Goal: Information Seeking & Learning: Learn about a topic

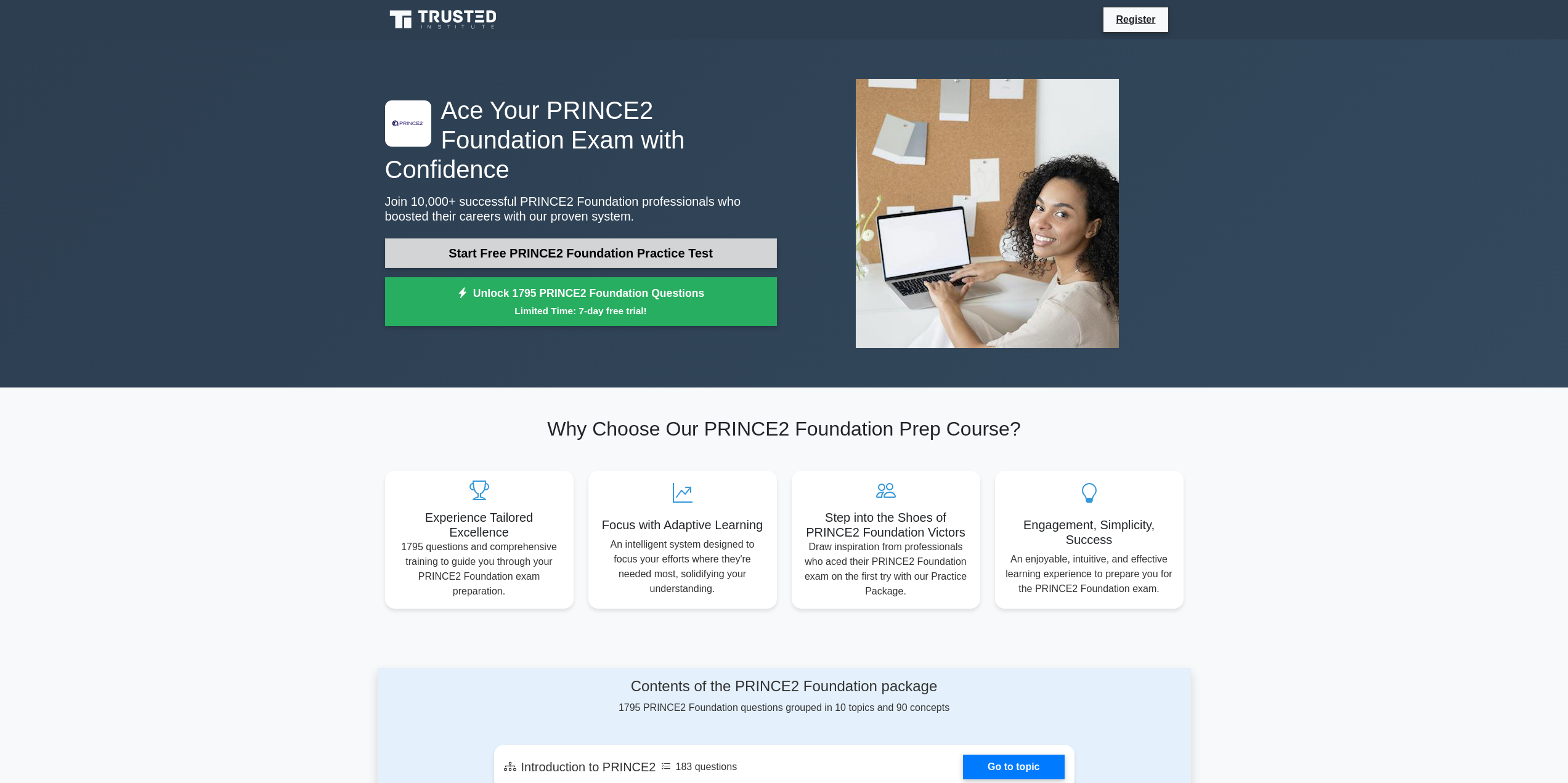
click at [620, 239] on link "Start Free PRINCE2 Foundation Practice Test" at bounding box center [581, 253] width 392 height 29
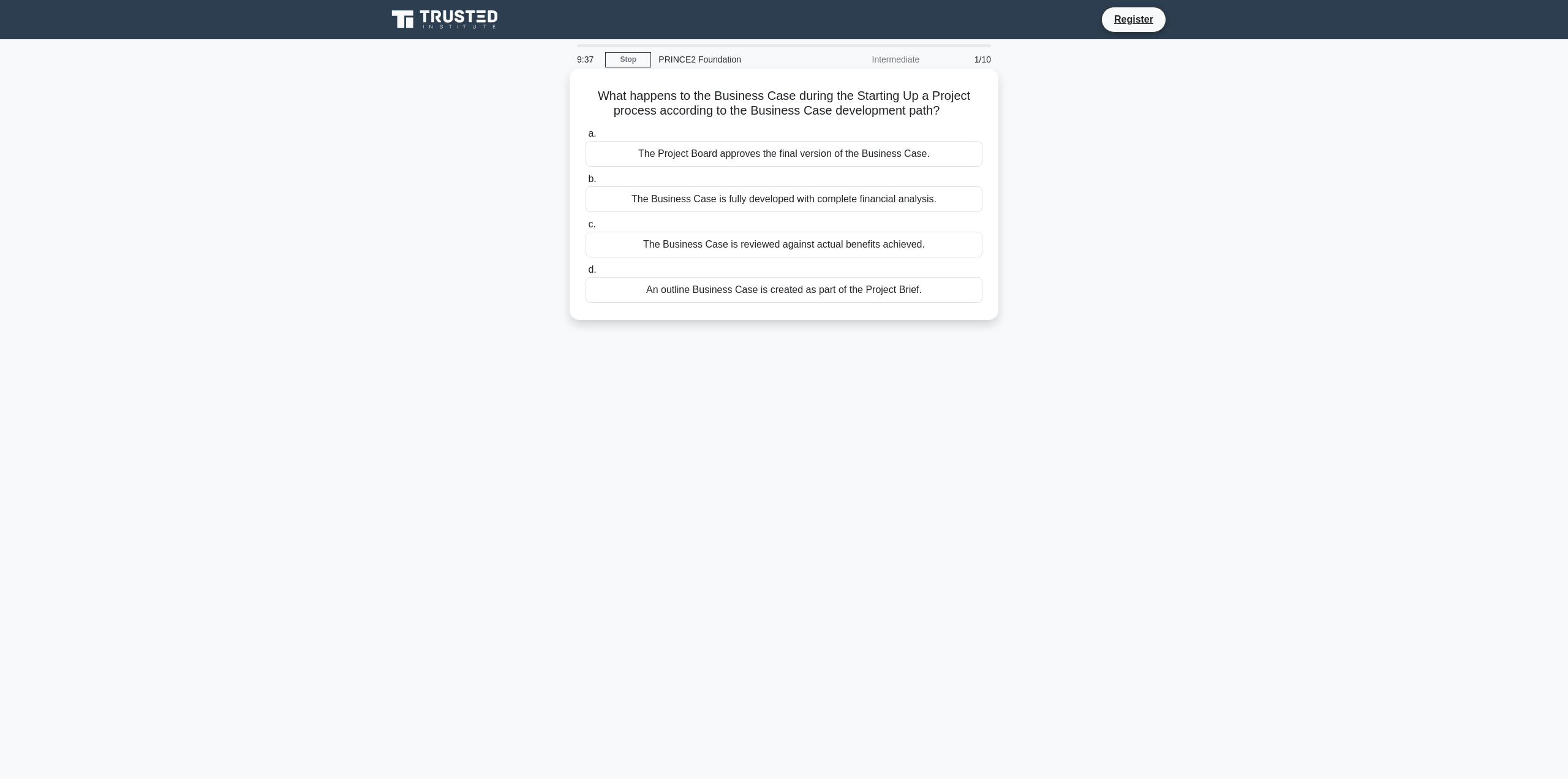
click at [629, 282] on div "An outline Business Case is created as part of the Project Brief." at bounding box center [784, 290] width 397 height 25
click at [585, 274] on input "d. An outline Business Case is created as part of the Project Brief." at bounding box center [585, 270] width 0 height 8
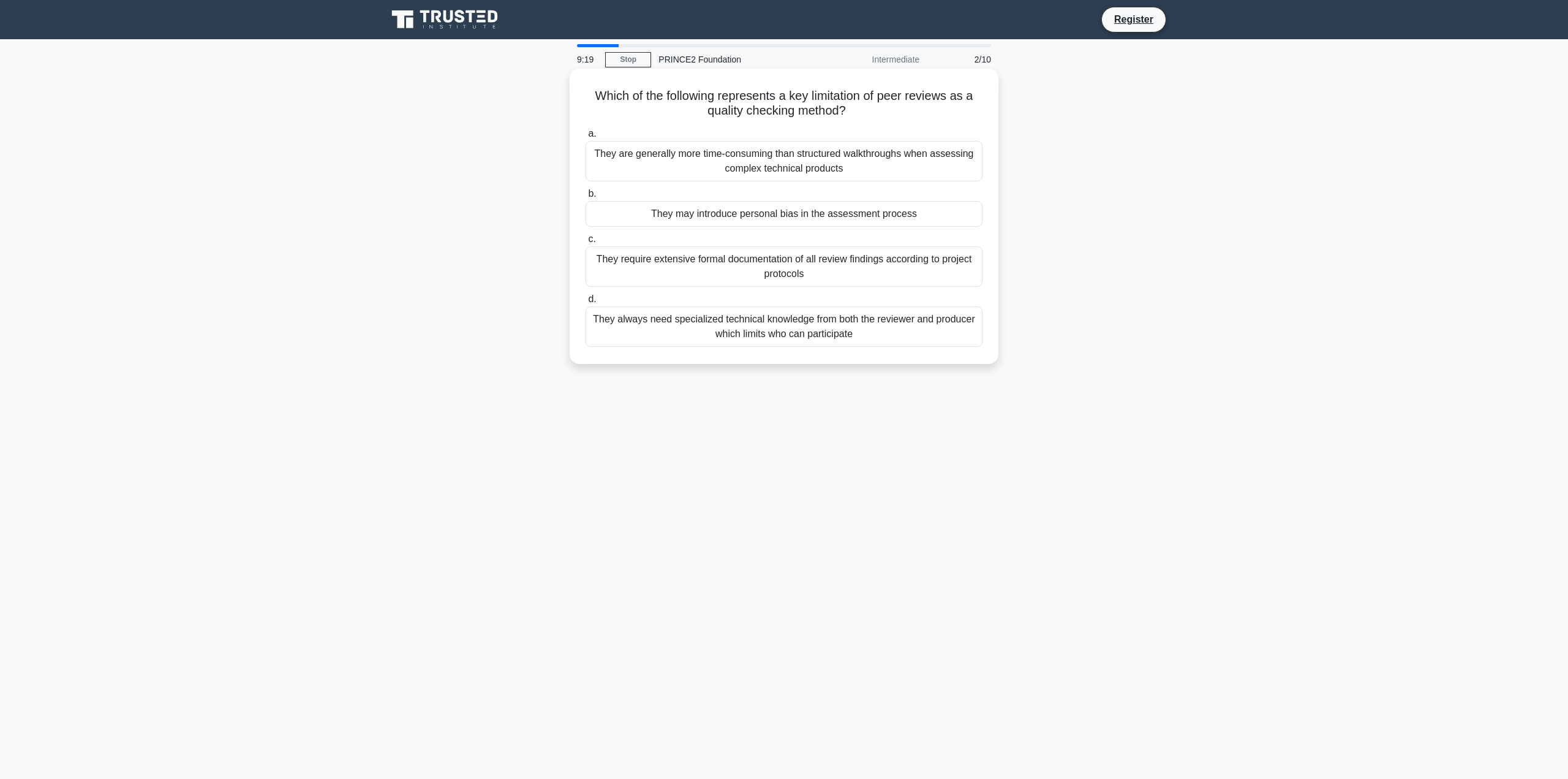
click at [771, 326] on div "They always need specialized technical knowledge from both the reviewer and pro…" at bounding box center [784, 326] width 397 height 40
click at [585, 303] on input "d. They always need specialized technical knowledge from both the reviewer and …" at bounding box center [585, 299] width 0 height 8
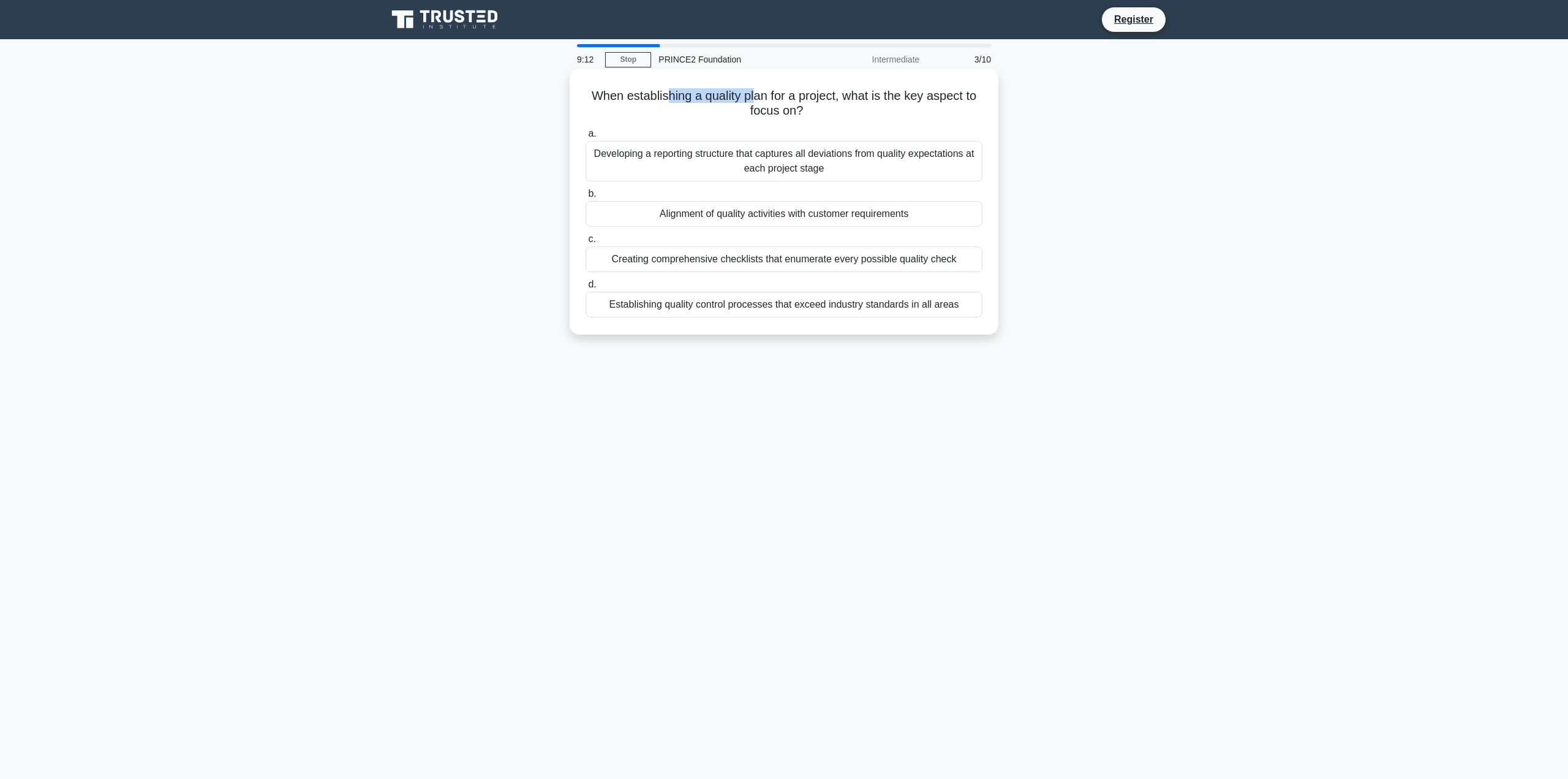
drag, startPoint x: 673, startPoint y: 99, endPoint x: 754, endPoint y: 104, distance: 81.2
click at [754, 104] on h5 "When establishing a quality plan for a project, what is the key aspect to focus…" at bounding box center [784, 103] width 399 height 31
click at [746, 169] on div "Developing a reporting structure that captures all deviations from quality expe…" at bounding box center [784, 161] width 397 height 40
click at [585, 138] on input "a. Developing a reporting structure that captures all deviations from quality e…" at bounding box center [585, 134] width 0 height 8
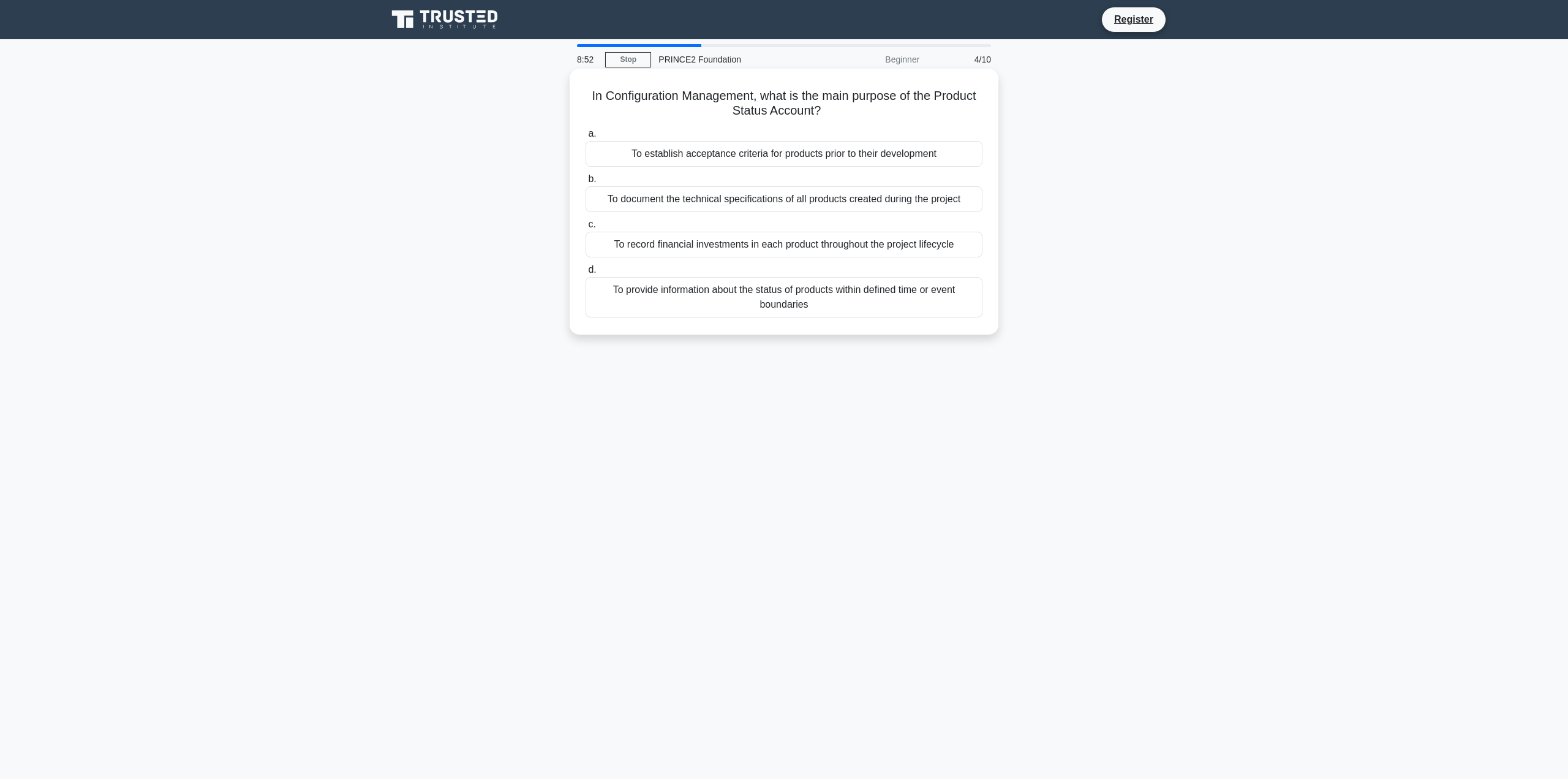
click at [803, 305] on div "To provide information about the status of products within defined time or even…" at bounding box center [784, 297] width 397 height 40
click at [585, 274] on input "d. To provide information about the status of products within defined time or e…" at bounding box center [585, 270] width 0 height 8
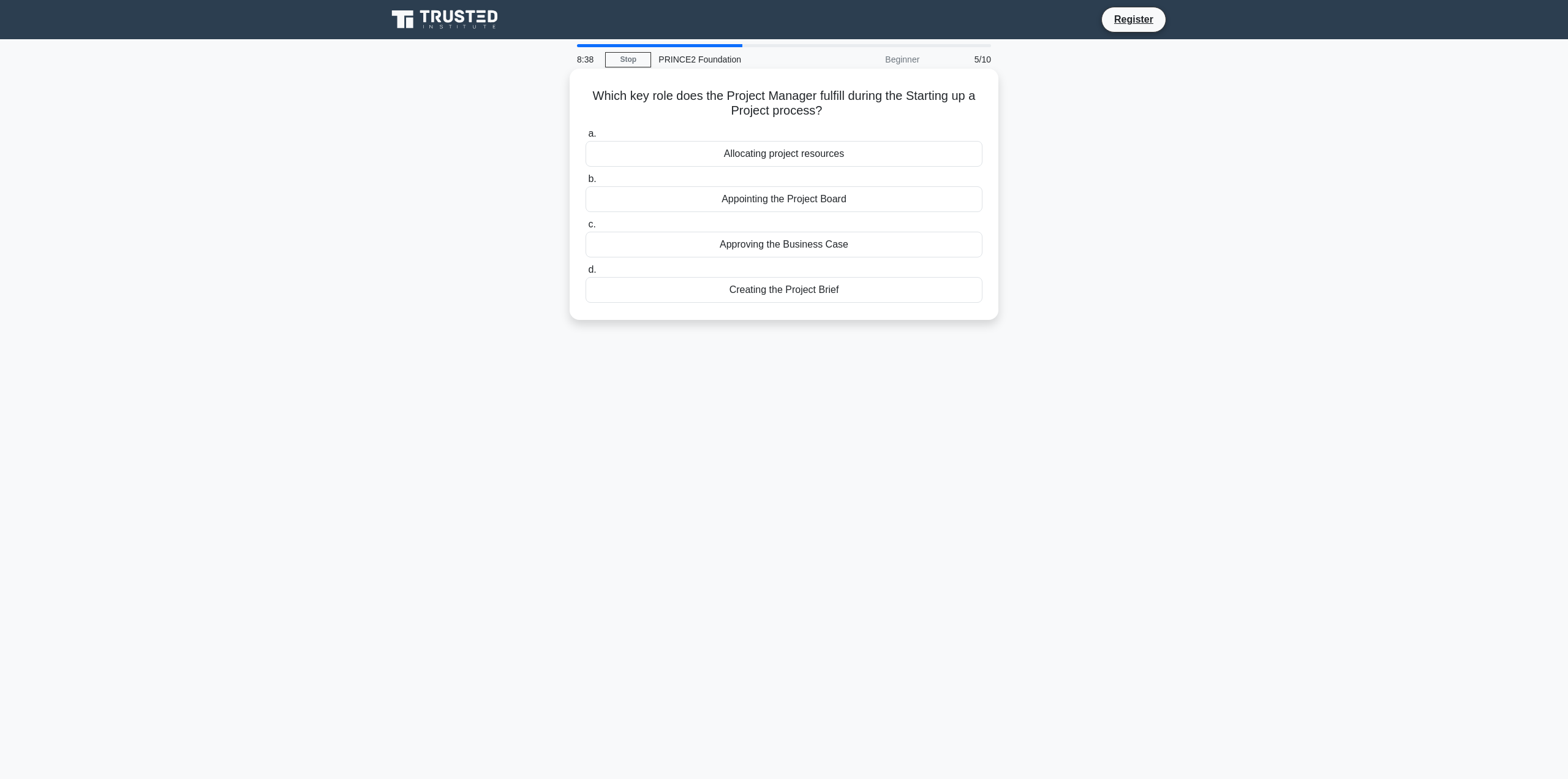
click at [772, 295] on div "Creating the Project Brief" at bounding box center [784, 290] width 397 height 25
click at [585, 274] on input "d. Creating the Project Brief" at bounding box center [585, 270] width 0 height 8
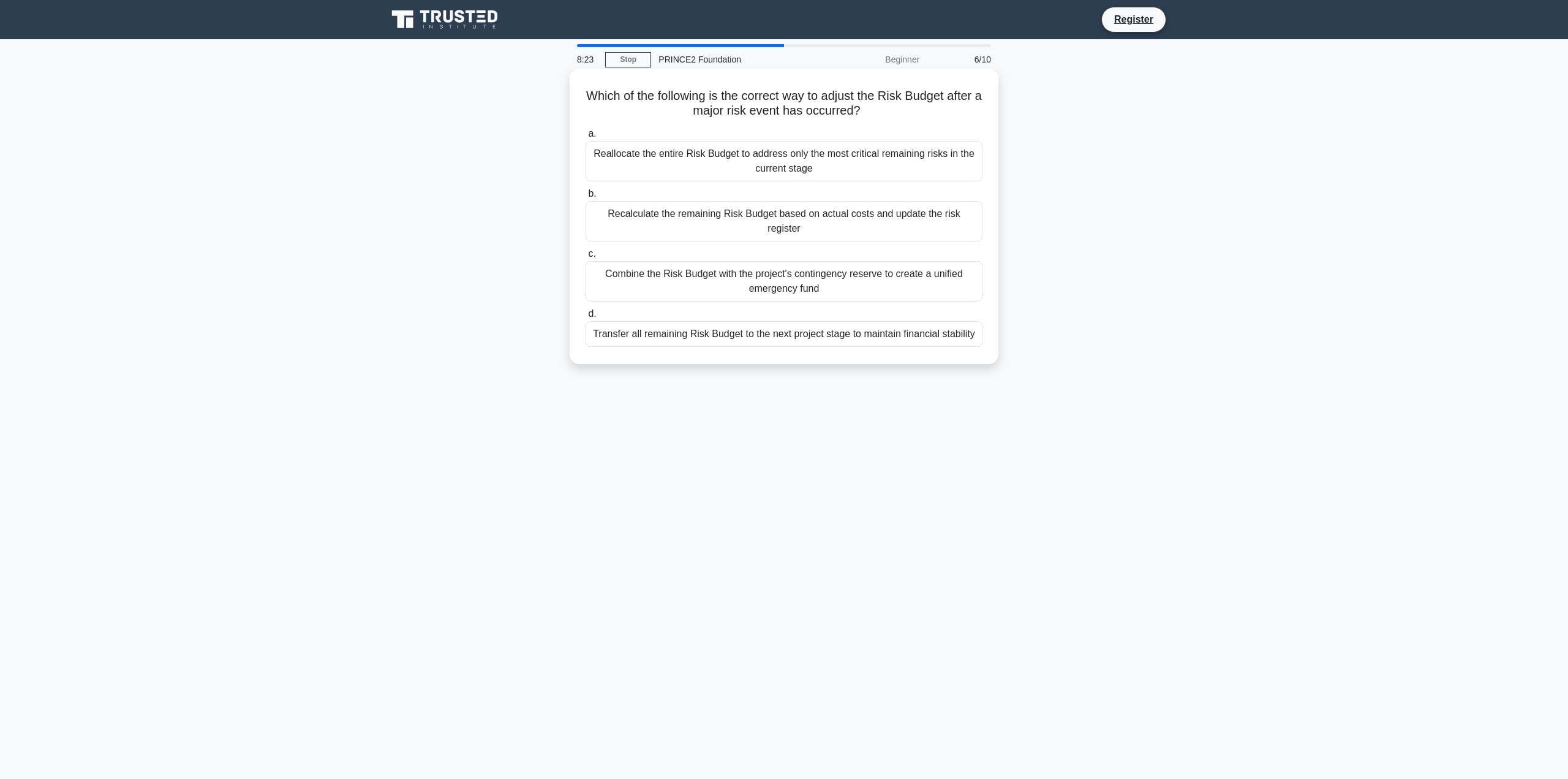
click at [759, 273] on div "Combine the Risk Budget with the project's contingency reserve to create a unif…" at bounding box center [784, 282] width 397 height 40
click at [585, 258] on input "c. Combine the Risk Budget with the project's contingency reserve to create a u…" at bounding box center [585, 254] width 0 height 8
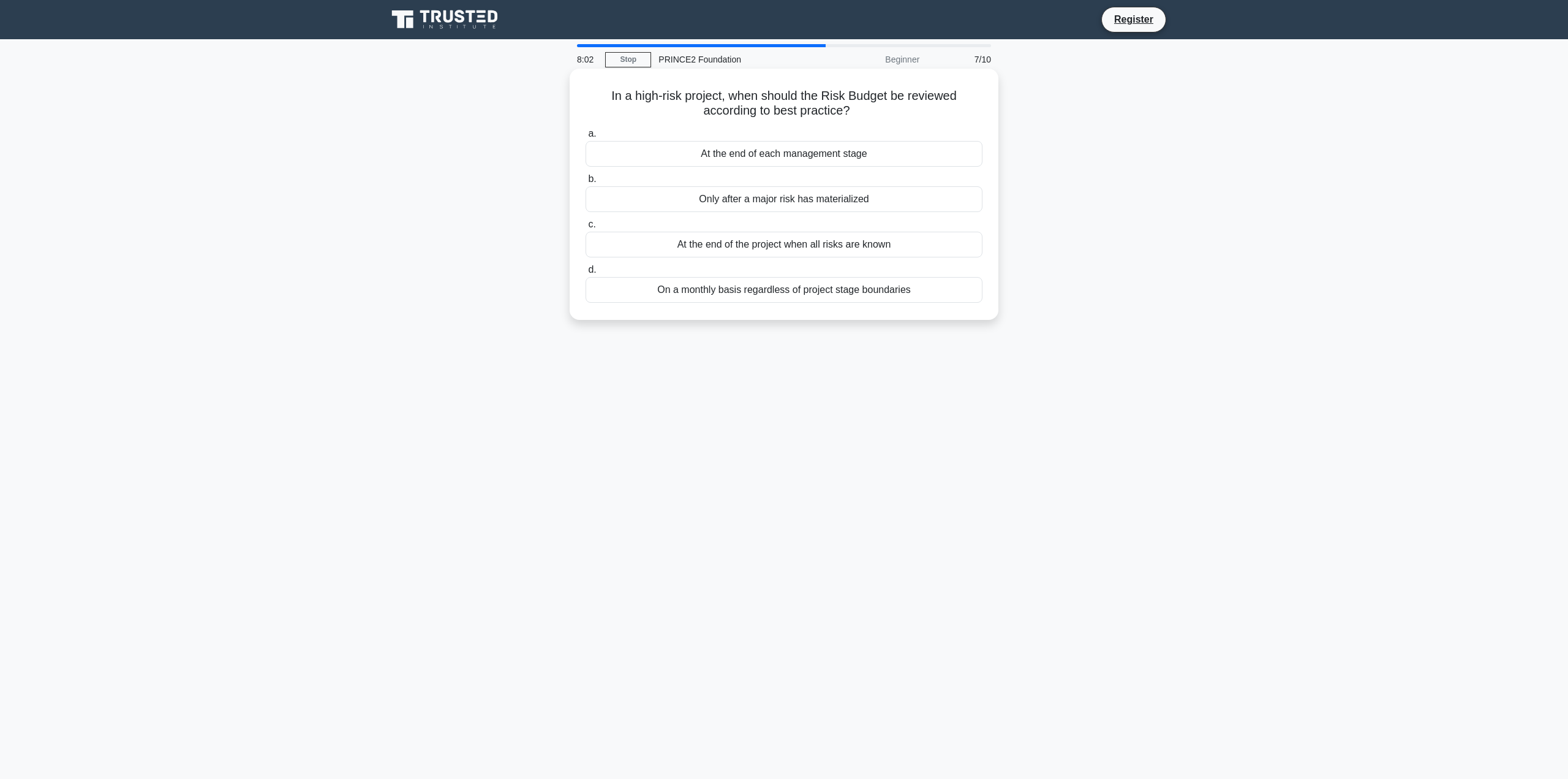
click at [653, 291] on div "On a monthly basis regardless of project stage boundaries" at bounding box center [784, 290] width 397 height 25
click at [585, 274] on input "d. On a monthly basis regardless of project stage boundaries" at bounding box center [585, 270] width 0 height 8
click at [640, 155] on div "Product Descriptions are referenced in Work Packages to clarify quality expecta…" at bounding box center [784, 154] width 397 height 25
click at [585, 138] on input "a. Product Descriptions are referenced in Work Packages to clarify quality expe…" at bounding box center [585, 134] width 0 height 8
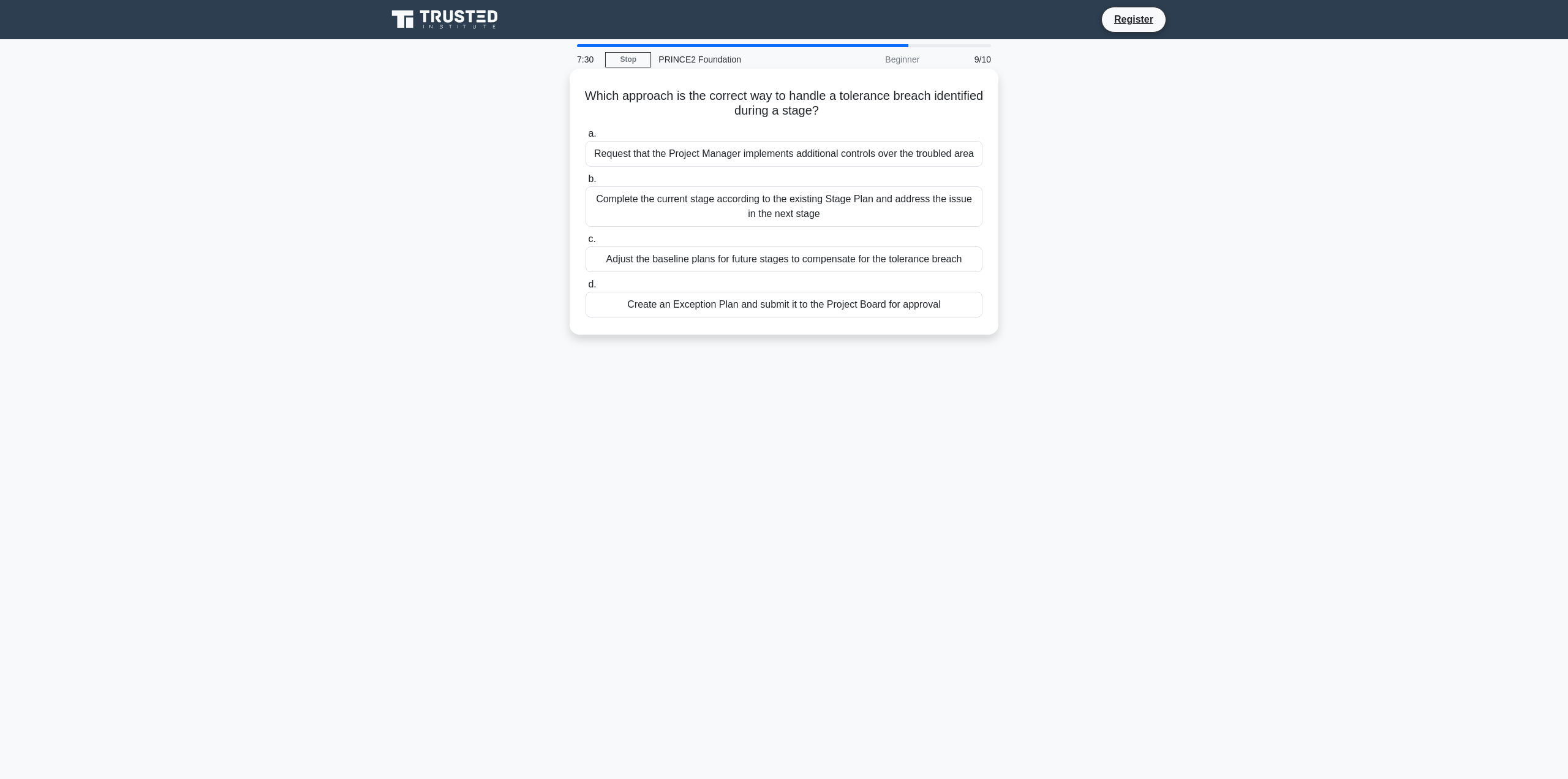
click at [647, 161] on div "Request that the Project Manager implements additional controls over the troubl…" at bounding box center [784, 154] width 397 height 25
click at [585, 138] on input "a. Request that the Project Manager implements additional controls over the tro…" at bounding box center [585, 134] width 0 height 8
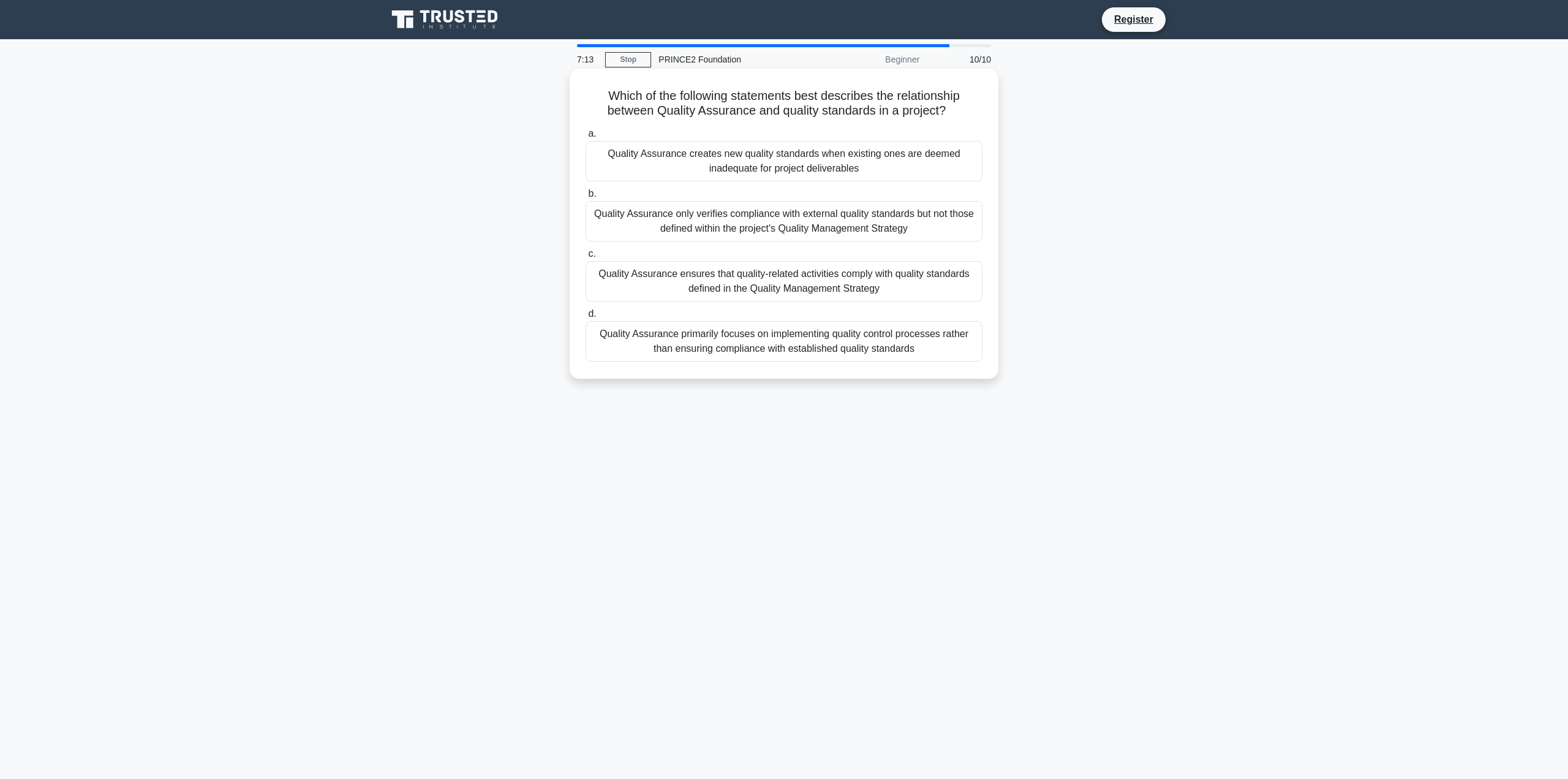
click at [609, 278] on div "Quality Assurance ensures that quality-related activities comply with quality s…" at bounding box center [784, 282] width 397 height 40
click at [585, 258] on input "c. Quality Assurance ensures that quality-related activities comply with qualit…" at bounding box center [585, 254] width 0 height 8
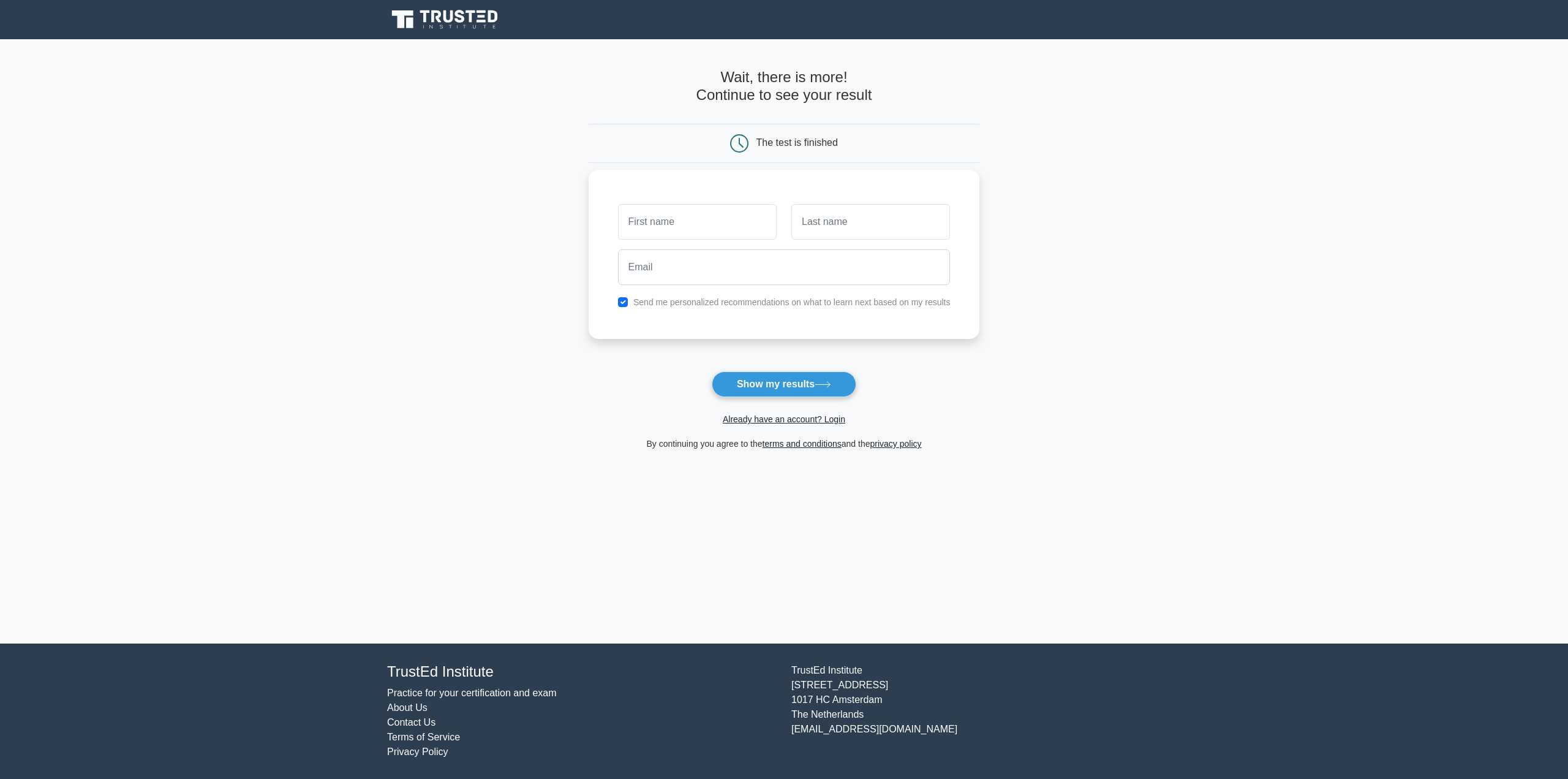
drag, startPoint x: 653, startPoint y: 221, endPoint x: 643, endPoint y: 276, distance: 55.9
click at [653, 222] on input "text" at bounding box center [697, 222] width 158 height 36
drag, startPoint x: 623, startPoint y: 301, endPoint x: 656, endPoint y: 254, distance: 57.4
click at [623, 301] on input "checkbox" at bounding box center [623, 302] width 10 height 10
checkbox input "false"
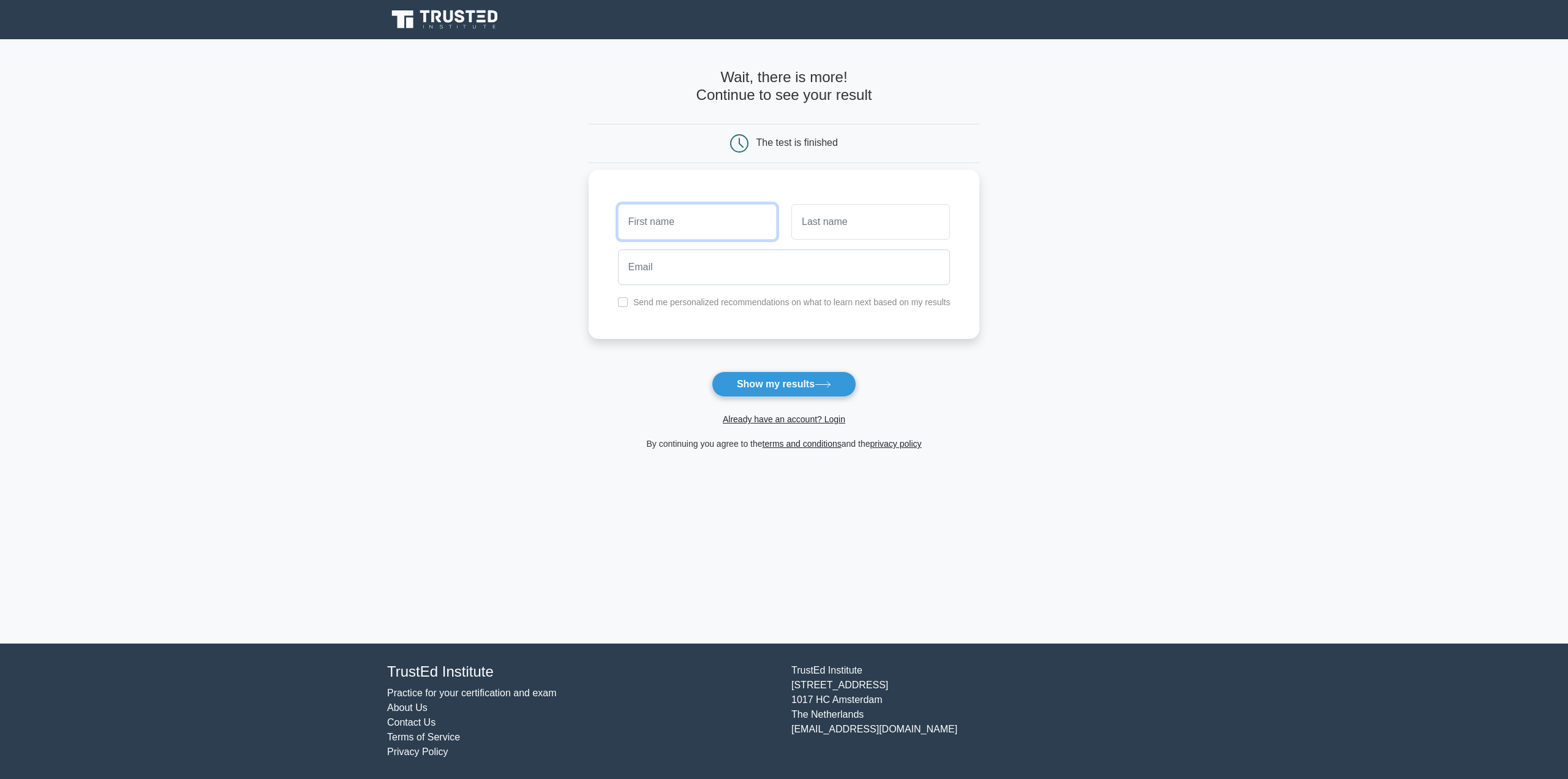
click at [664, 232] on input "text" at bounding box center [697, 222] width 158 height 36
type input "Jose"
type input "Cabrera"
type input "jolo.renzo@hotmail.com"
click at [787, 379] on button "Show my results" at bounding box center [784, 384] width 145 height 25
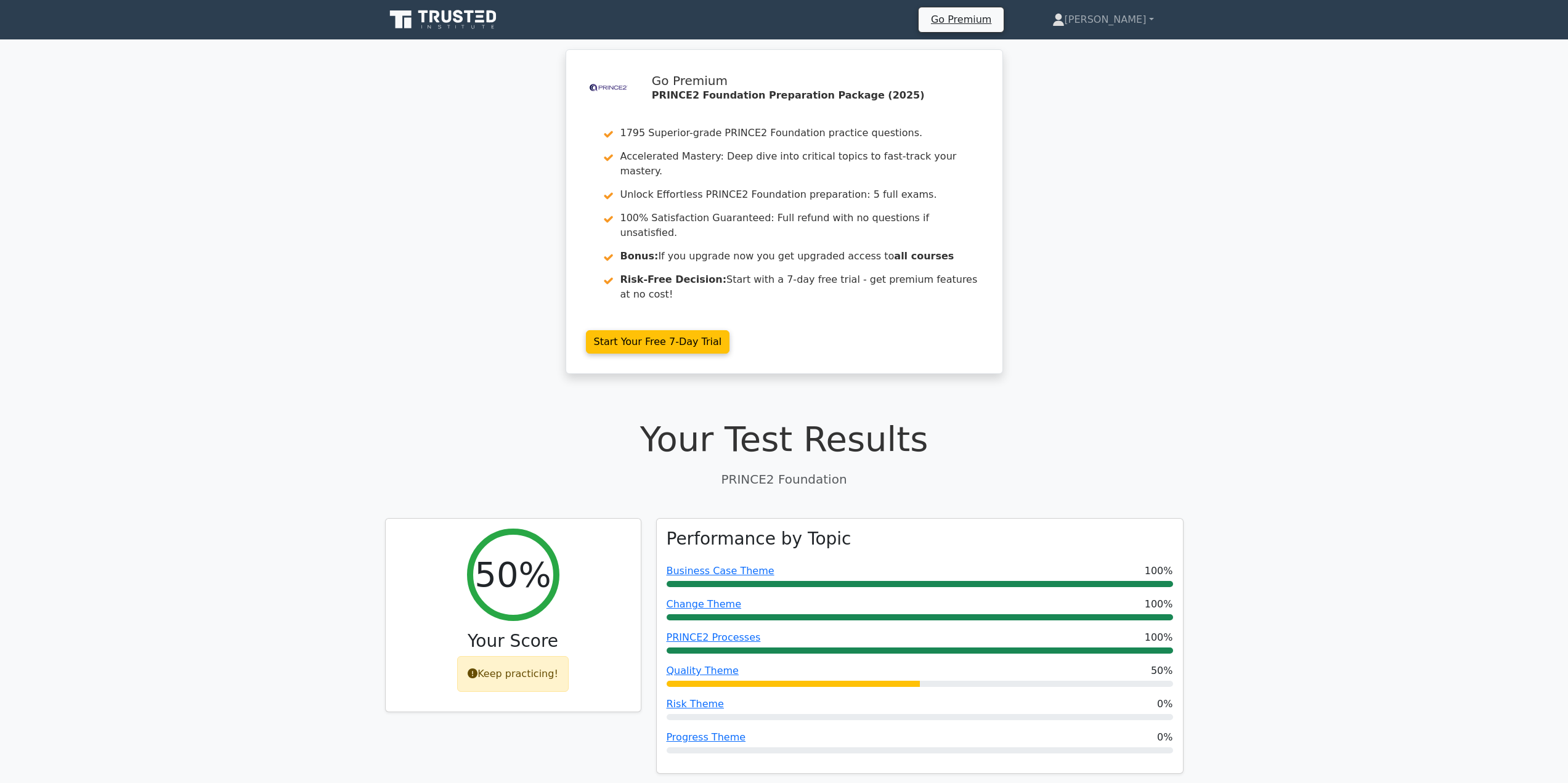
drag, startPoint x: 880, startPoint y: 257, endPoint x: 936, endPoint y: 362, distance: 119.0
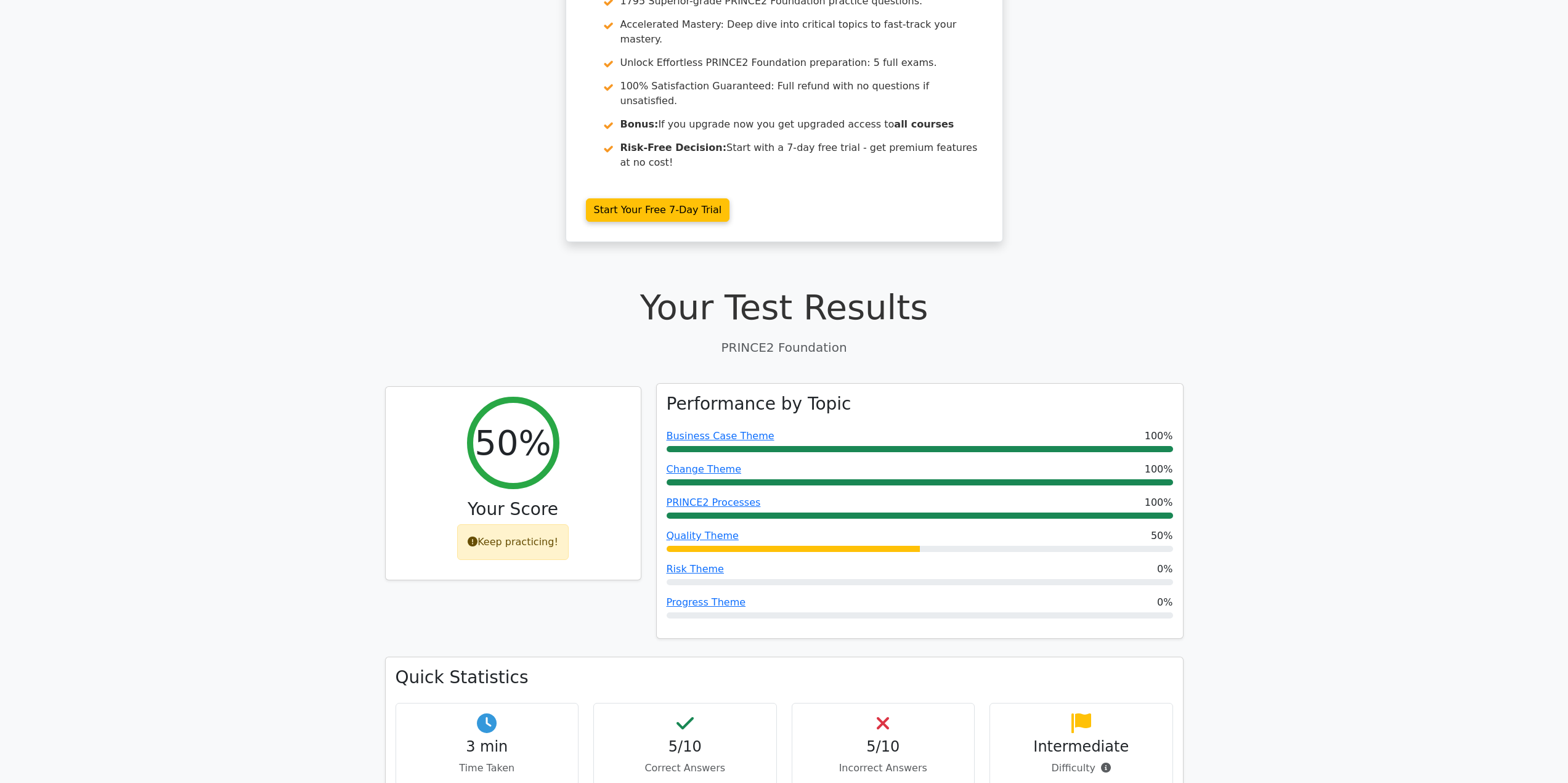
drag, startPoint x: 1052, startPoint y: 417, endPoint x: 1061, endPoint y: 440, distance: 24.7
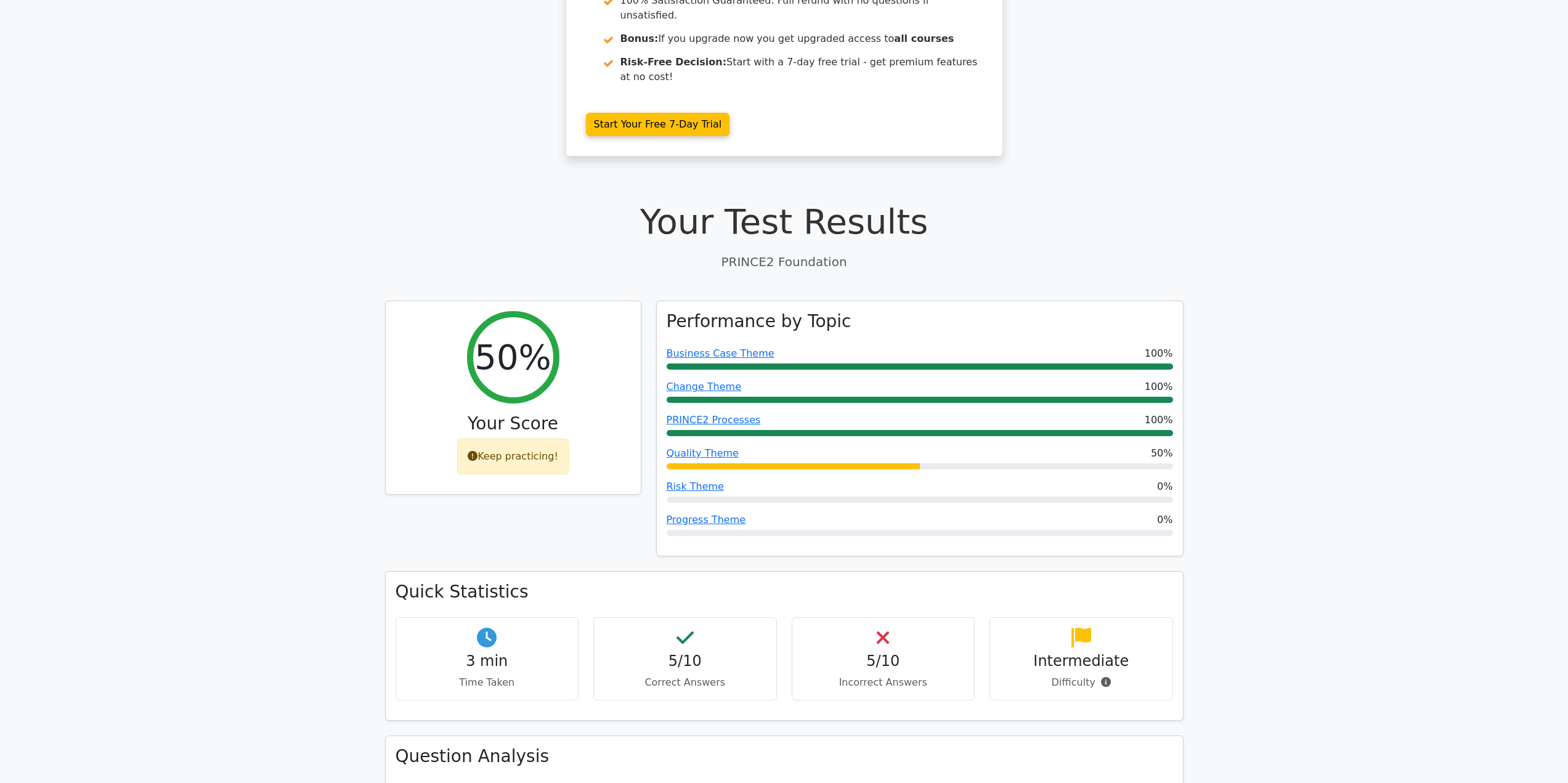
drag, startPoint x: 1410, startPoint y: 318, endPoint x: 1434, endPoint y: 384, distance: 70.2
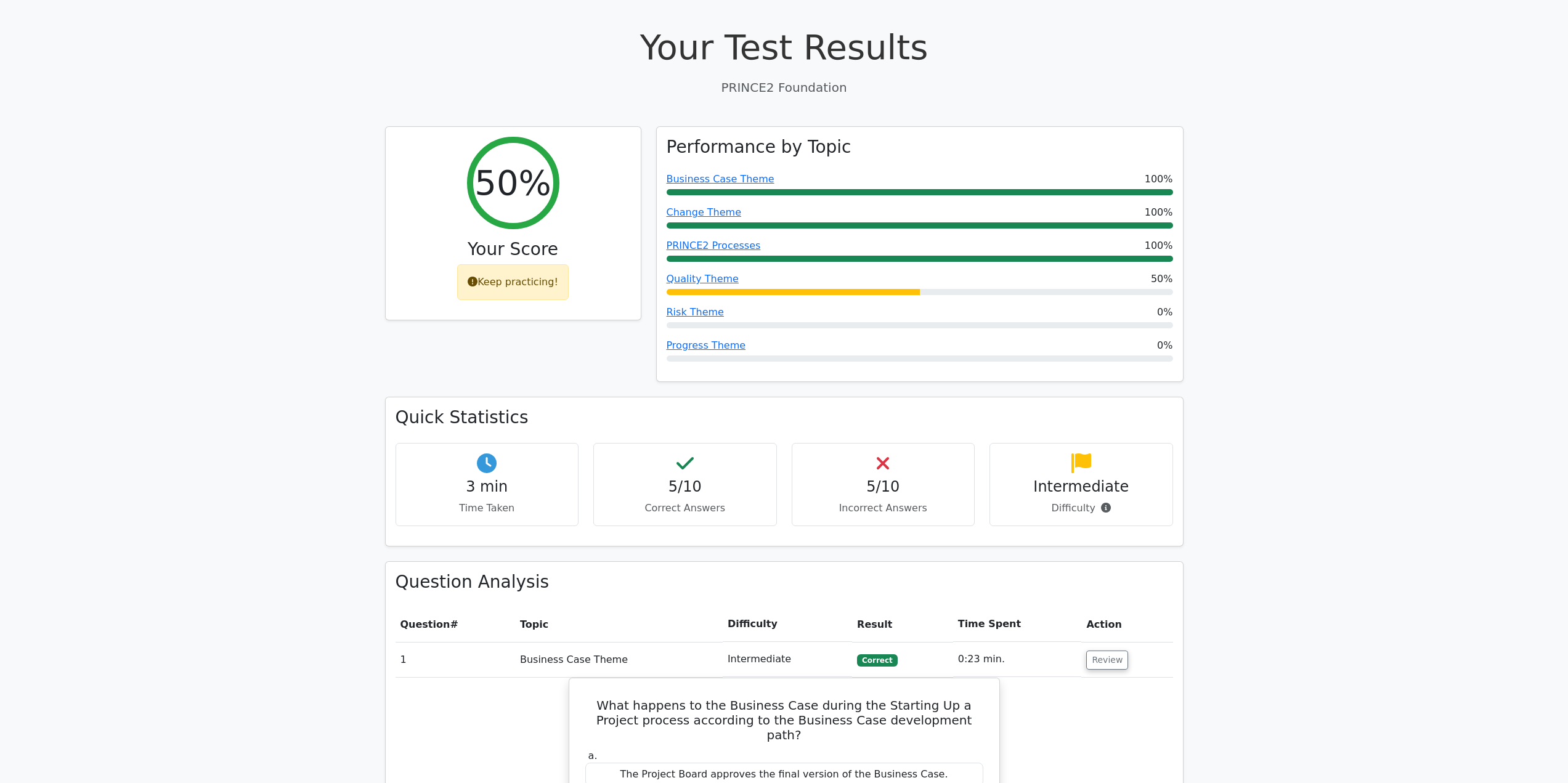
drag, startPoint x: 1392, startPoint y: 325, endPoint x: 1409, endPoint y: 369, distance: 47.2
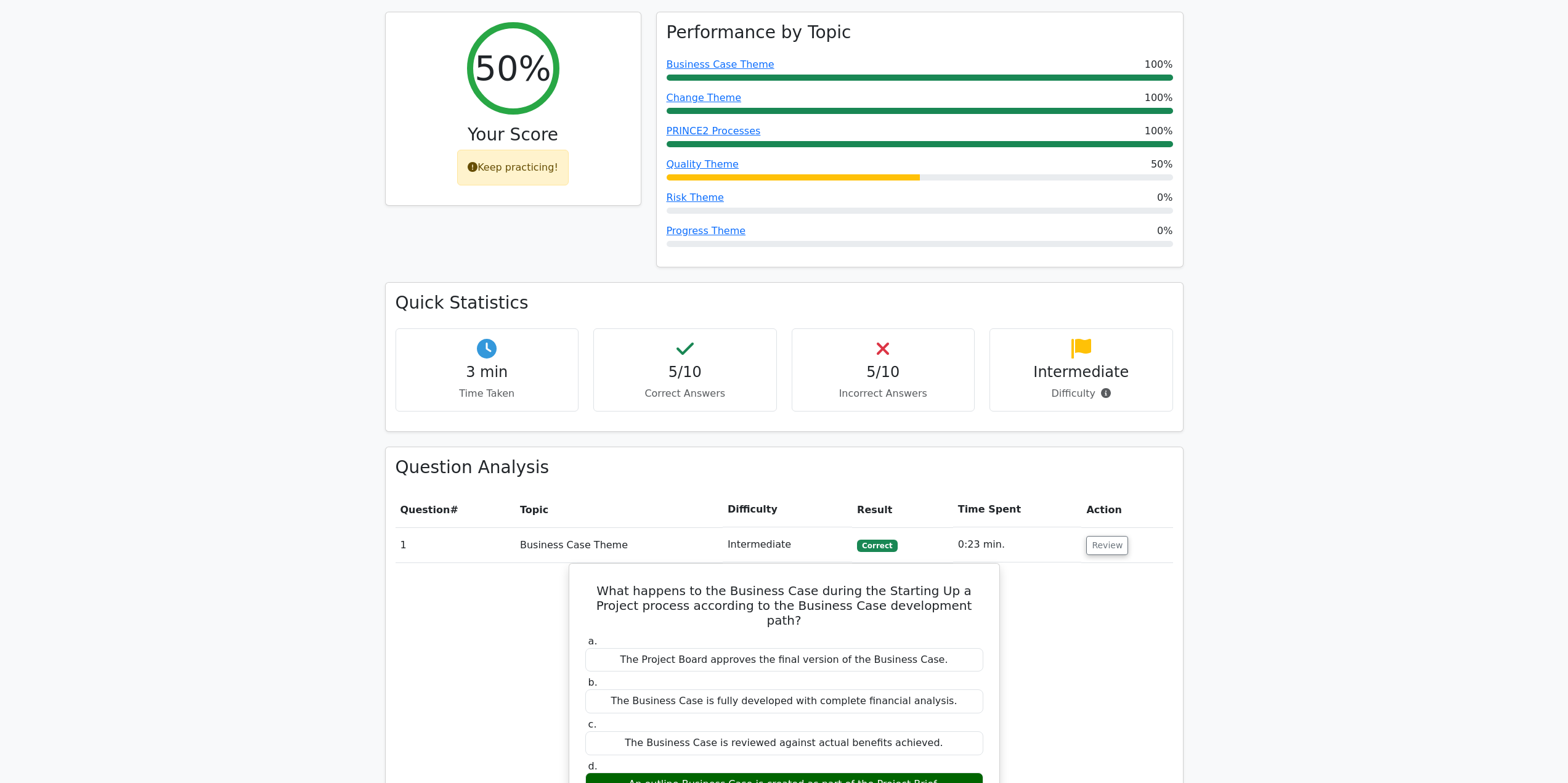
drag, startPoint x: 1409, startPoint y: 369, endPoint x: 1431, endPoint y: 461, distance: 94.6
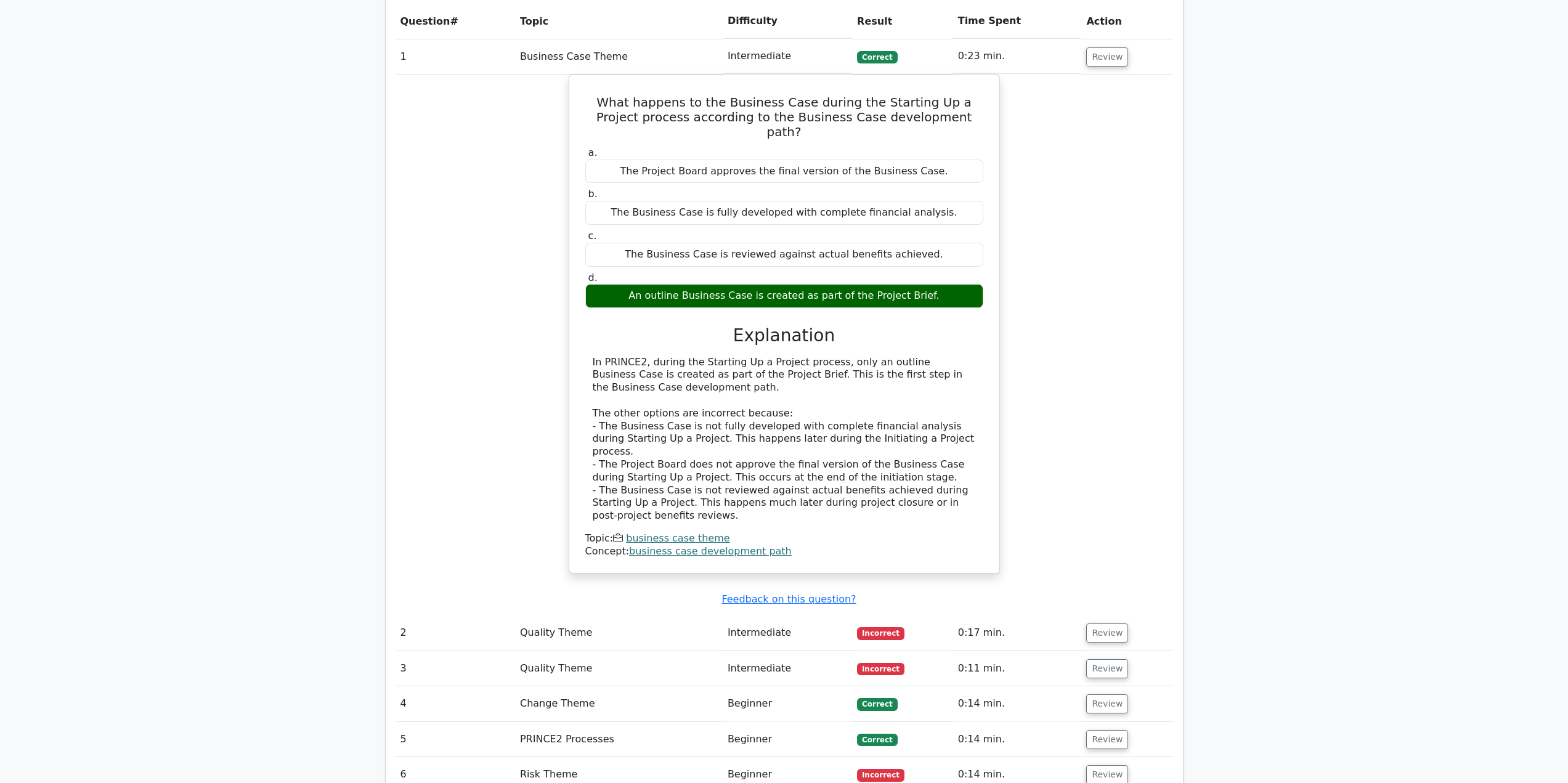
scroll to position [1040, 0]
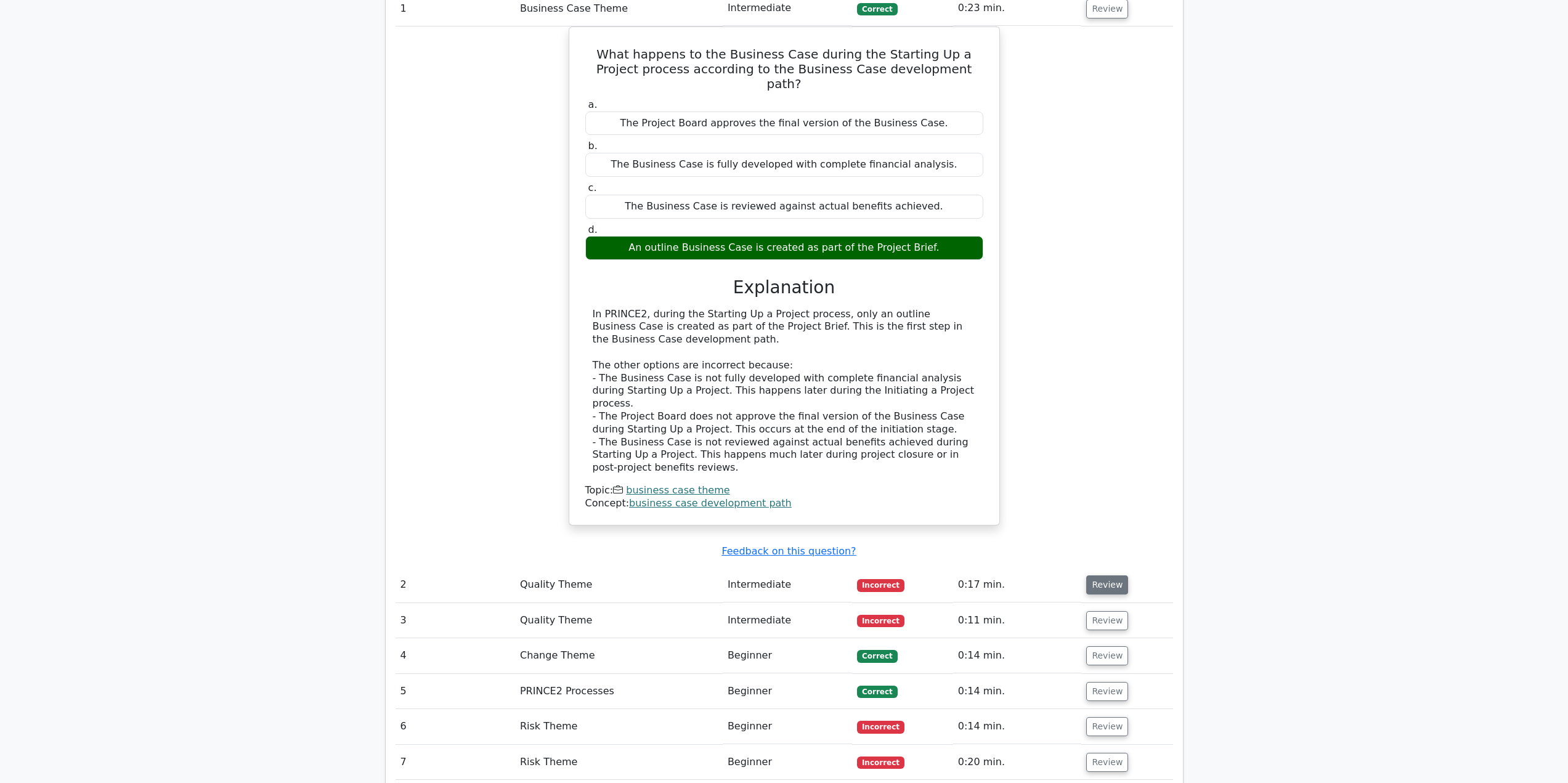
click at [1105, 575] on button "Review" at bounding box center [1107, 584] width 42 height 19
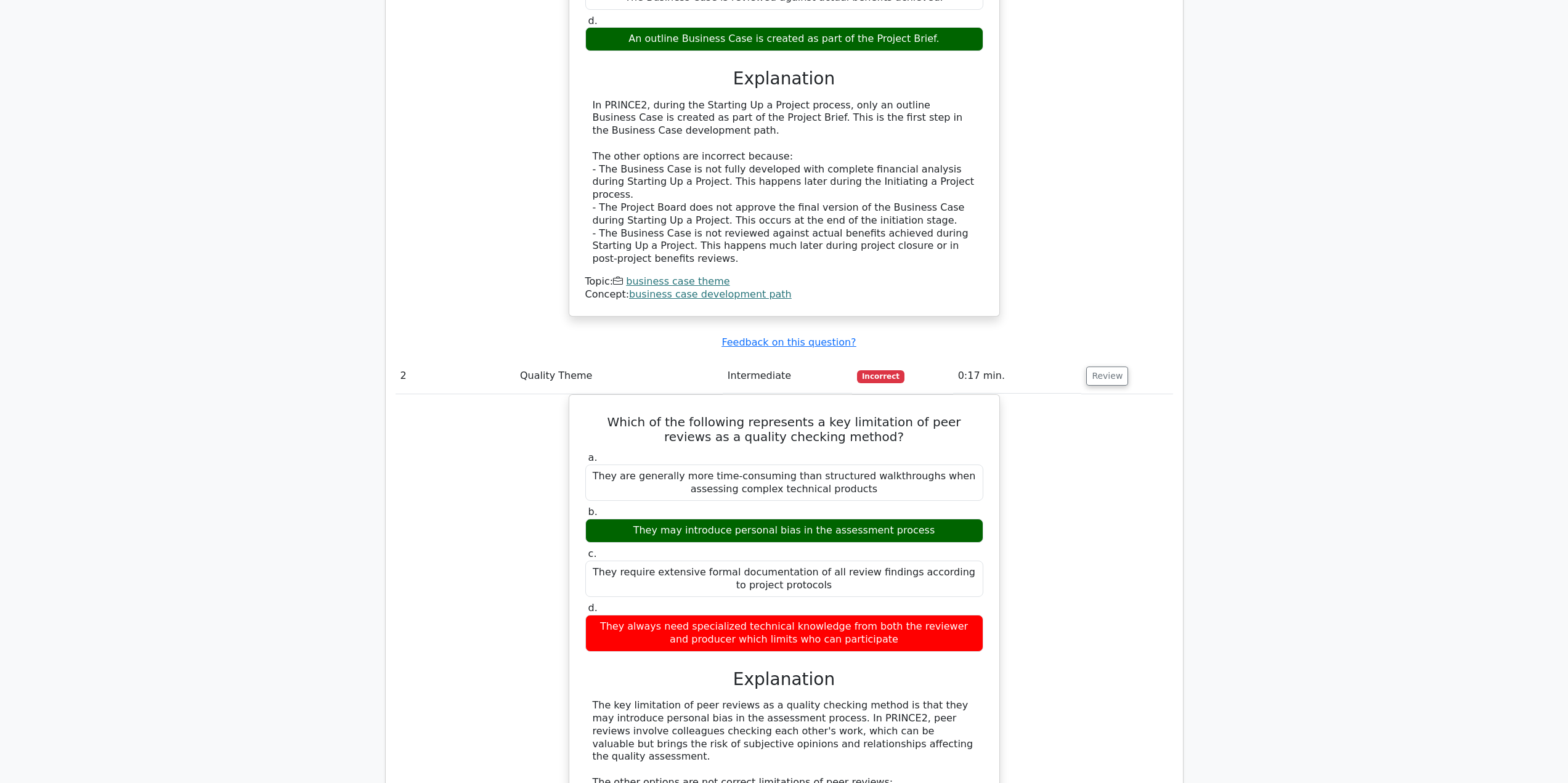
scroll to position [1348, 0]
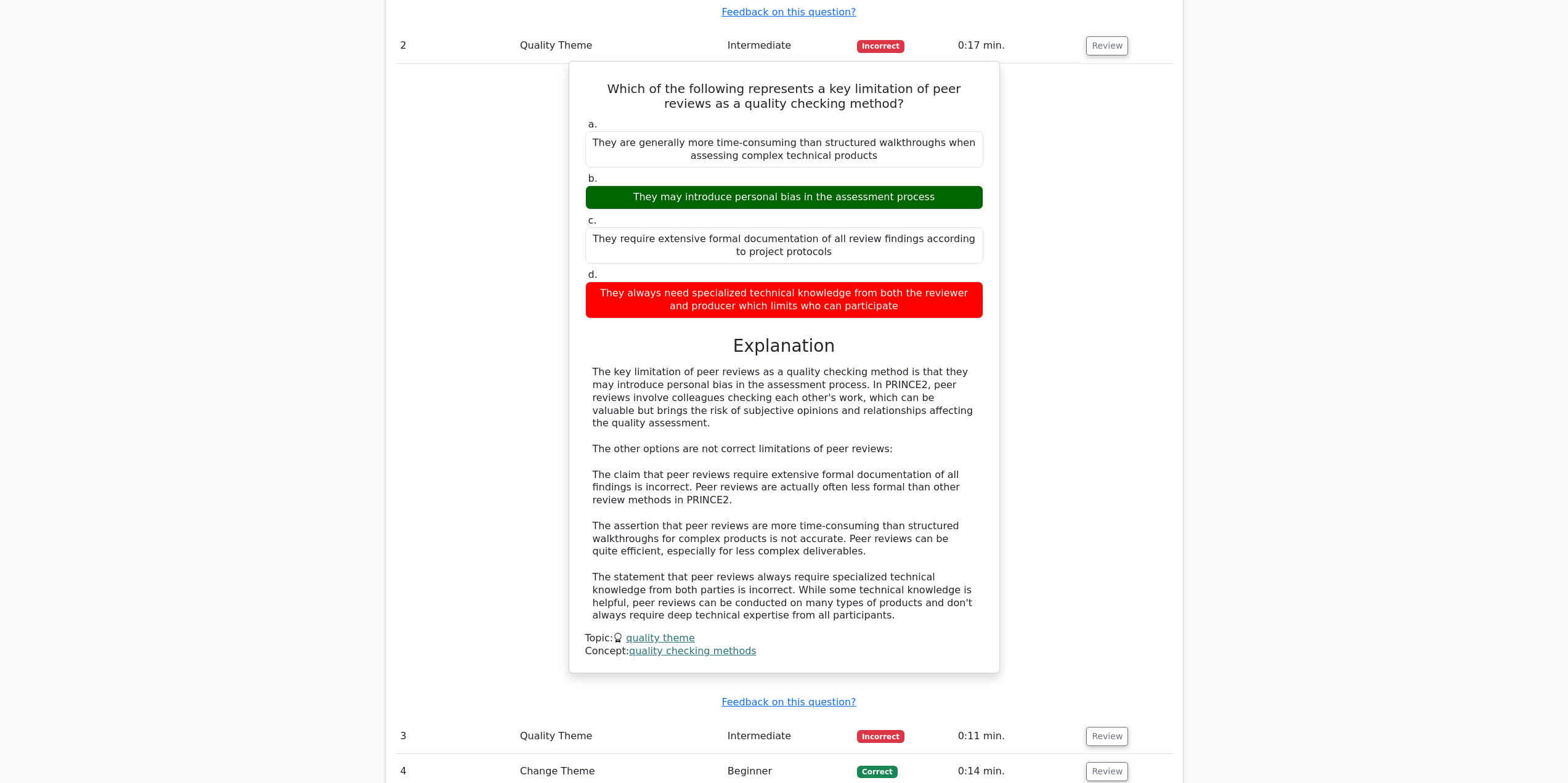
drag, startPoint x: 749, startPoint y: 372, endPoint x: 757, endPoint y: 340, distance: 33.0
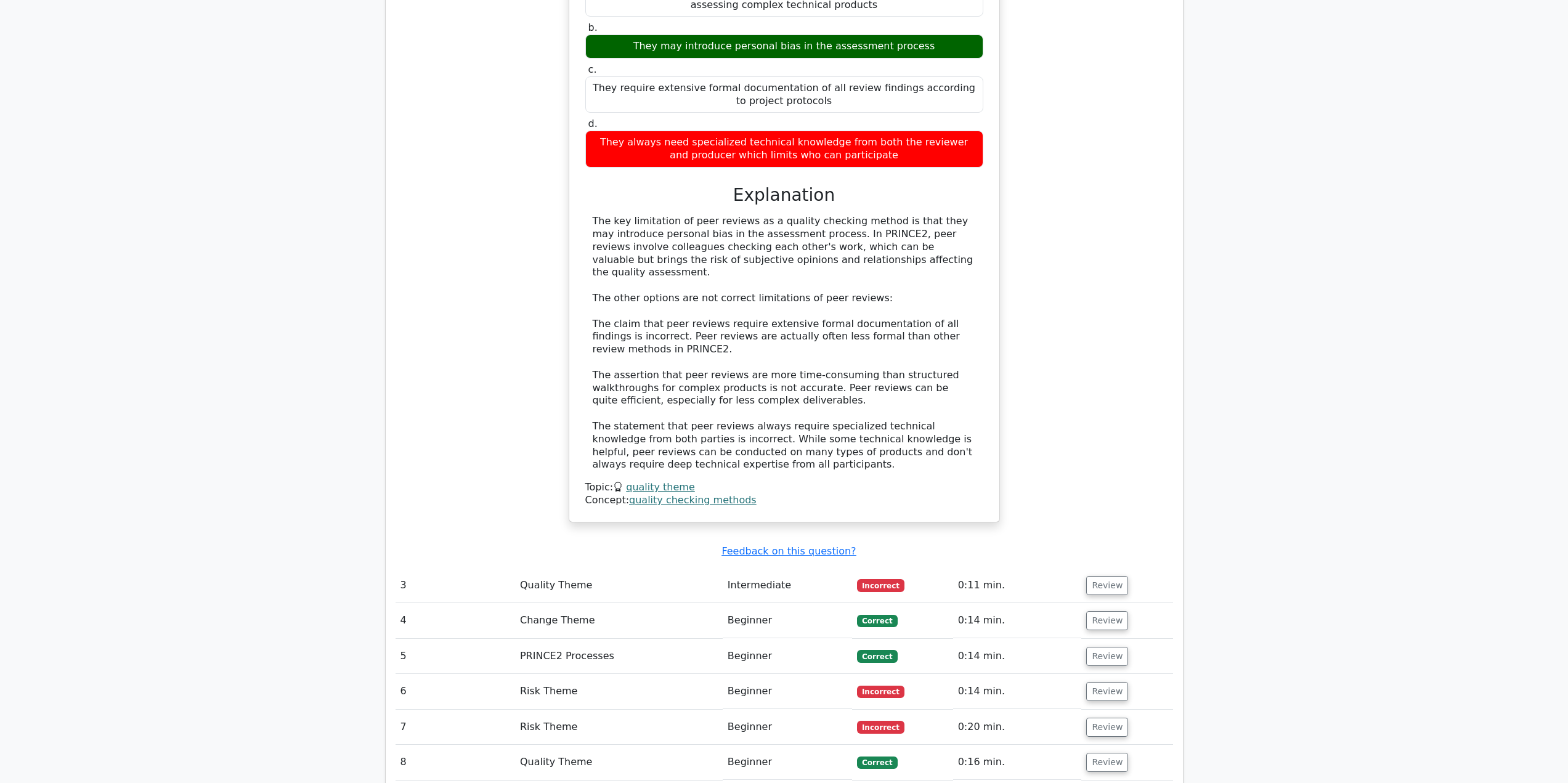
drag, startPoint x: 763, startPoint y: 359, endPoint x: 813, endPoint y: 386, distance: 56.8
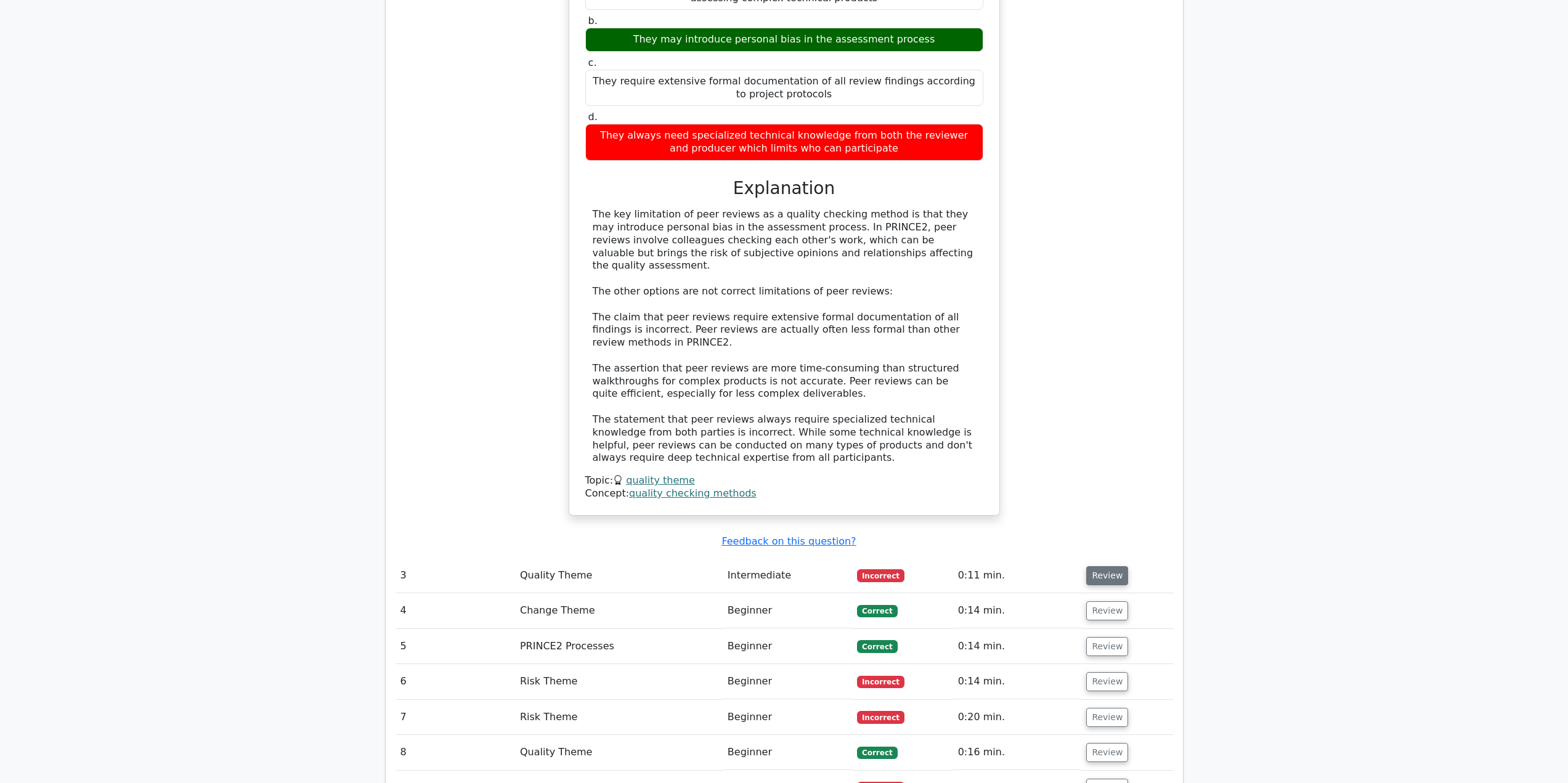
click at [1111, 566] on button "Review" at bounding box center [1107, 575] width 42 height 19
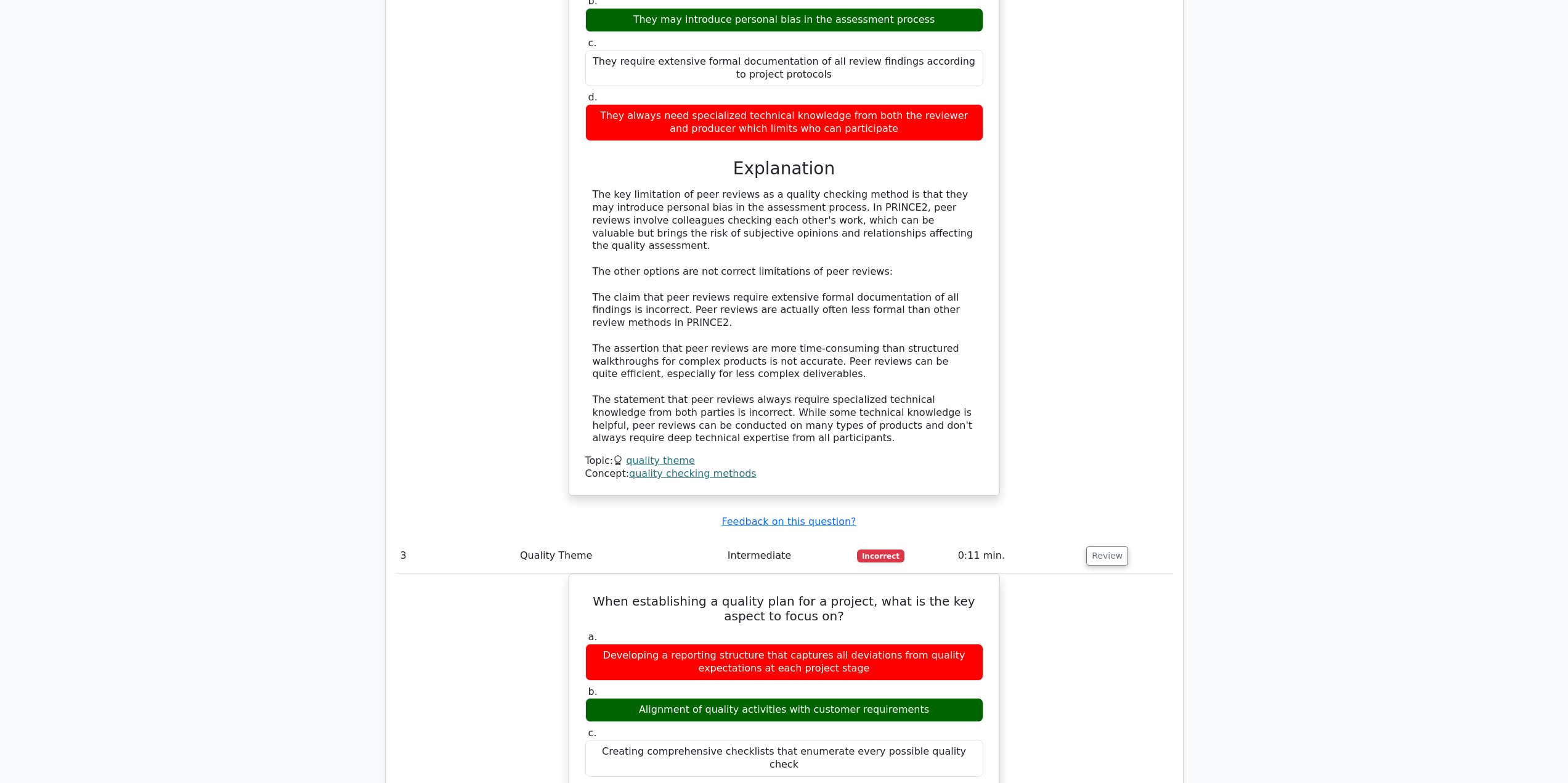
scroll to position [1785, 0]
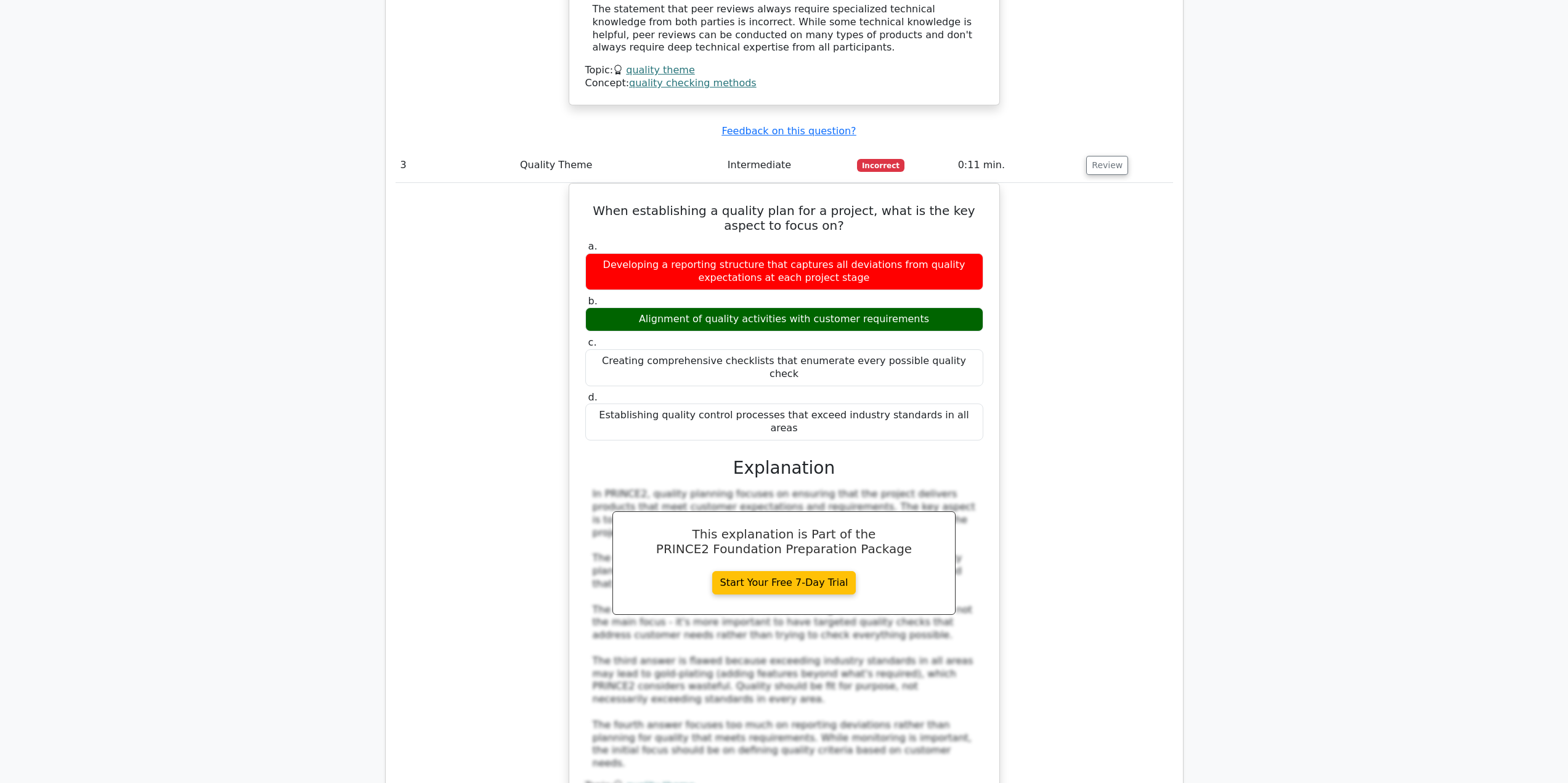
drag, startPoint x: 1127, startPoint y: 372, endPoint x: 1146, endPoint y: 438, distance: 68.7
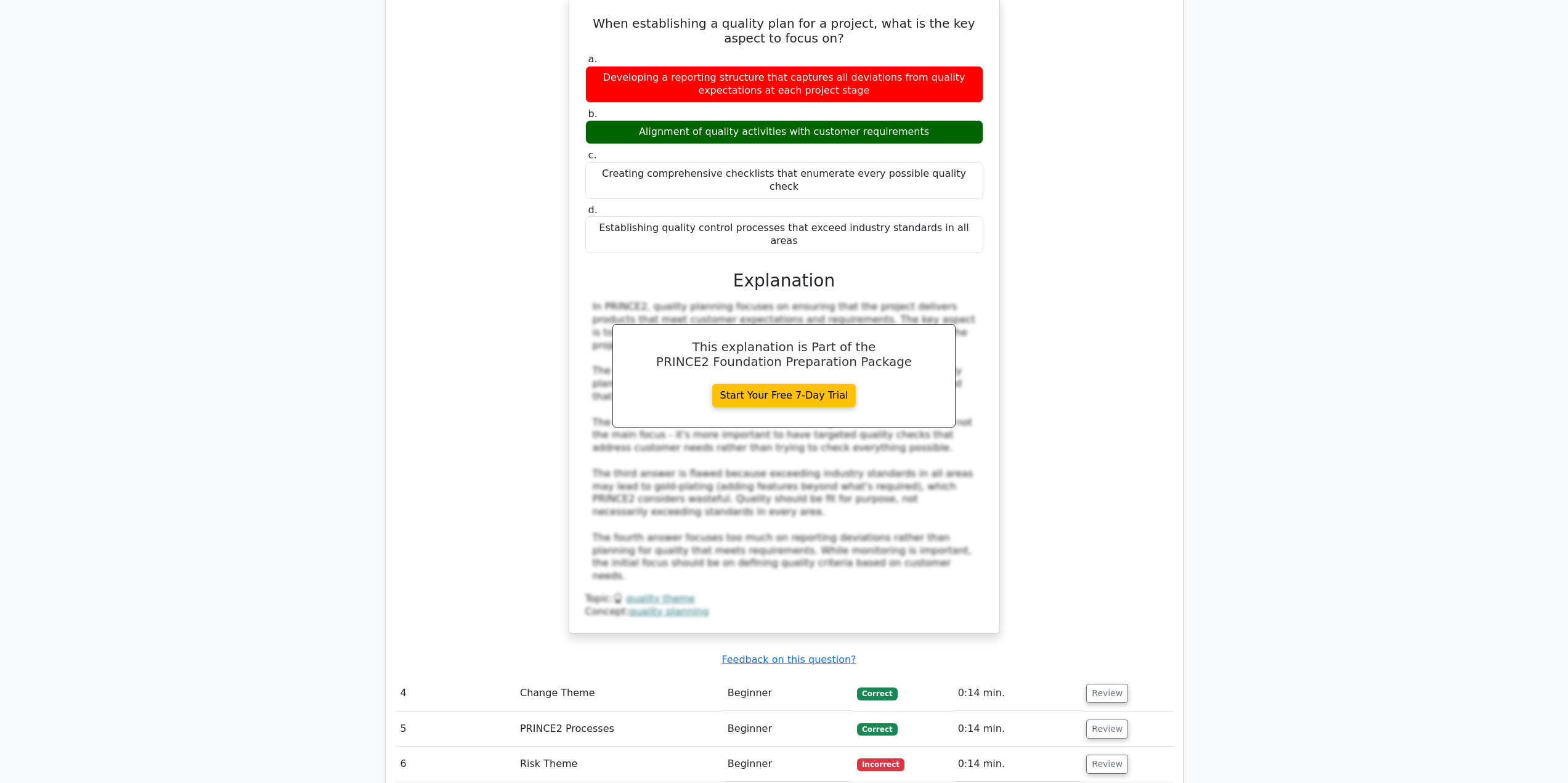
scroll to position [2355, 0]
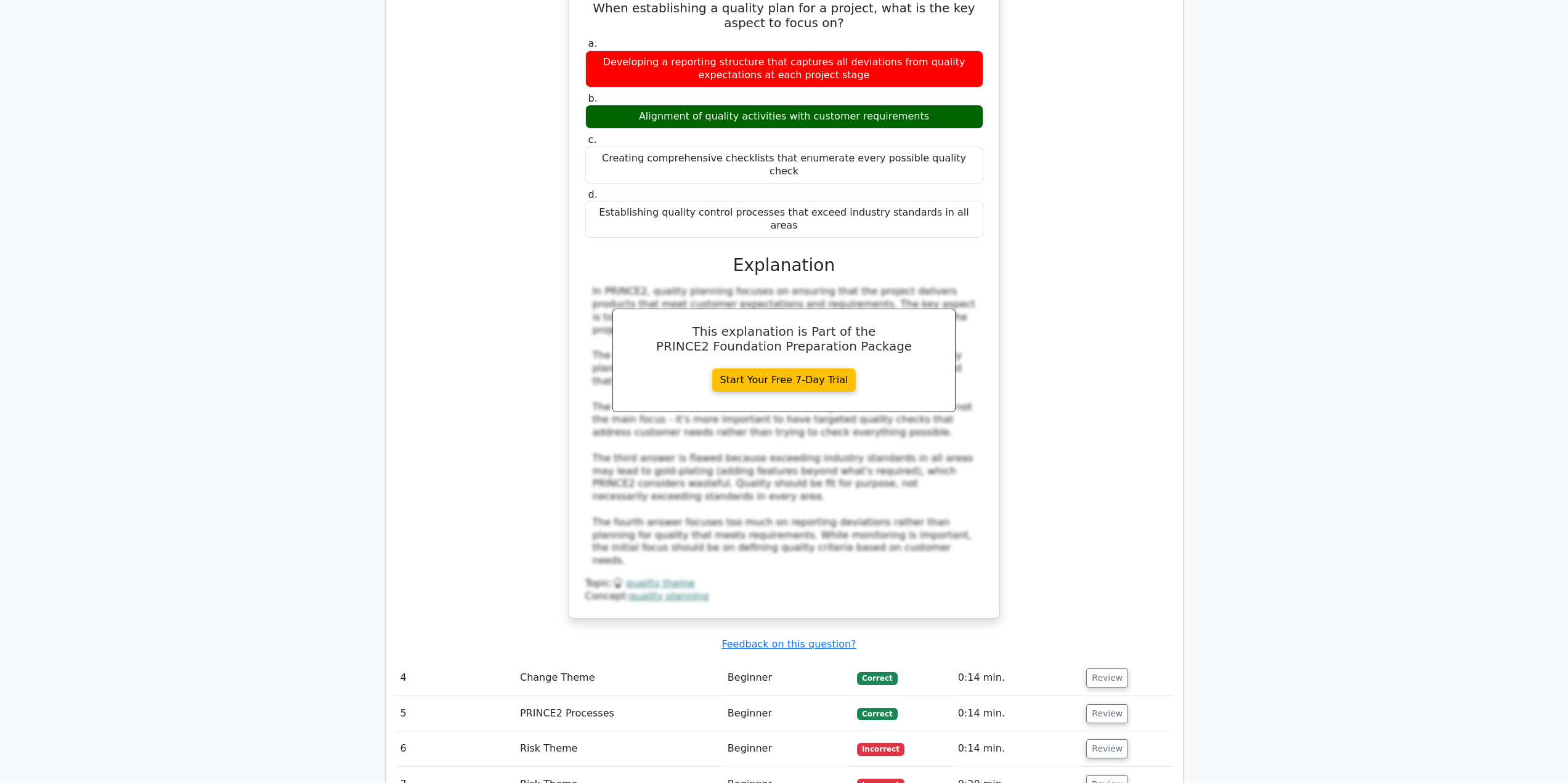
drag, startPoint x: 1119, startPoint y: 389, endPoint x: 1132, endPoint y: 418, distance: 31.8
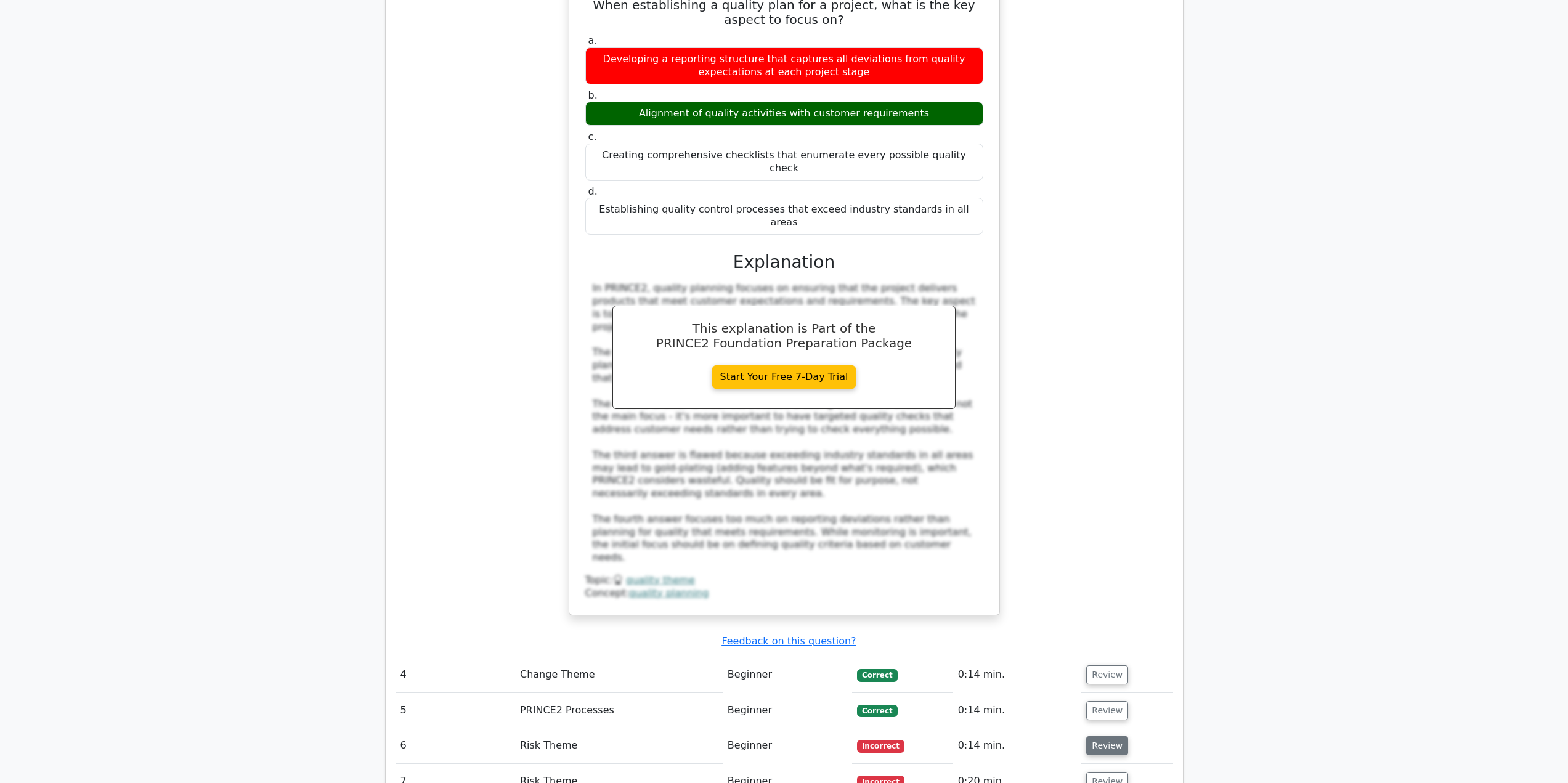
click at [1102, 736] on button "Review" at bounding box center [1107, 745] width 42 height 19
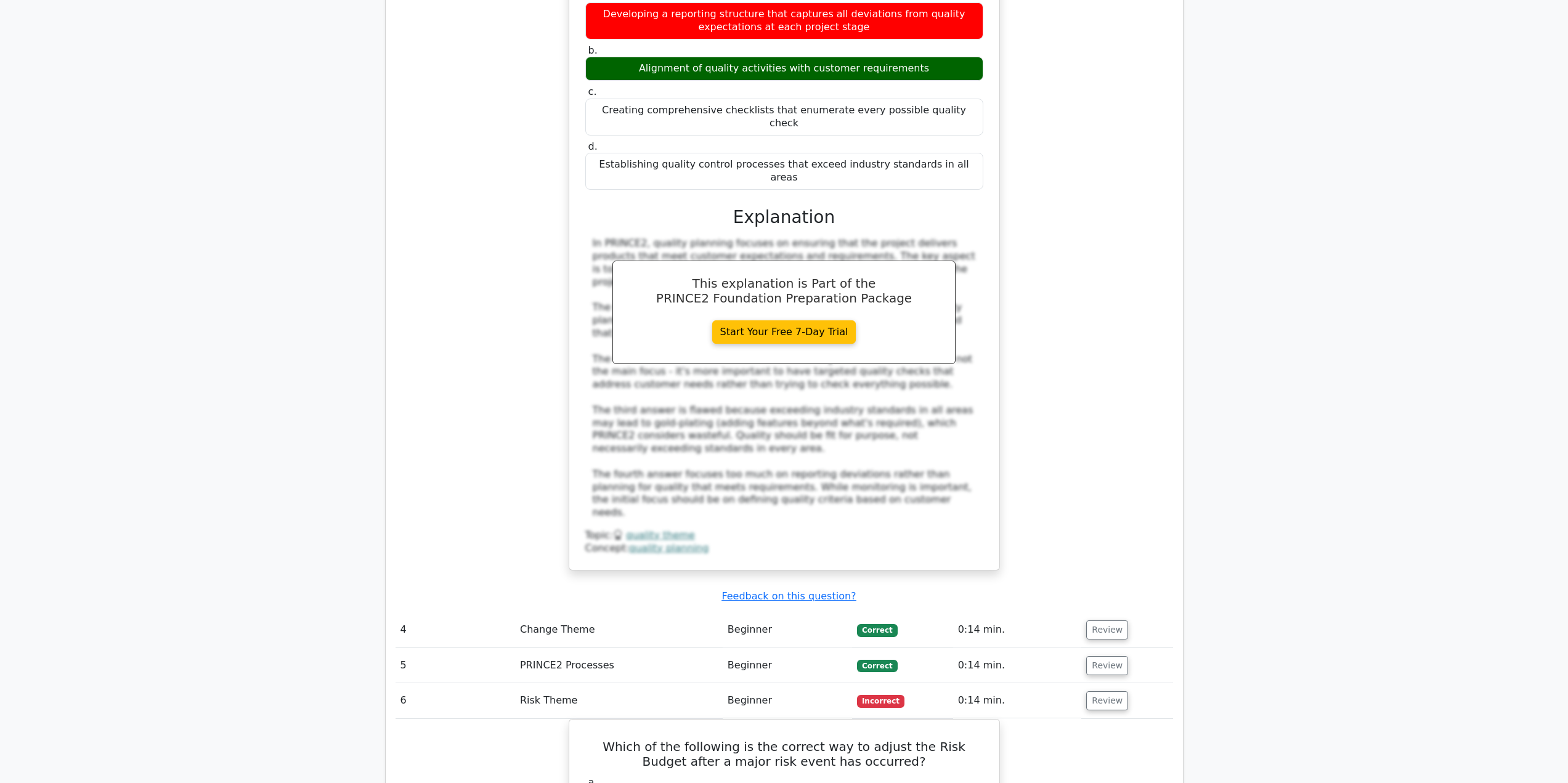
scroll to position [2438, 0]
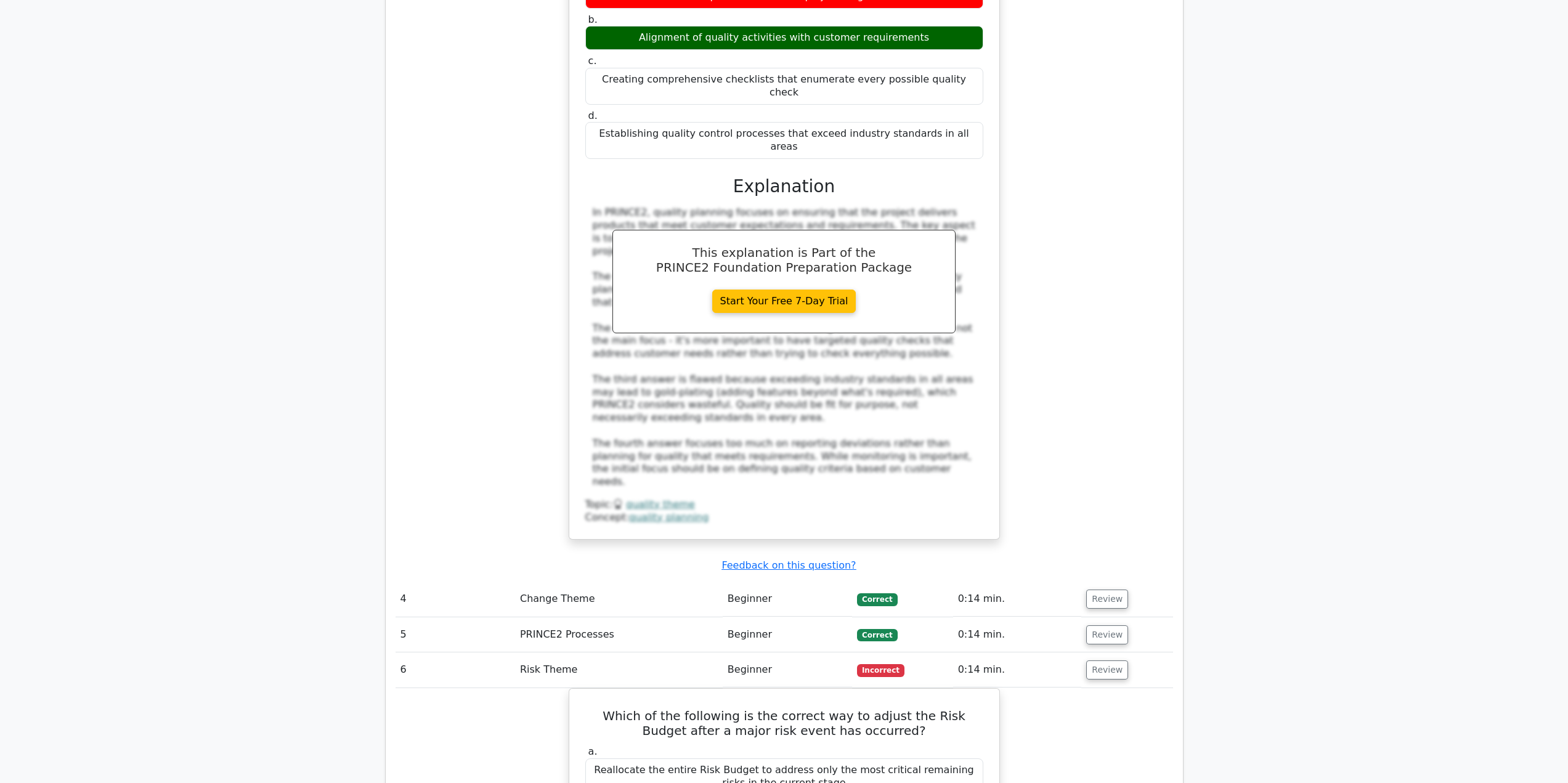
drag, startPoint x: 532, startPoint y: 418, endPoint x: 523, endPoint y: 379, distance: 40.0
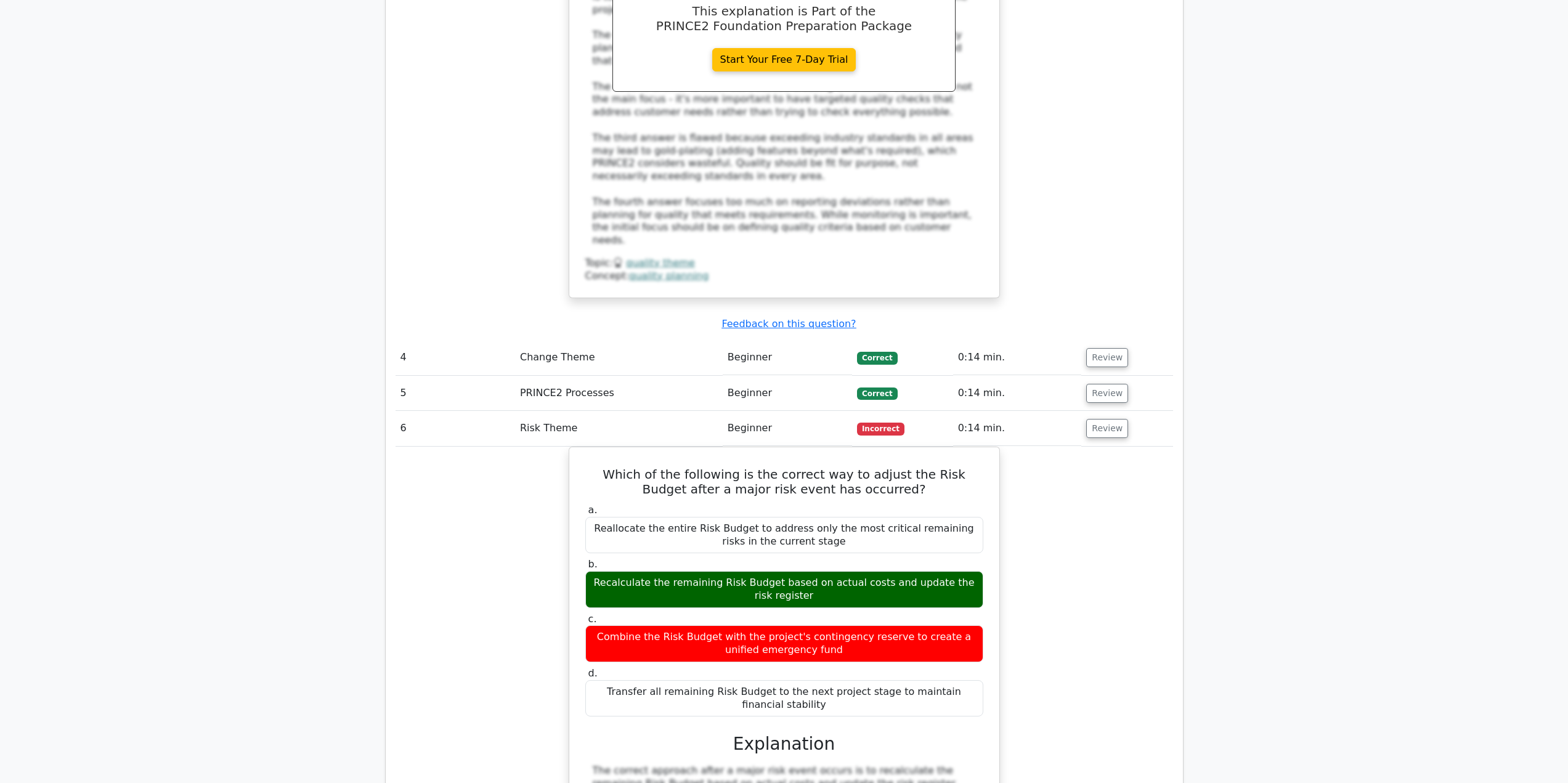
drag, startPoint x: 511, startPoint y: 345, endPoint x: 544, endPoint y: 420, distance: 81.9
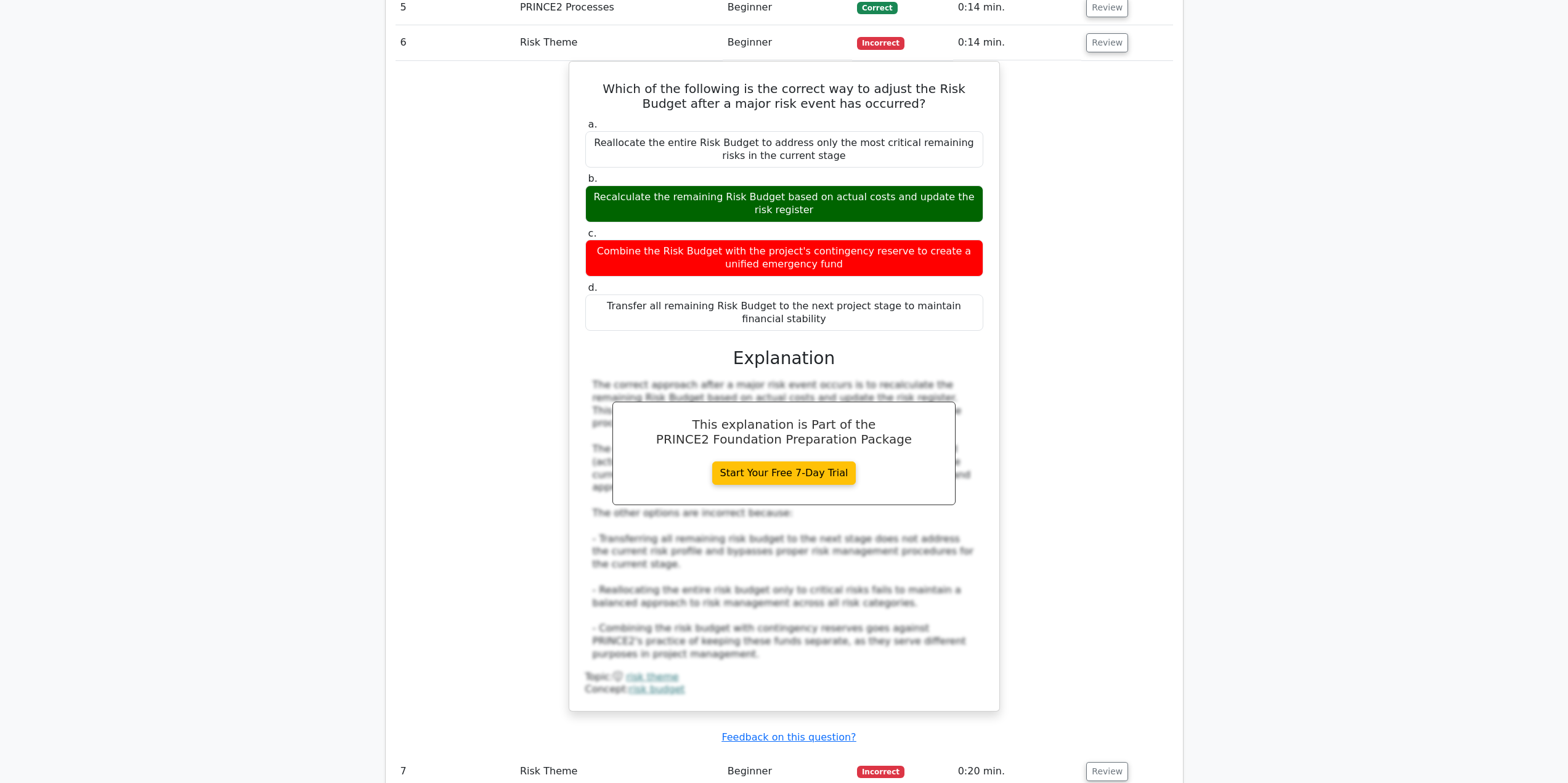
drag, startPoint x: 515, startPoint y: 411, endPoint x: 540, endPoint y: 440, distance: 38.3
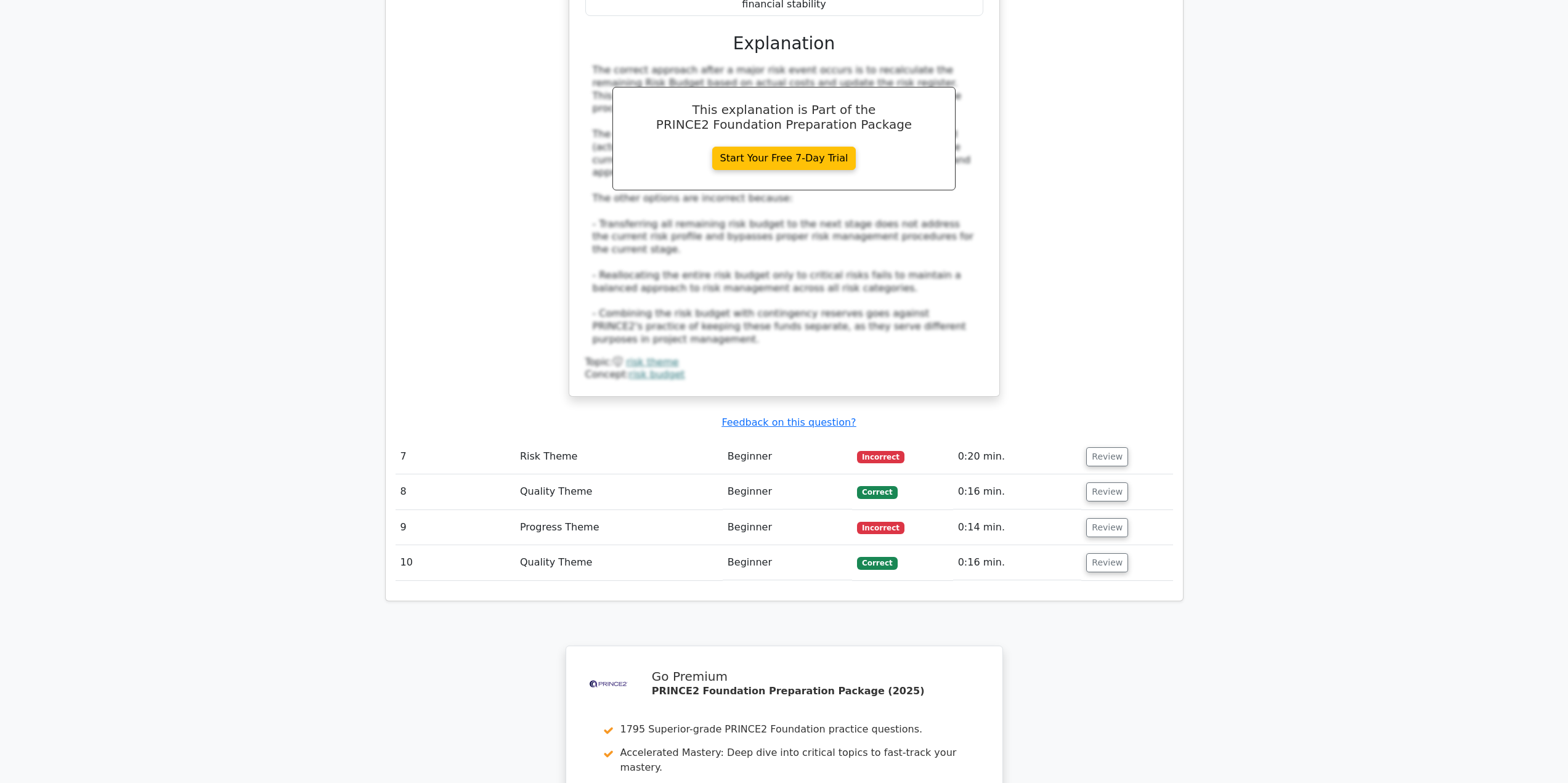
drag, startPoint x: 499, startPoint y: 366, endPoint x: 550, endPoint y: 444, distance: 93.2
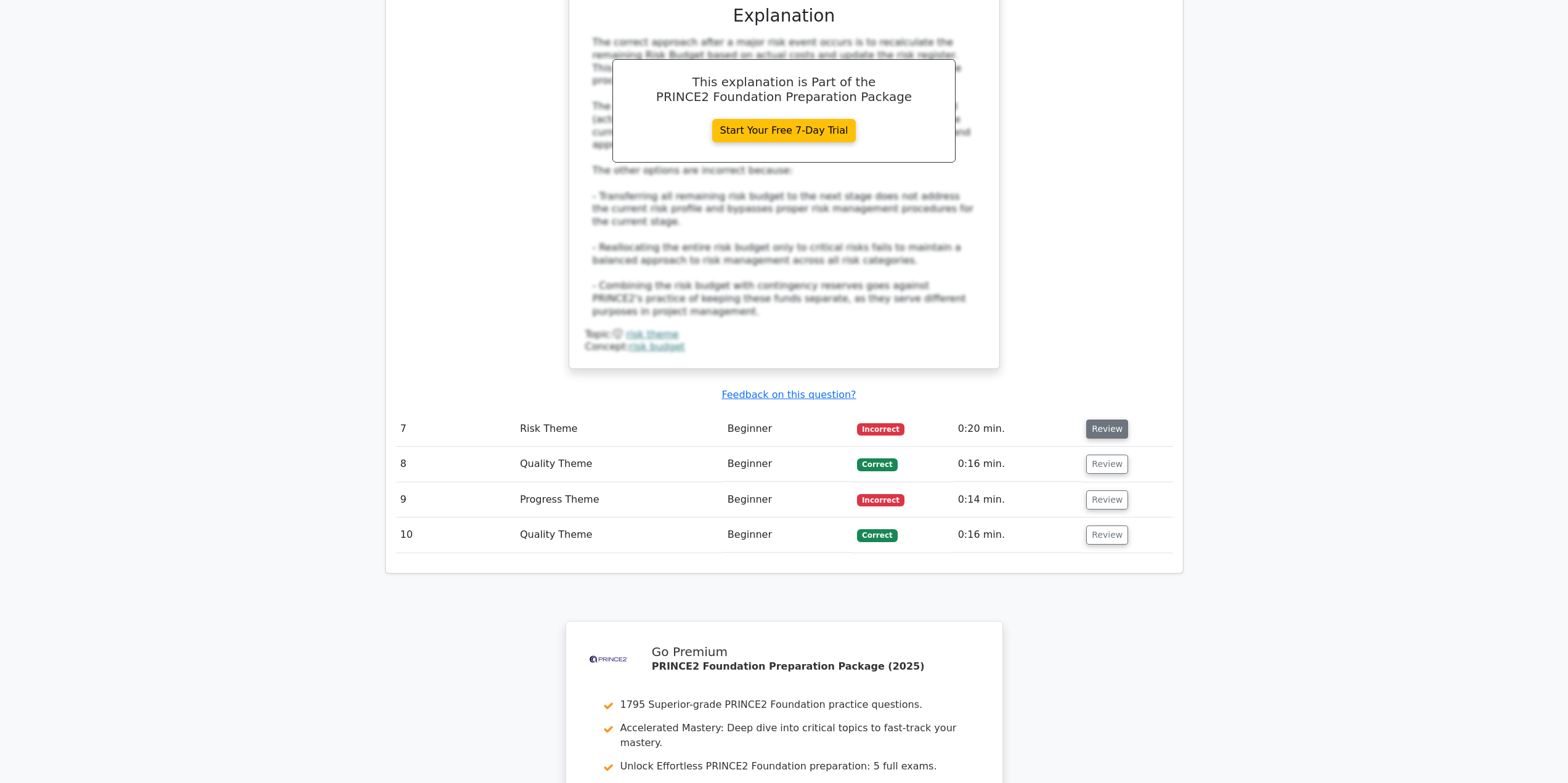
click at [1100, 420] on button "Review" at bounding box center [1107, 429] width 42 height 19
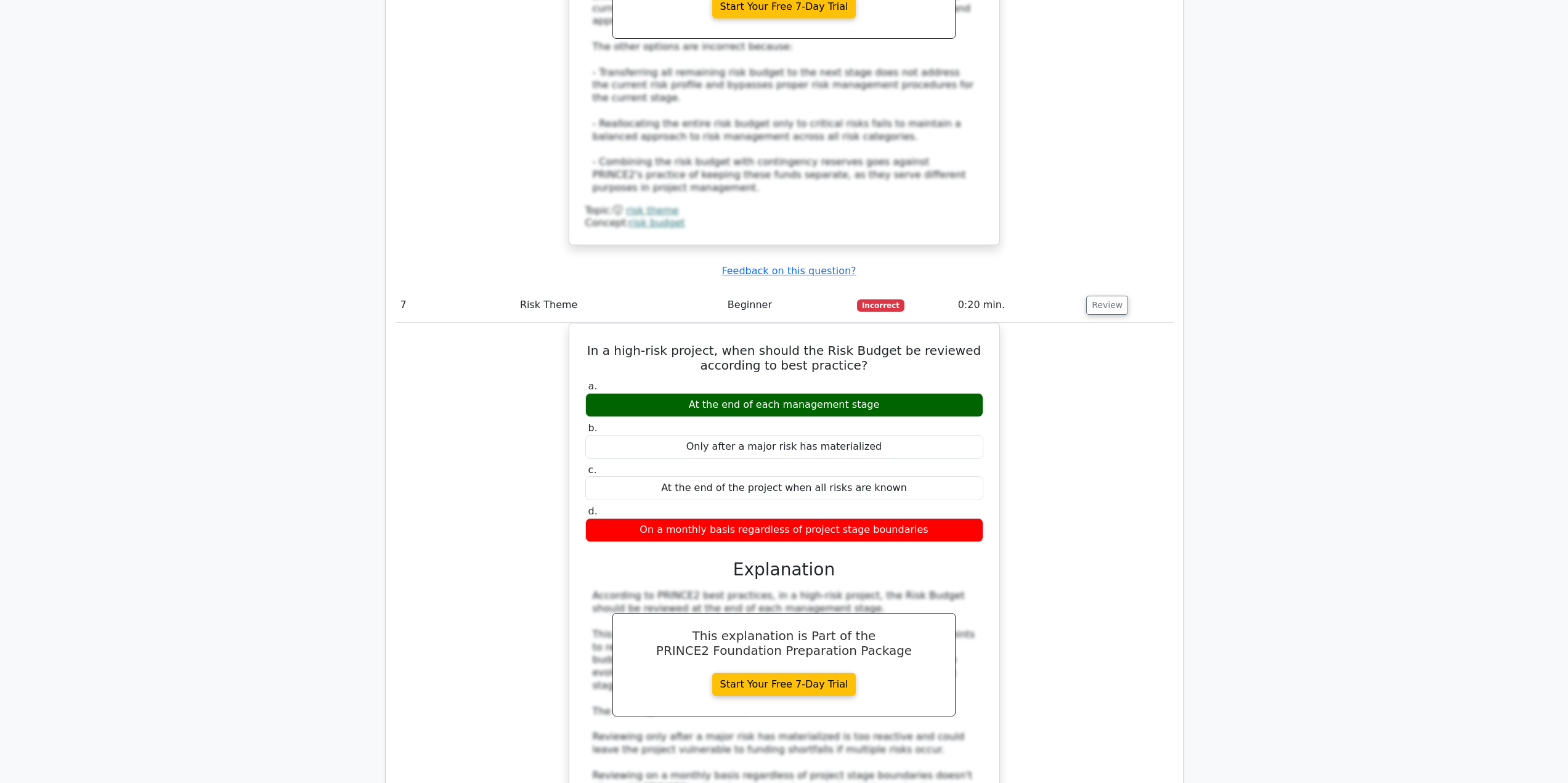
scroll to position [3966, 0]
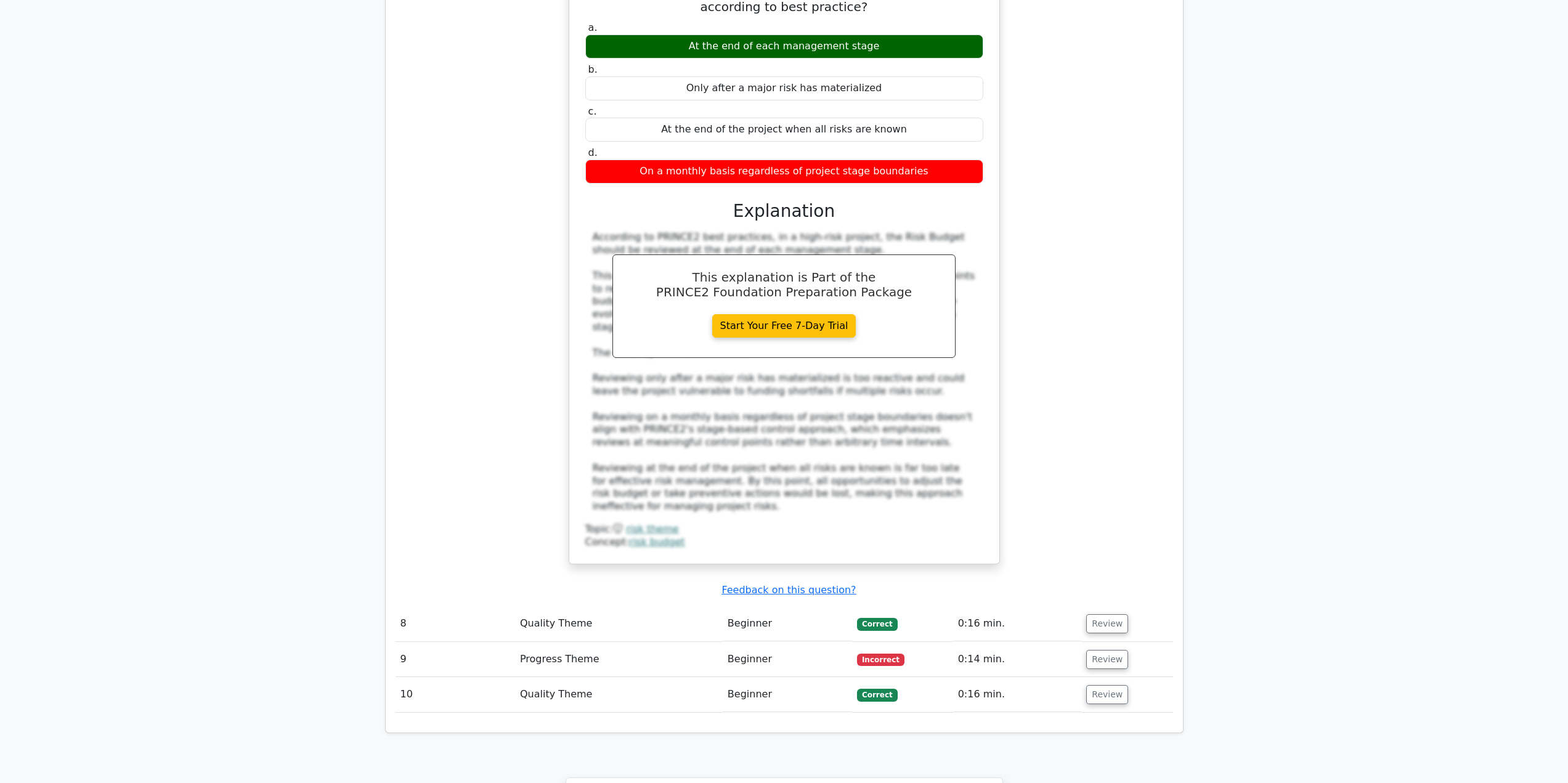
drag, startPoint x: 1235, startPoint y: 462, endPoint x: 1237, endPoint y: 482, distance: 20.1
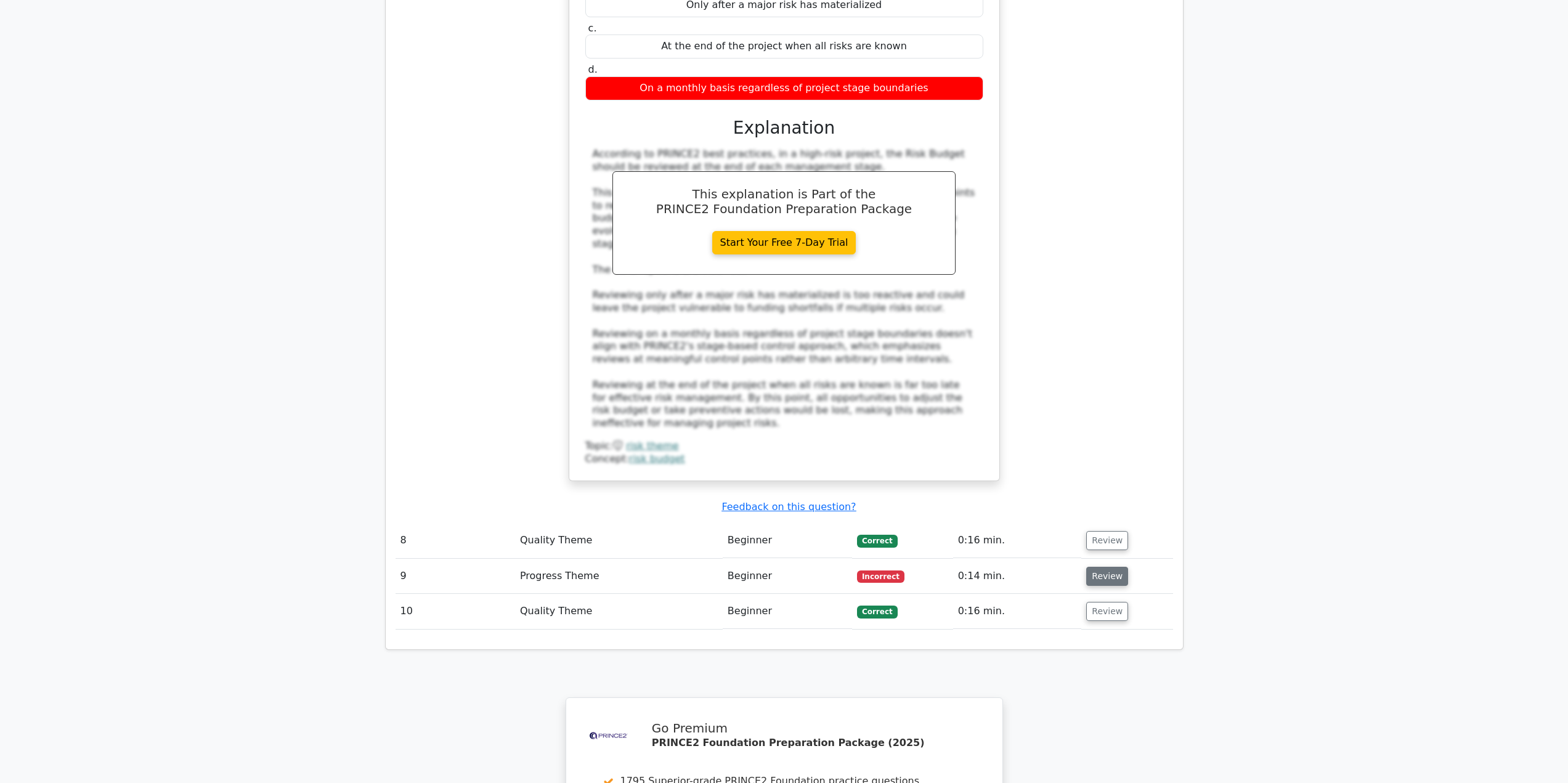
click at [1112, 567] on button "Review" at bounding box center [1107, 576] width 42 height 19
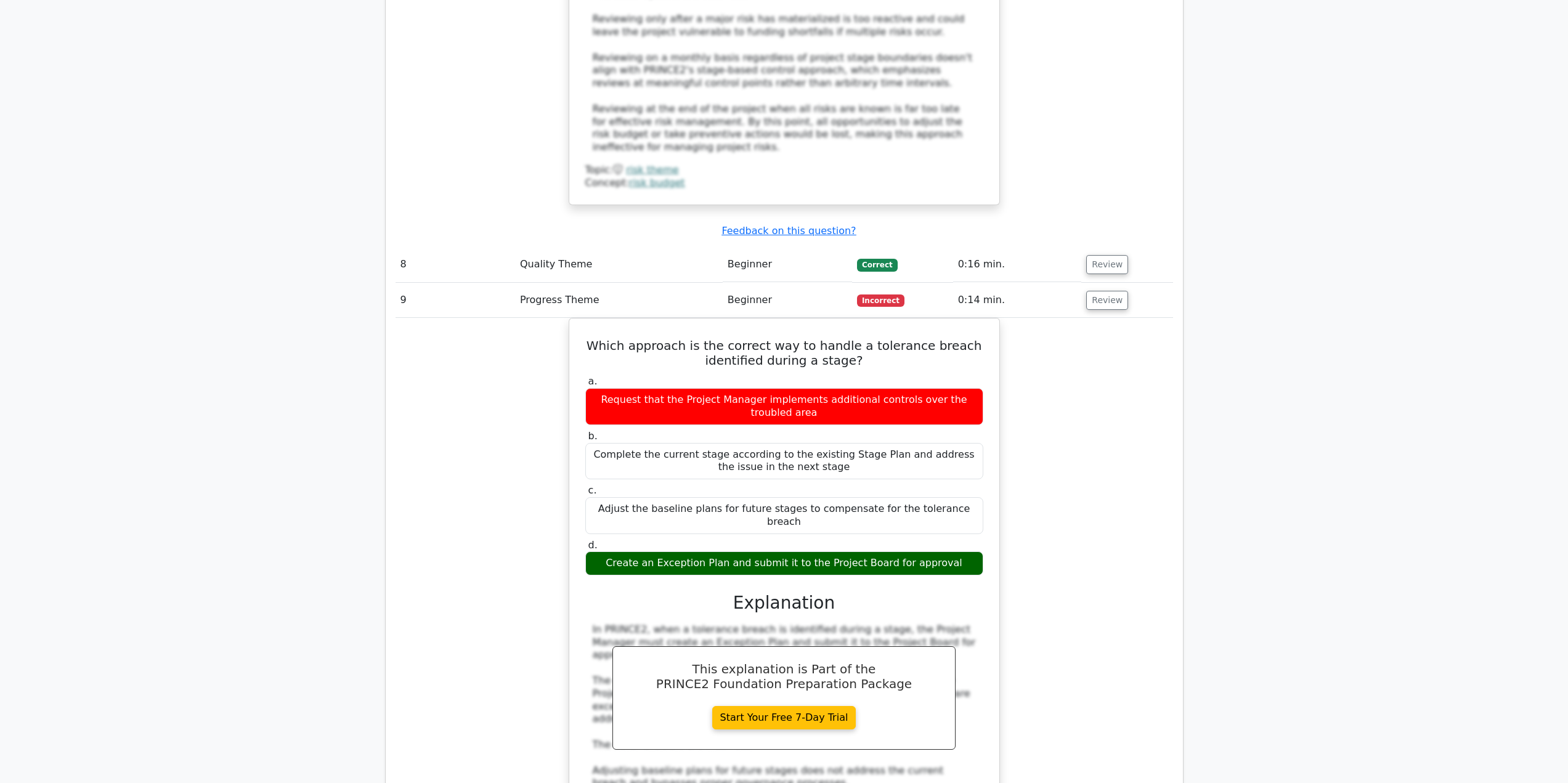
drag, startPoint x: 1125, startPoint y: 483, endPoint x: 1137, endPoint y: 523, distance: 41.8
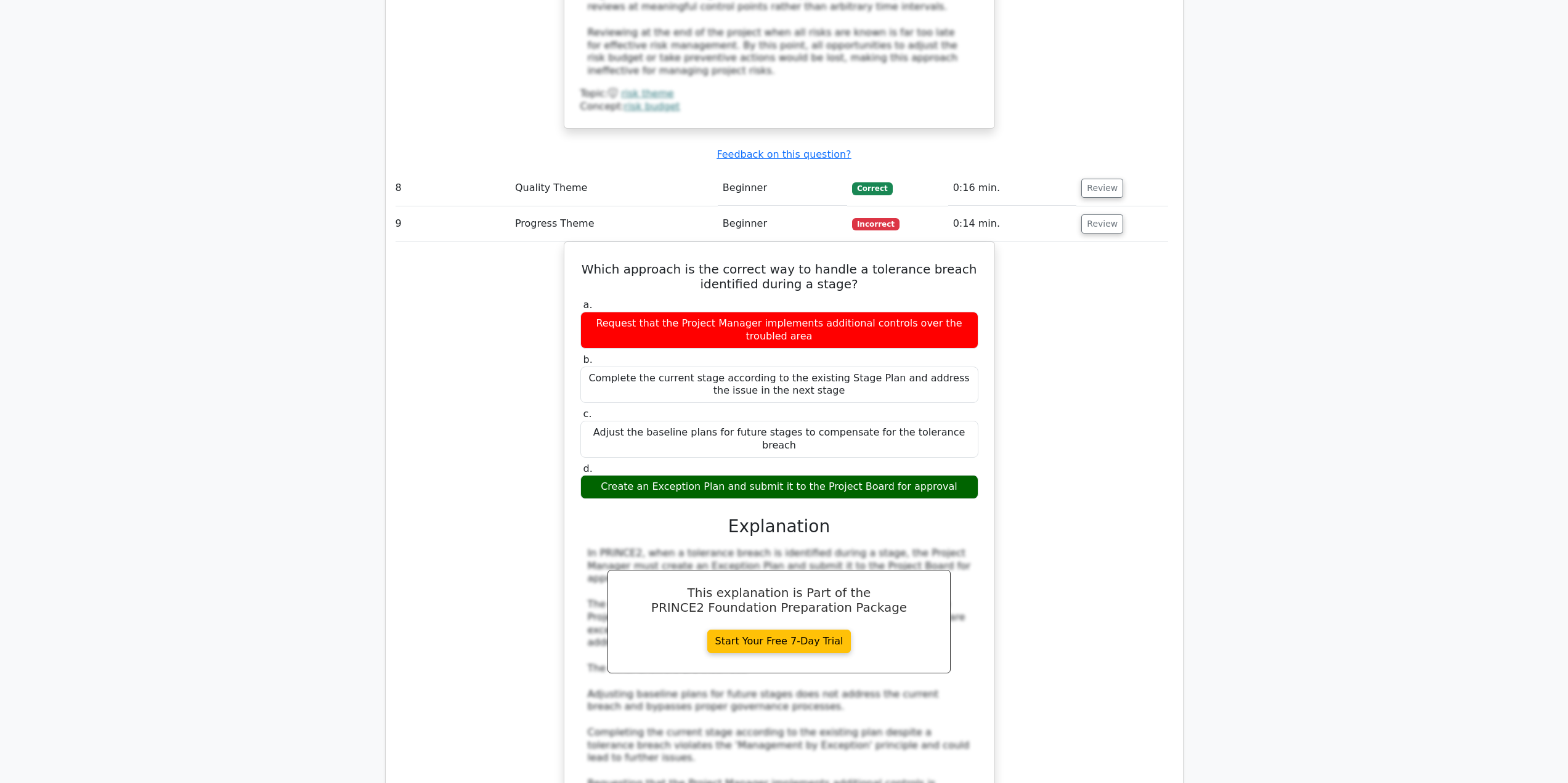
scroll to position [0, 8]
drag, startPoint x: 1132, startPoint y: 545, endPoint x: 1147, endPoint y: 607, distance: 63.8
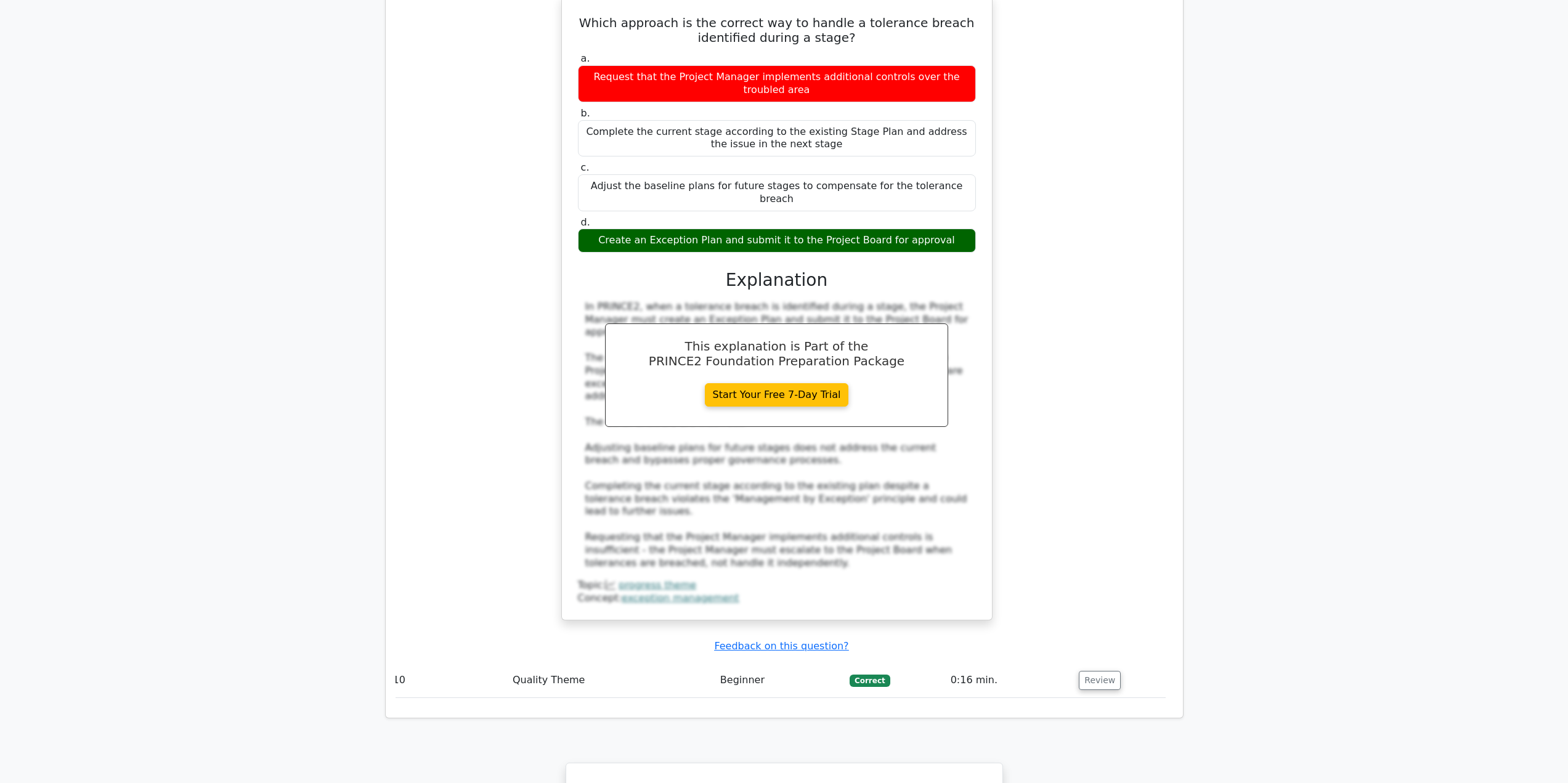
drag, startPoint x: 1142, startPoint y: 562, endPoint x: 1169, endPoint y: 646, distance: 88.2
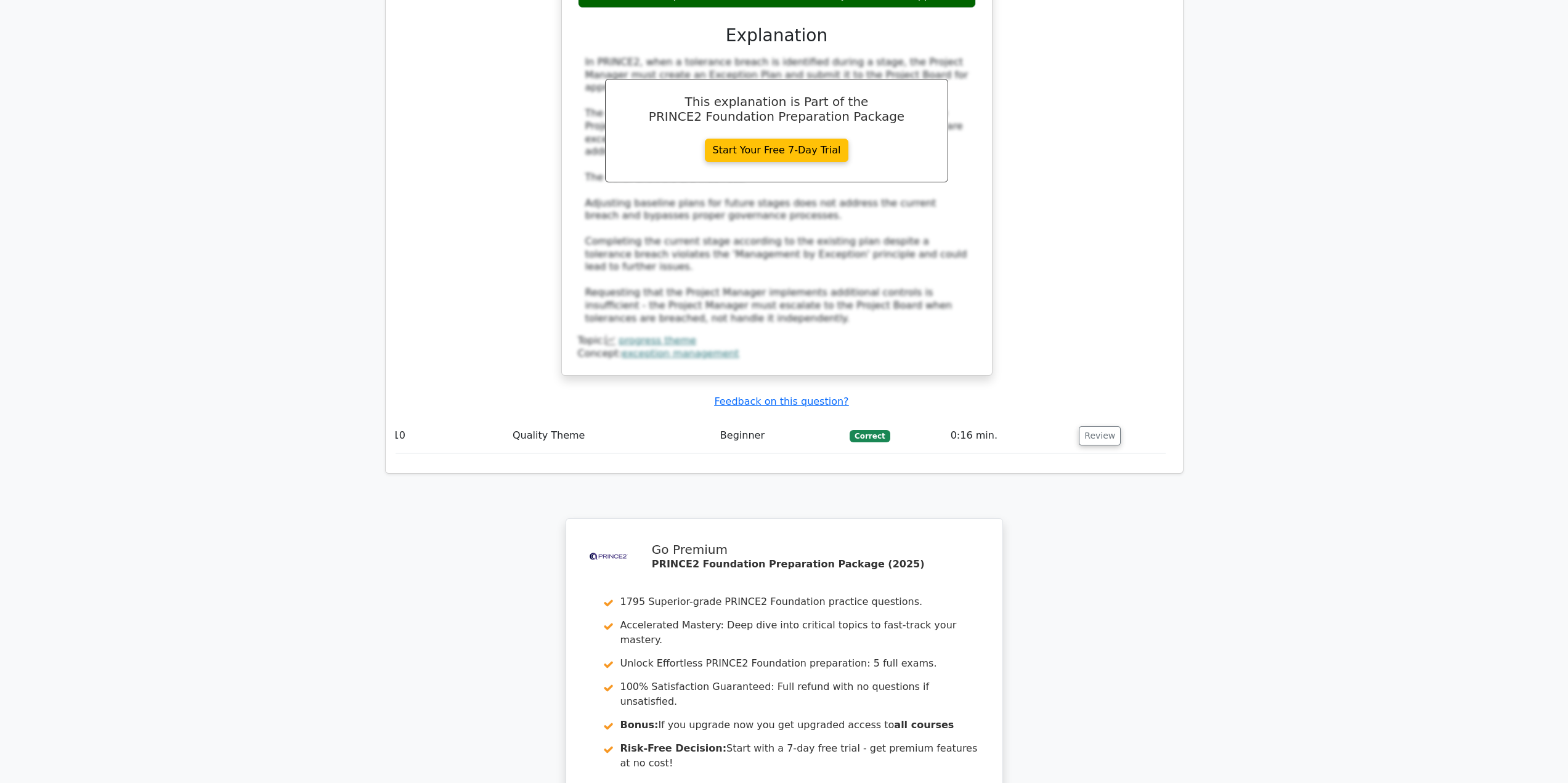
scroll to position [4880, 0]
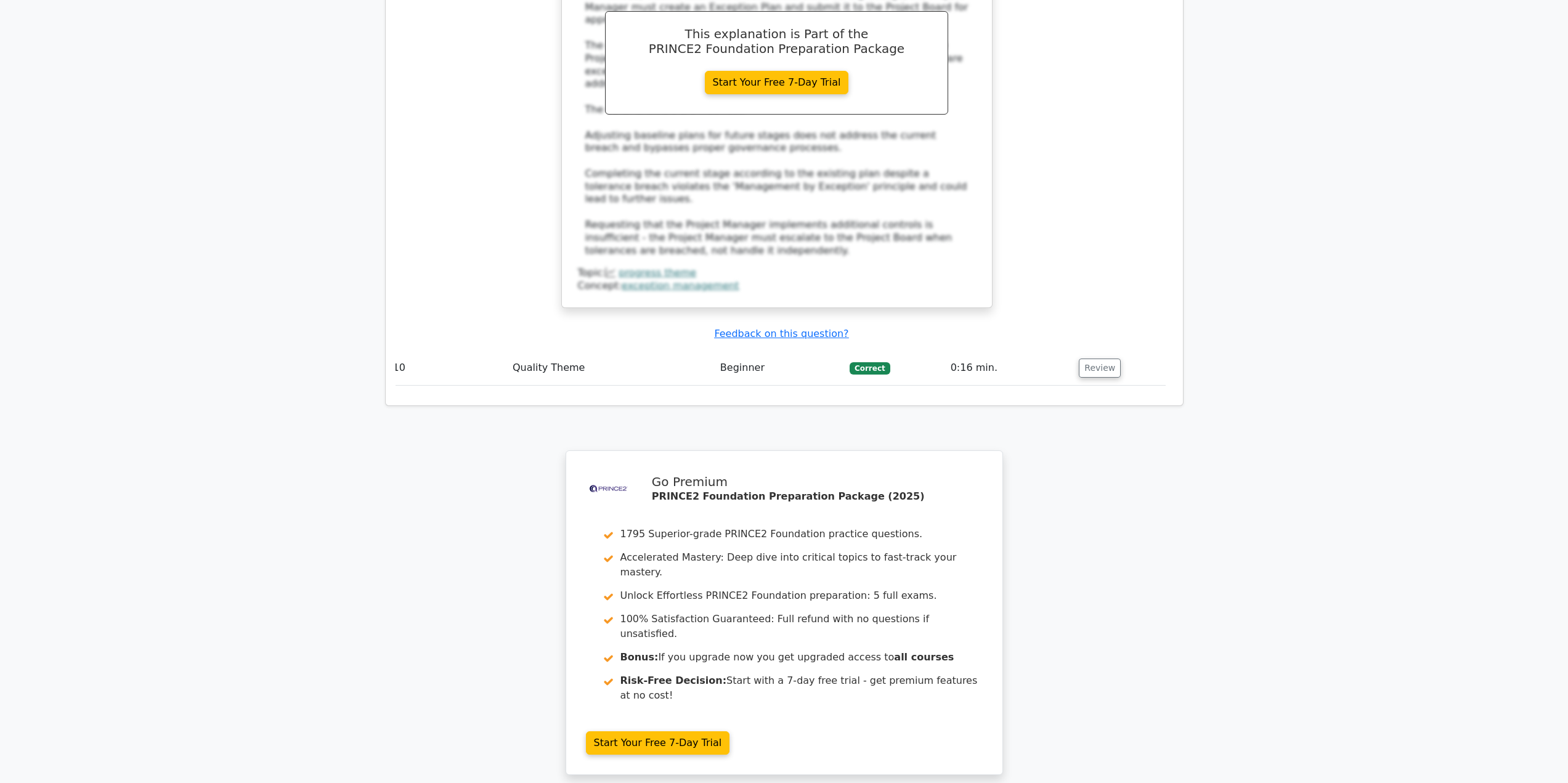
drag, startPoint x: 1188, startPoint y: 552, endPoint x: 1189, endPoint y: 578, distance: 26.0
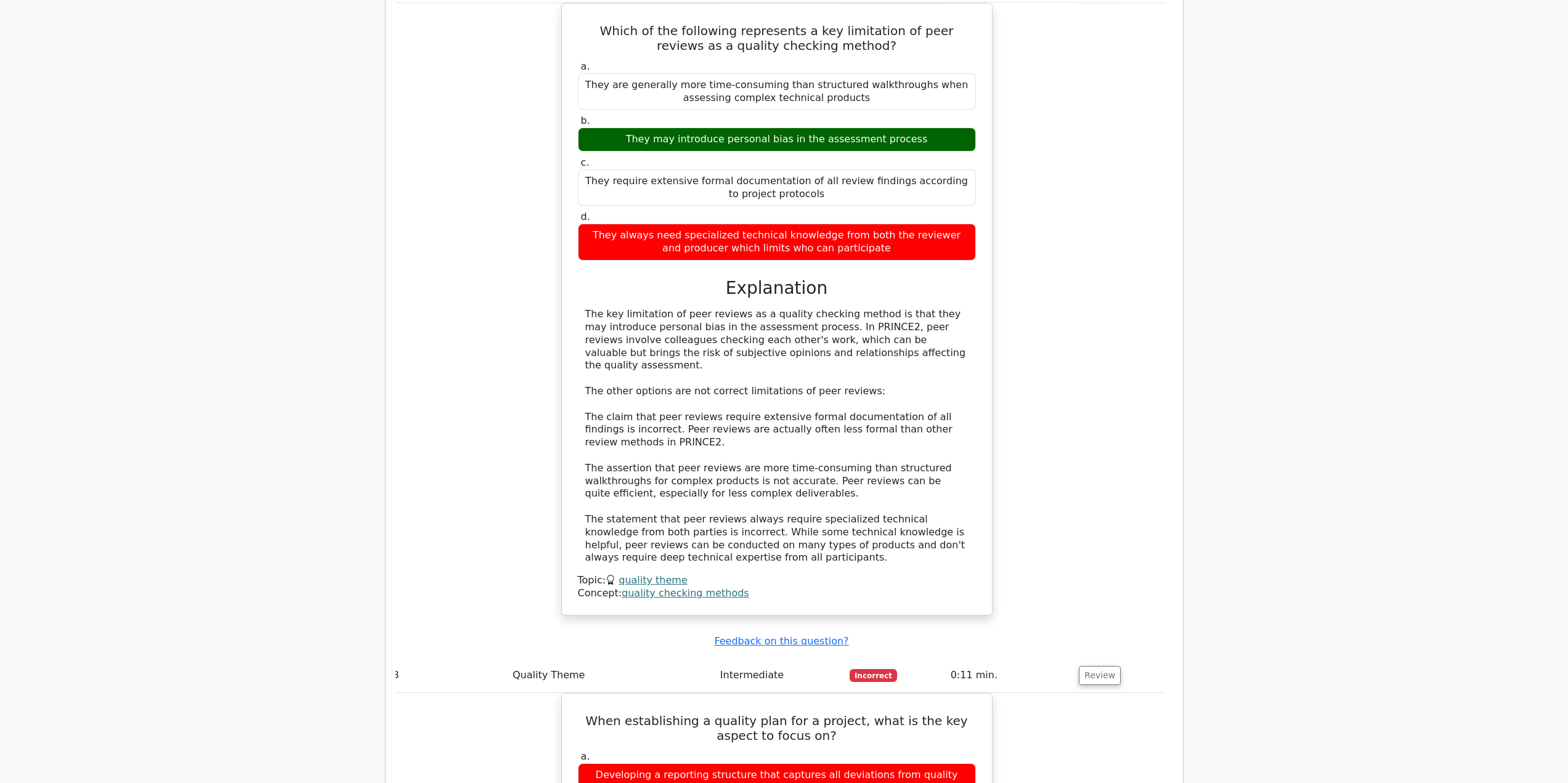
drag, startPoint x: 1189, startPoint y: 578, endPoint x: 1156, endPoint y: 387, distance: 193.8
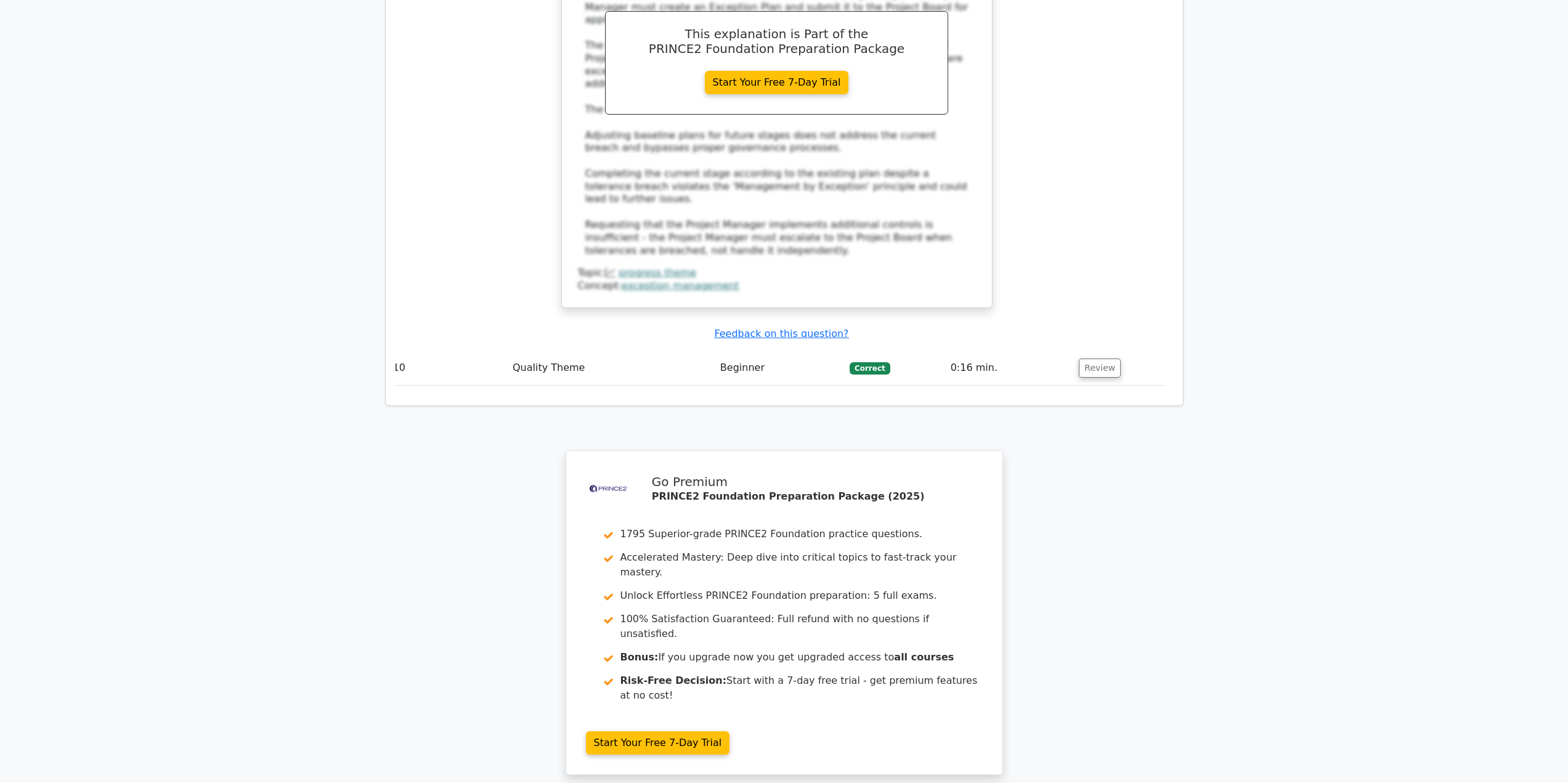
drag, startPoint x: 1156, startPoint y: 387, endPoint x: 1196, endPoint y: 630, distance: 246.3
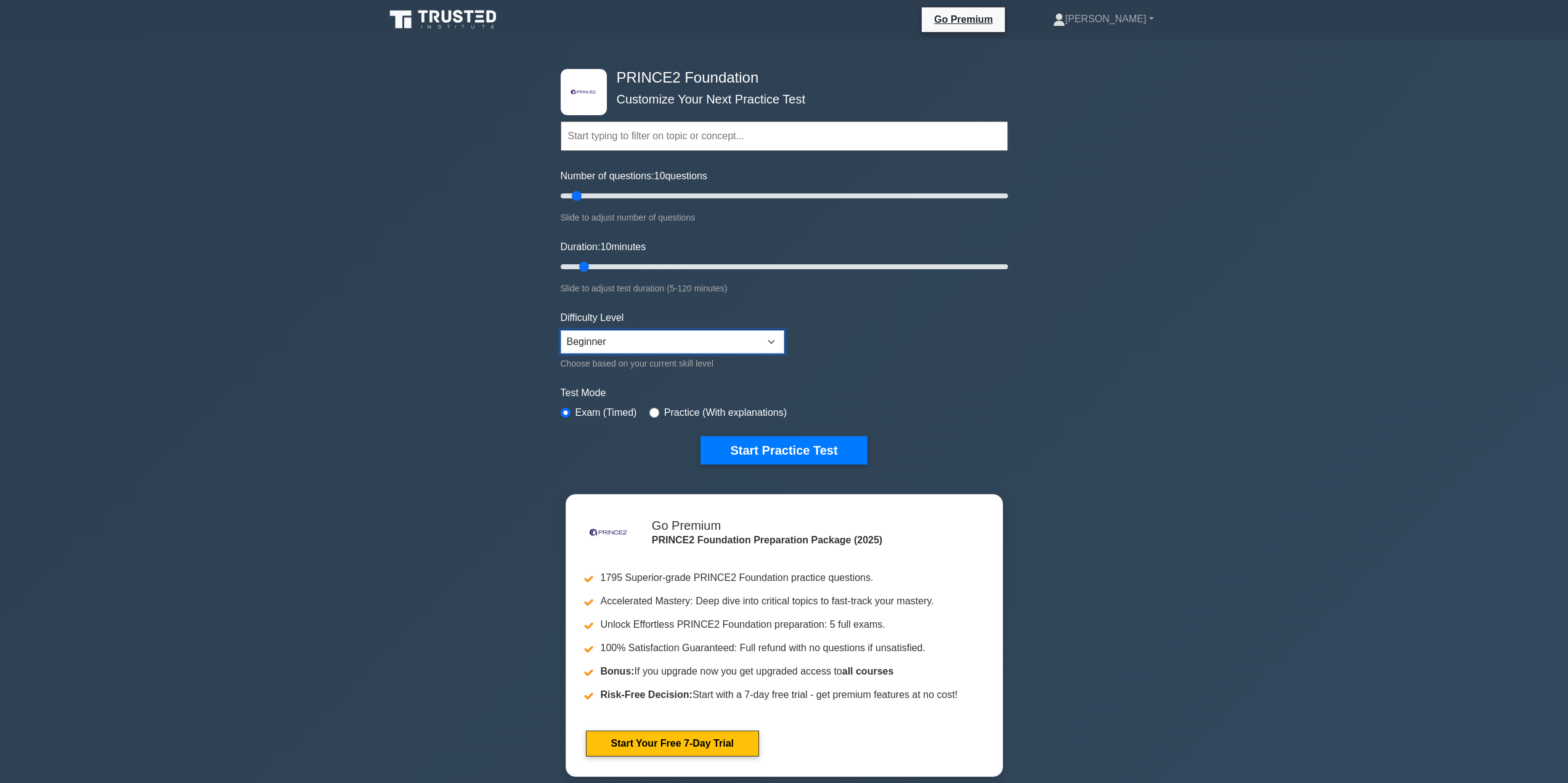
click at [649, 339] on select "Beginner Intermediate Expert" at bounding box center [673, 342] width 224 height 23
drag, startPoint x: 578, startPoint y: 196, endPoint x: 598, endPoint y: 197, distance: 20.0
type input "20"
click at [598, 197] on input "Number of questions: 20 questions" at bounding box center [785, 196] width 448 height 15
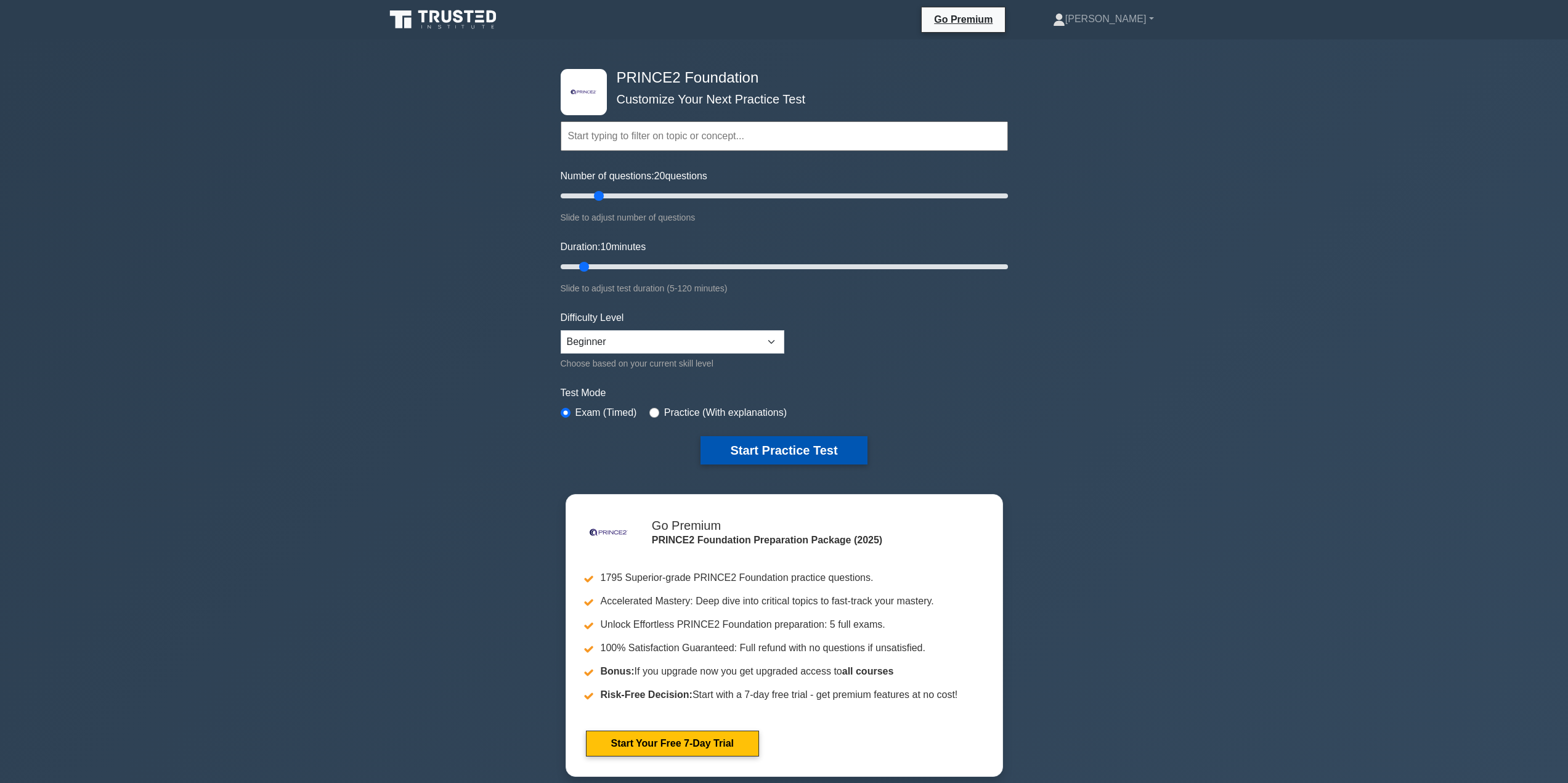
click at [748, 447] on button "Start Practice Test" at bounding box center [784, 450] width 167 height 29
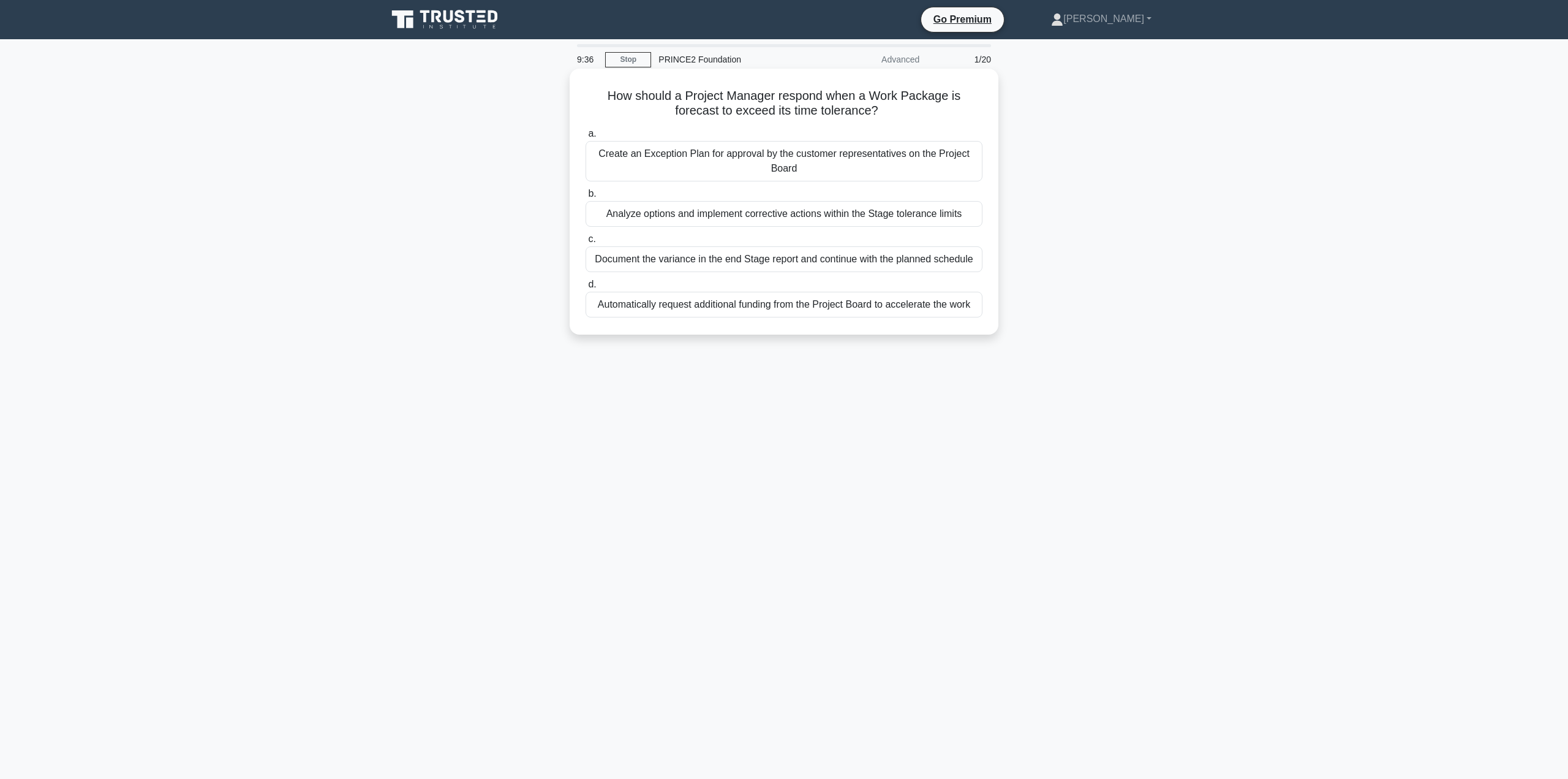
click at [756, 158] on div "Create an Exception Plan for approval by the customer representatives on the Pr…" at bounding box center [784, 161] width 397 height 40
click at [585, 138] on input "a. Create an Exception Plan for approval by the customer representatives on the…" at bounding box center [585, 134] width 0 height 8
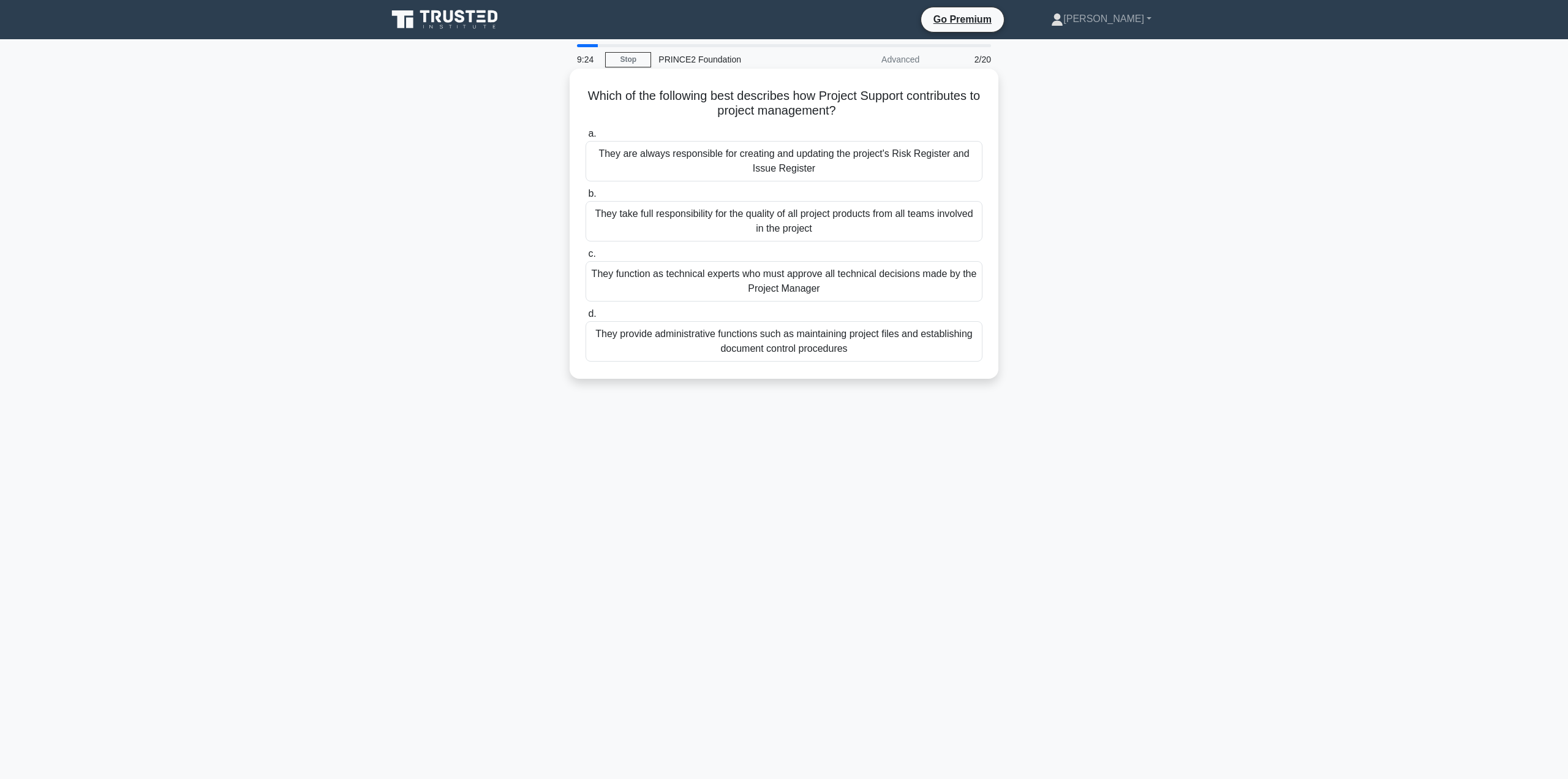
click at [730, 351] on div "They provide administrative functions such as maintaining project files and est…" at bounding box center [784, 341] width 397 height 40
click at [585, 318] on input "d. They provide administrative functions such as maintaining project files and …" at bounding box center [585, 314] width 0 height 8
click at [735, 297] on div "Quality Control verifies that products meet the quality criteria defined in the…" at bounding box center [784, 282] width 397 height 40
click at [585, 258] on input "c. Quality Control verifies that products meet the quality criteria defined in …" at bounding box center [585, 254] width 0 height 8
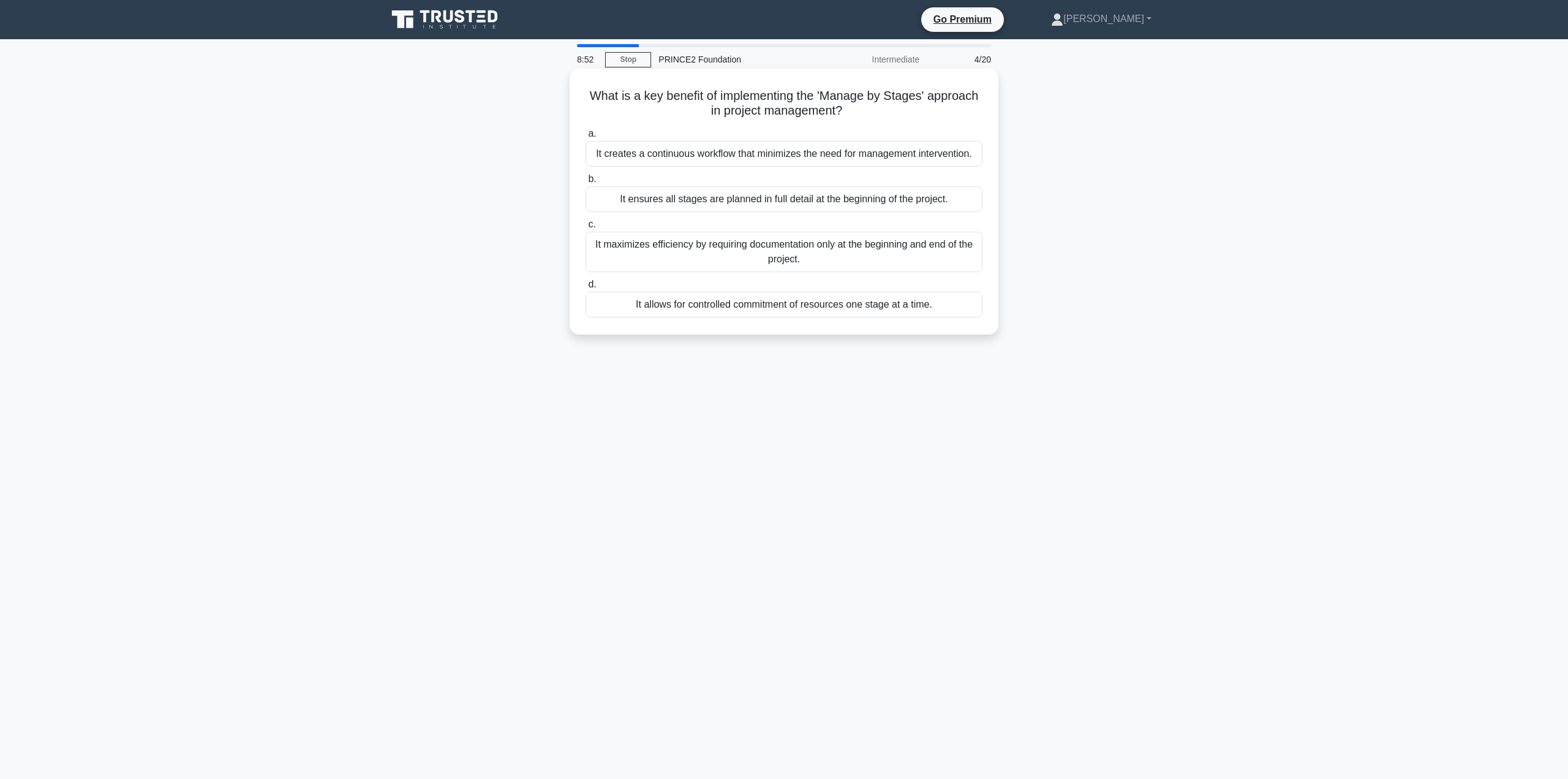
click at [657, 305] on div "It allows for controlled commitment of resources one stage at a time." at bounding box center [784, 305] width 397 height 25
click at [585, 288] on input "d. It allows for controlled commitment of resources one stage at a time." at bounding box center [585, 285] width 0 height 8
click at [744, 167] on div "Developing executive presentations to communicate risk status to senior stakeho…" at bounding box center [784, 154] width 397 height 25
click at [585, 138] on input "a. Developing executive presentations to communicate risk status to senior stak…" at bounding box center [585, 134] width 0 height 8
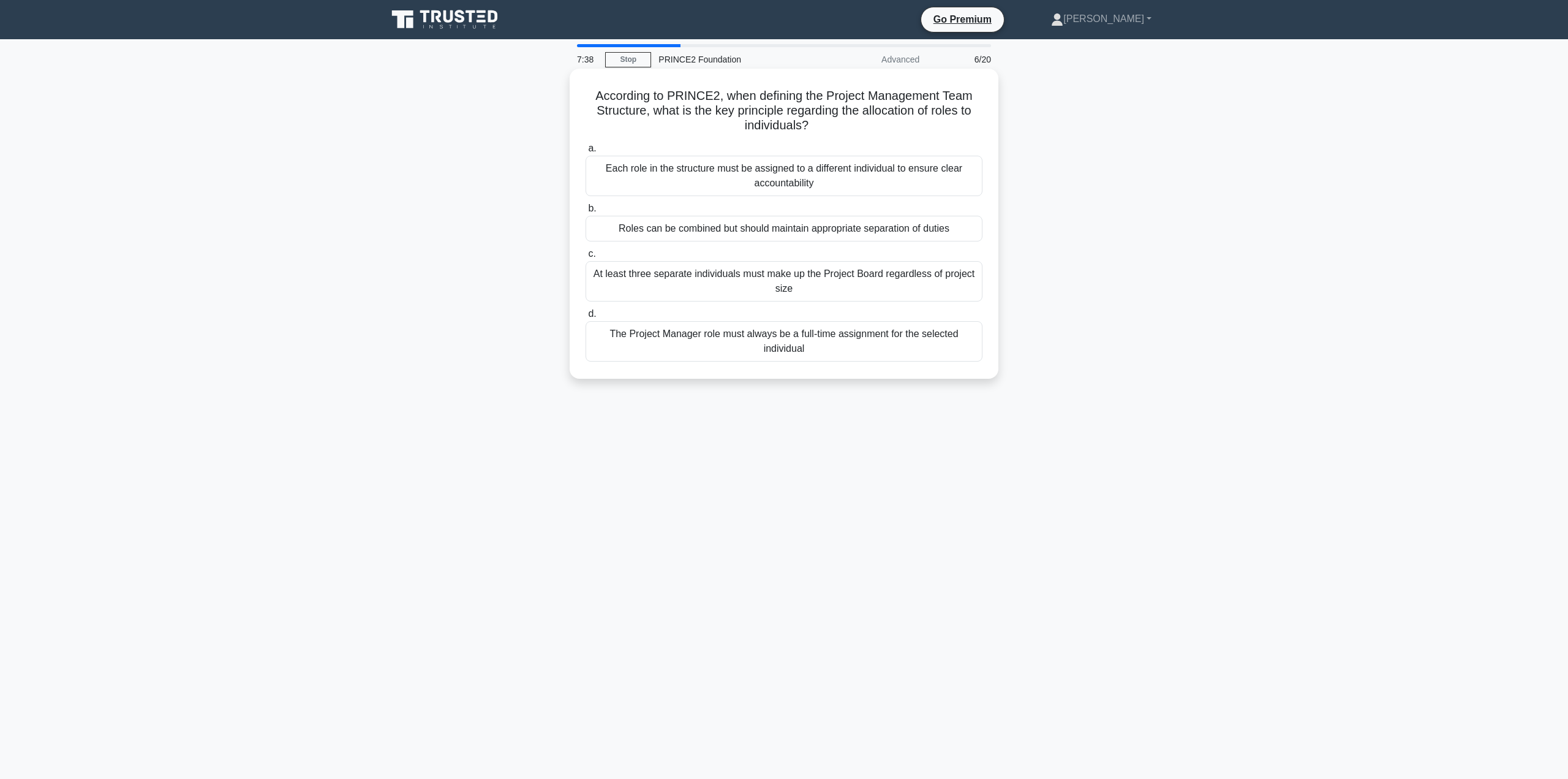
click at [678, 176] on div "Each role in the structure must be assigned to a different individual to ensure…" at bounding box center [784, 176] width 397 height 40
click at [585, 152] on input "a. Each role in the structure must be assigned to a different individual to ens…" at bounding box center [585, 149] width 0 height 8
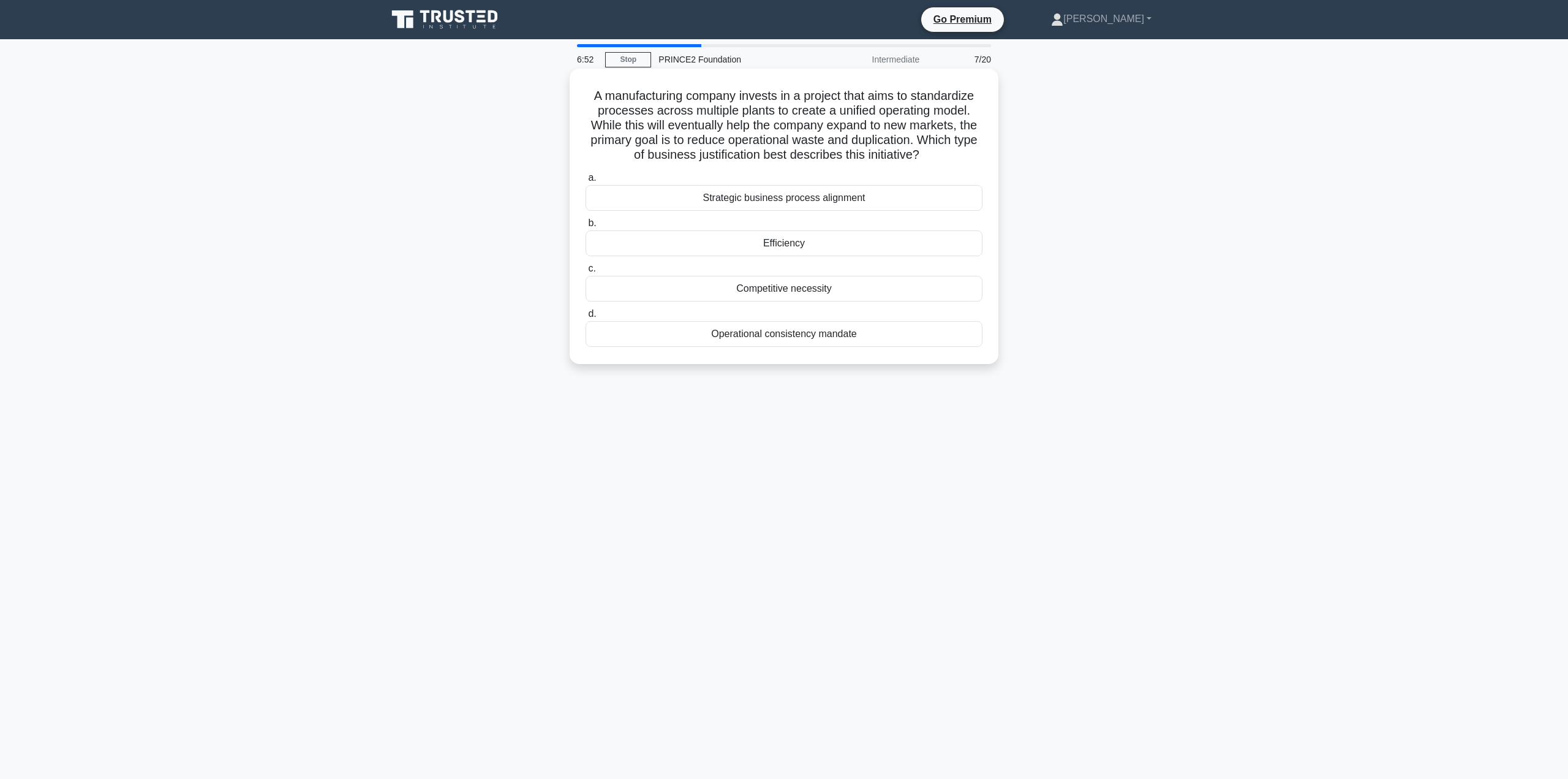
click at [711, 208] on div "Strategic business process alignment" at bounding box center [784, 198] width 397 height 25
click at [585, 182] on input "a. Strategic business process alignment" at bounding box center [585, 178] width 0 height 8
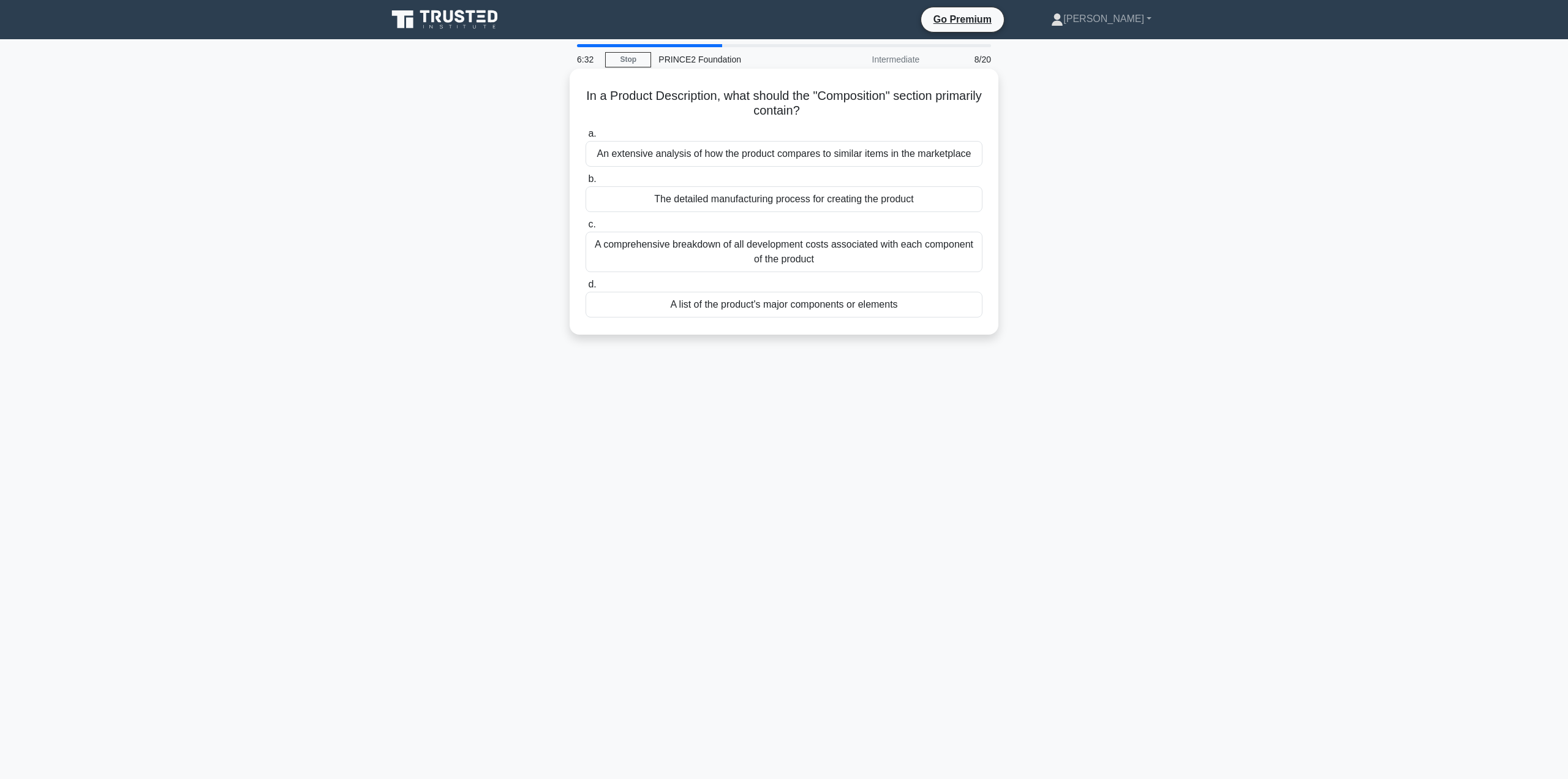
click at [738, 264] on div "A comprehensive breakdown of all development costs associated with each compone…" at bounding box center [784, 252] width 397 height 40
click at [585, 229] on input "c. A comprehensive breakdown of all development costs associated with each comp…" at bounding box center [585, 224] width 0 height 8
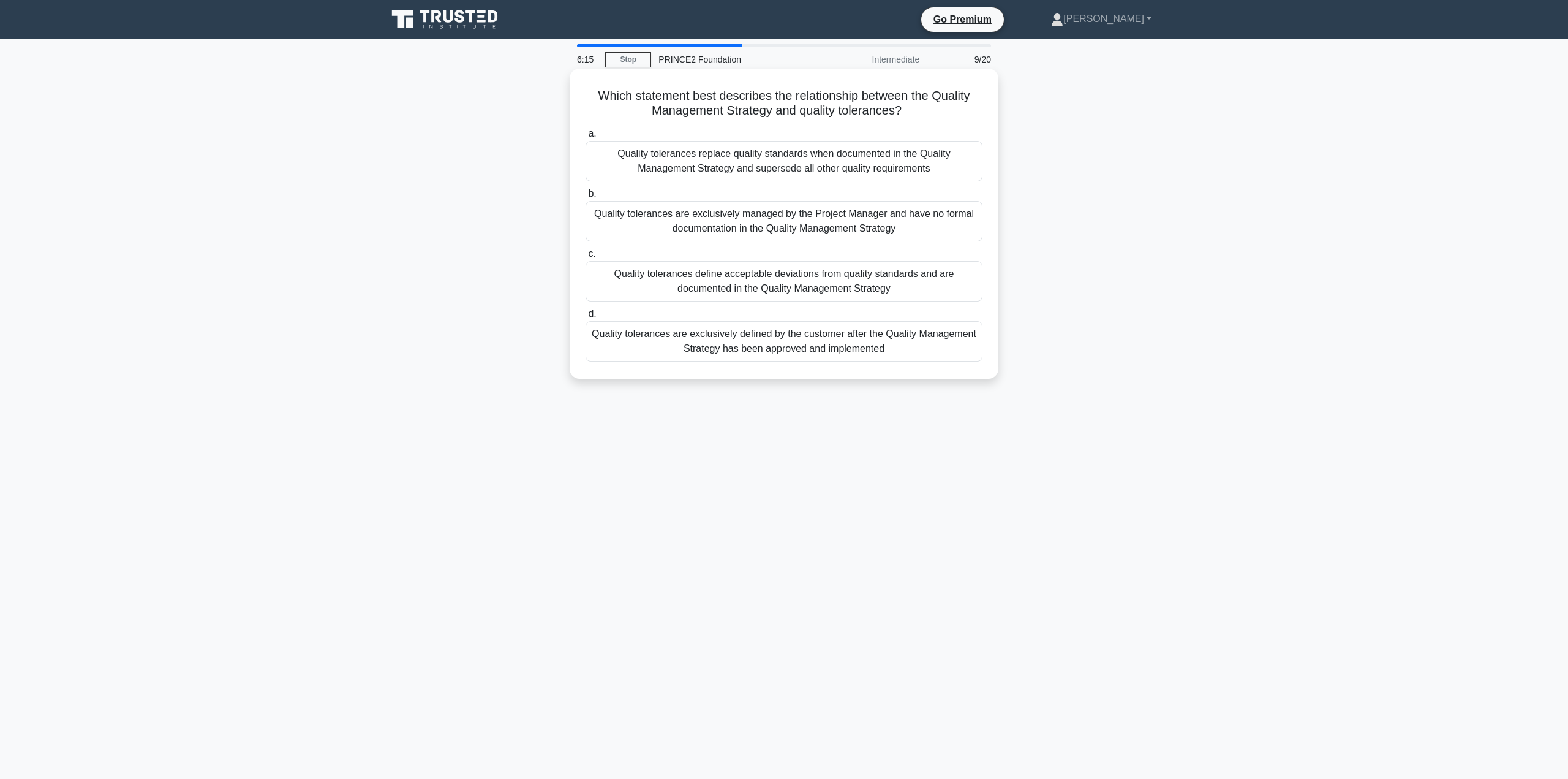
click at [761, 350] on div "Quality tolerances are exclusively defined by the customer after the Quality Ma…" at bounding box center [784, 341] width 397 height 40
click at [585, 318] on input "d. Quality tolerances are exclusively defined by the customer after the Quality…" at bounding box center [585, 314] width 0 height 8
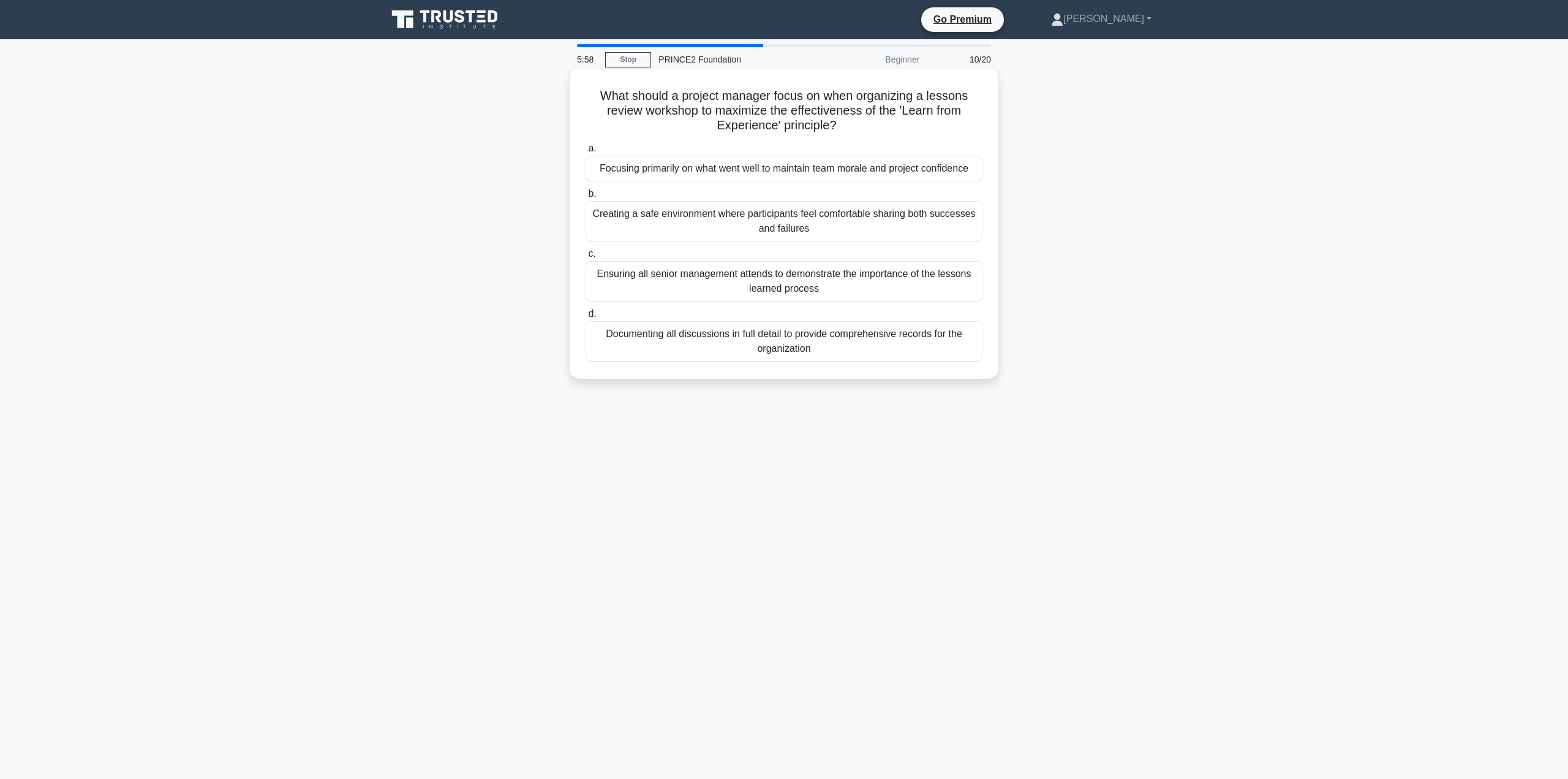
click at [718, 239] on div "Creating a safe environment where participants feel comfortable sharing both su…" at bounding box center [784, 221] width 397 height 40
click at [585, 198] on input "b. Creating a safe environment where participants feel comfortable sharing both…" at bounding box center [585, 193] width 0 height 8
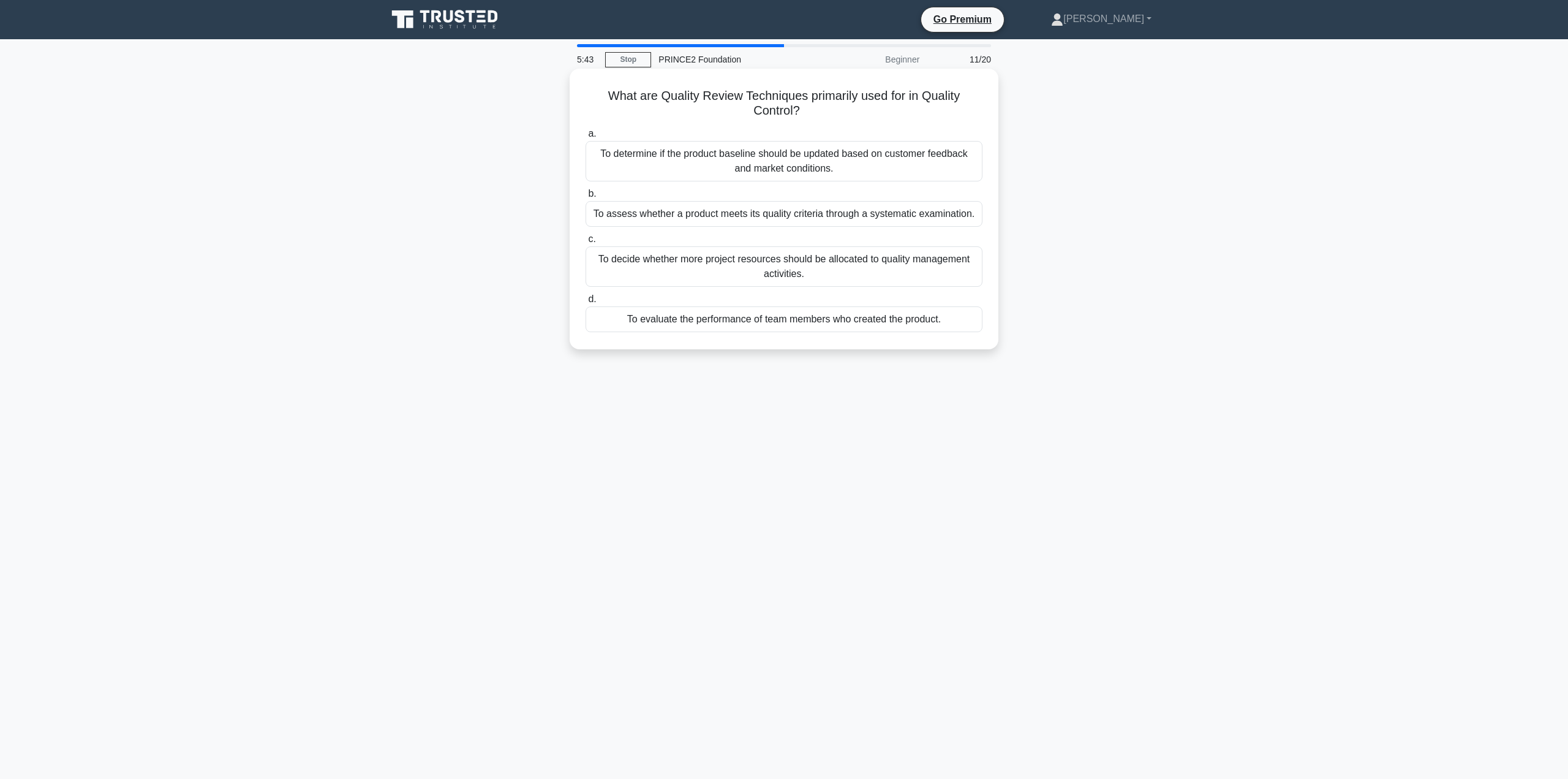
click at [721, 170] on div "To determine if the product baseline should be updated based on customer feedba…" at bounding box center [784, 161] width 397 height 40
click at [585, 138] on input "a. To determine if the product baseline should be updated based on customer fee…" at bounding box center [585, 134] width 0 height 8
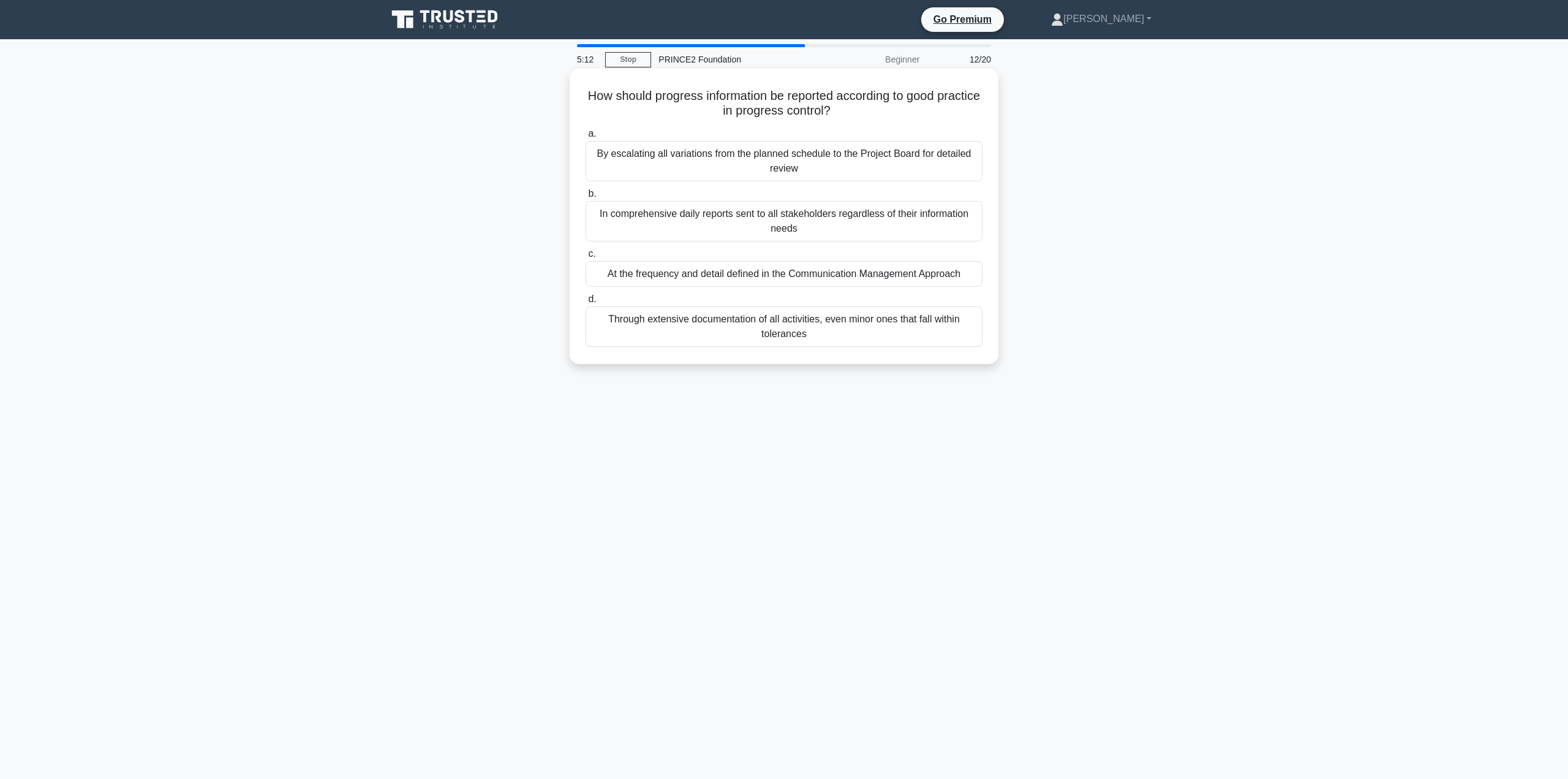
click at [777, 274] on div "At the frequency and detail defined in the Communication Management Approach" at bounding box center [784, 274] width 397 height 25
click at [585, 258] on input "c. At the frequency and detail defined in the Communication Management Approach" at bounding box center [585, 254] width 0 height 8
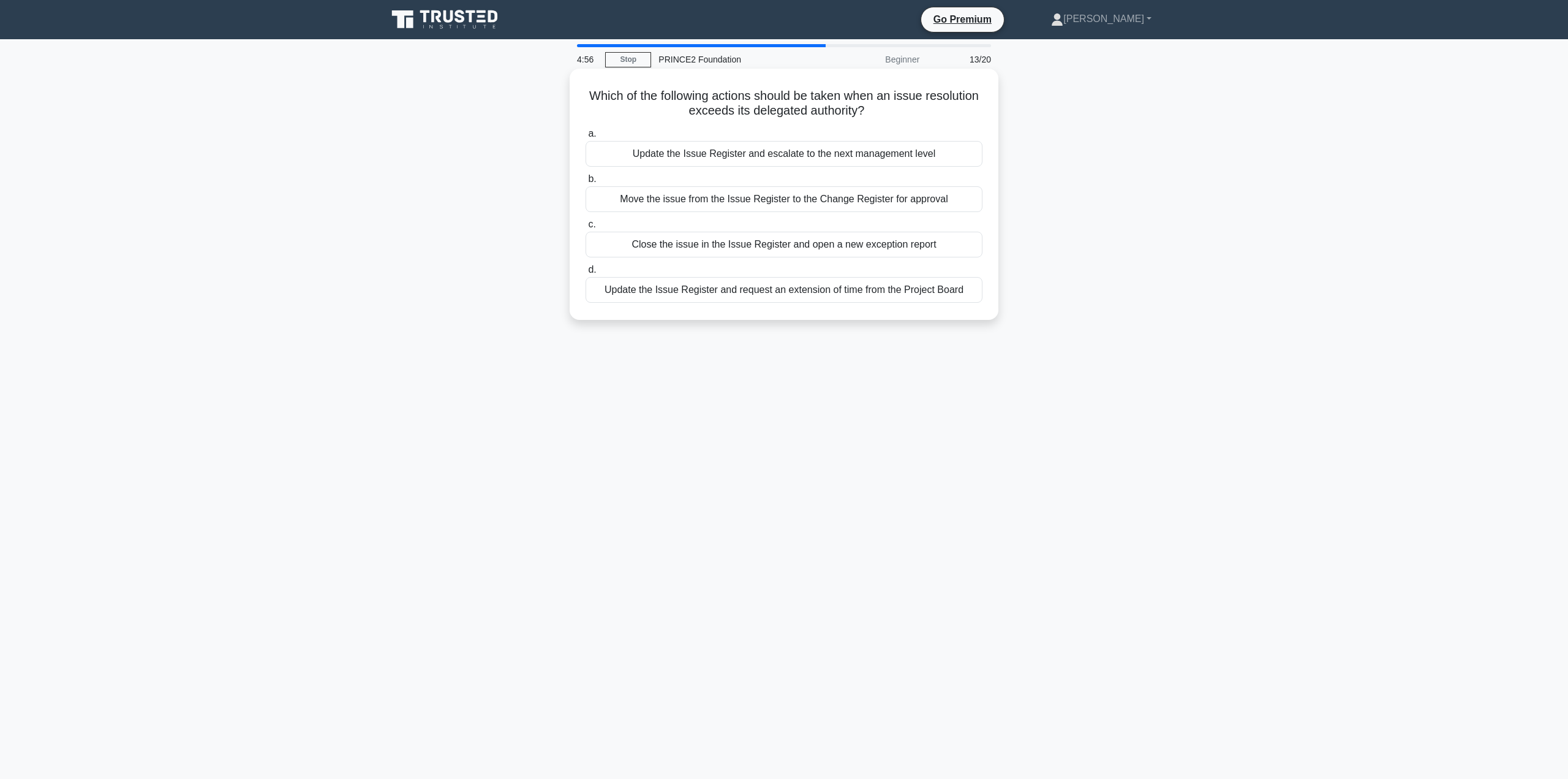
click at [773, 292] on div "Update the Issue Register and request an extension of time from the Project Boa…" at bounding box center [784, 290] width 397 height 25
click at [585, 274] on input "d. Update the Issue Register and request an extension of time from the Project …" at bounding box center [585, 270] width 0 height 8
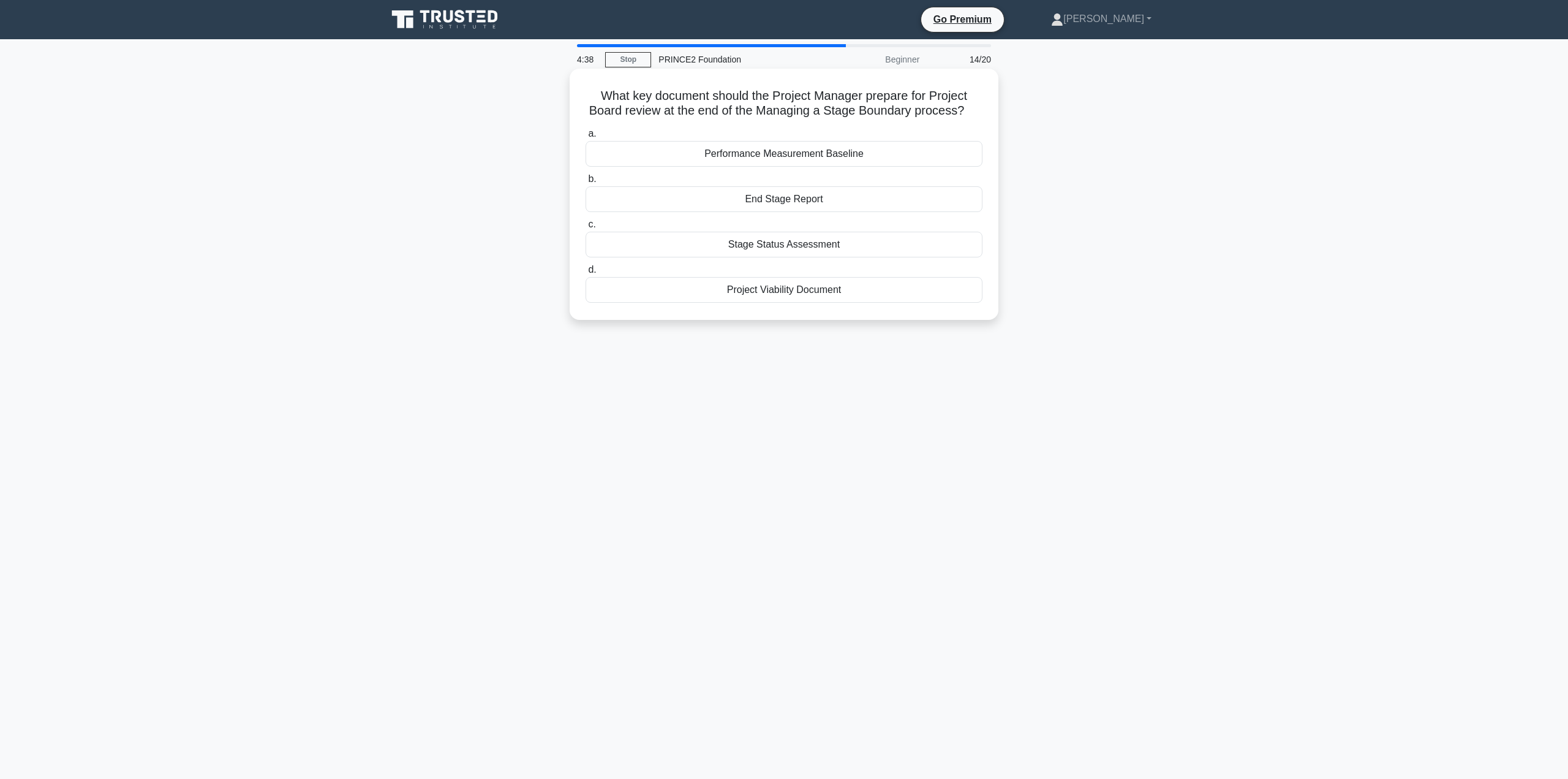
click at [779, 149] on div "Performance Measurement Baseline" at bounding box center [784, 154] width 397 height 25
click at [585, 138] on input "a. Performance Measurement Baseline" at bounding box center [585, 134] width 0 height 8
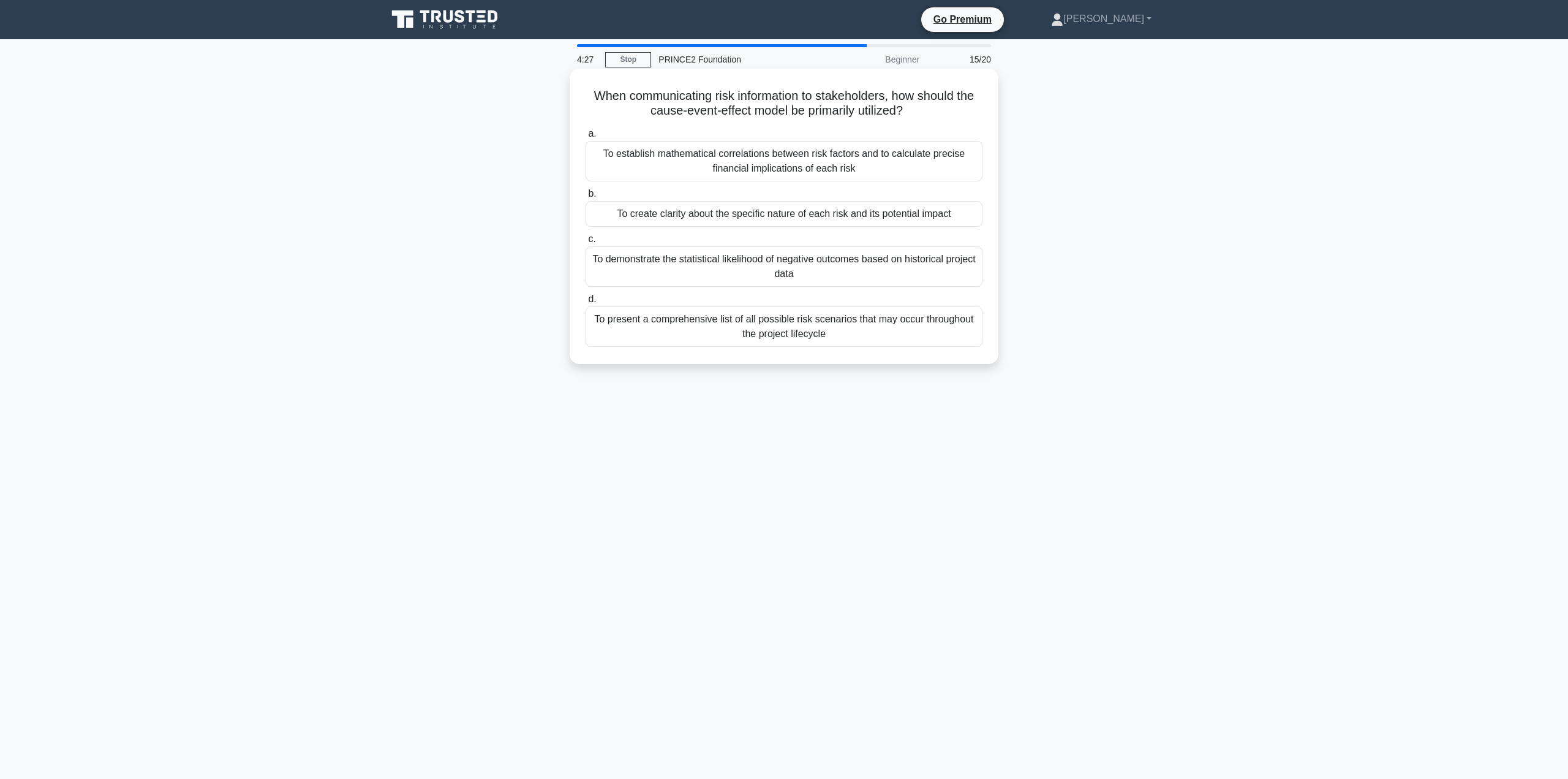
click at [771, 219] on div "To create clarity about the specific nature of each risk and its potential impa…" at bounding box center [784, 214] width 397 height 25
click at [585, 198] on input "b. To create clarity about the specific nature of each risk and its potential i…" at bounding box center [585, 193] width 0 height 8
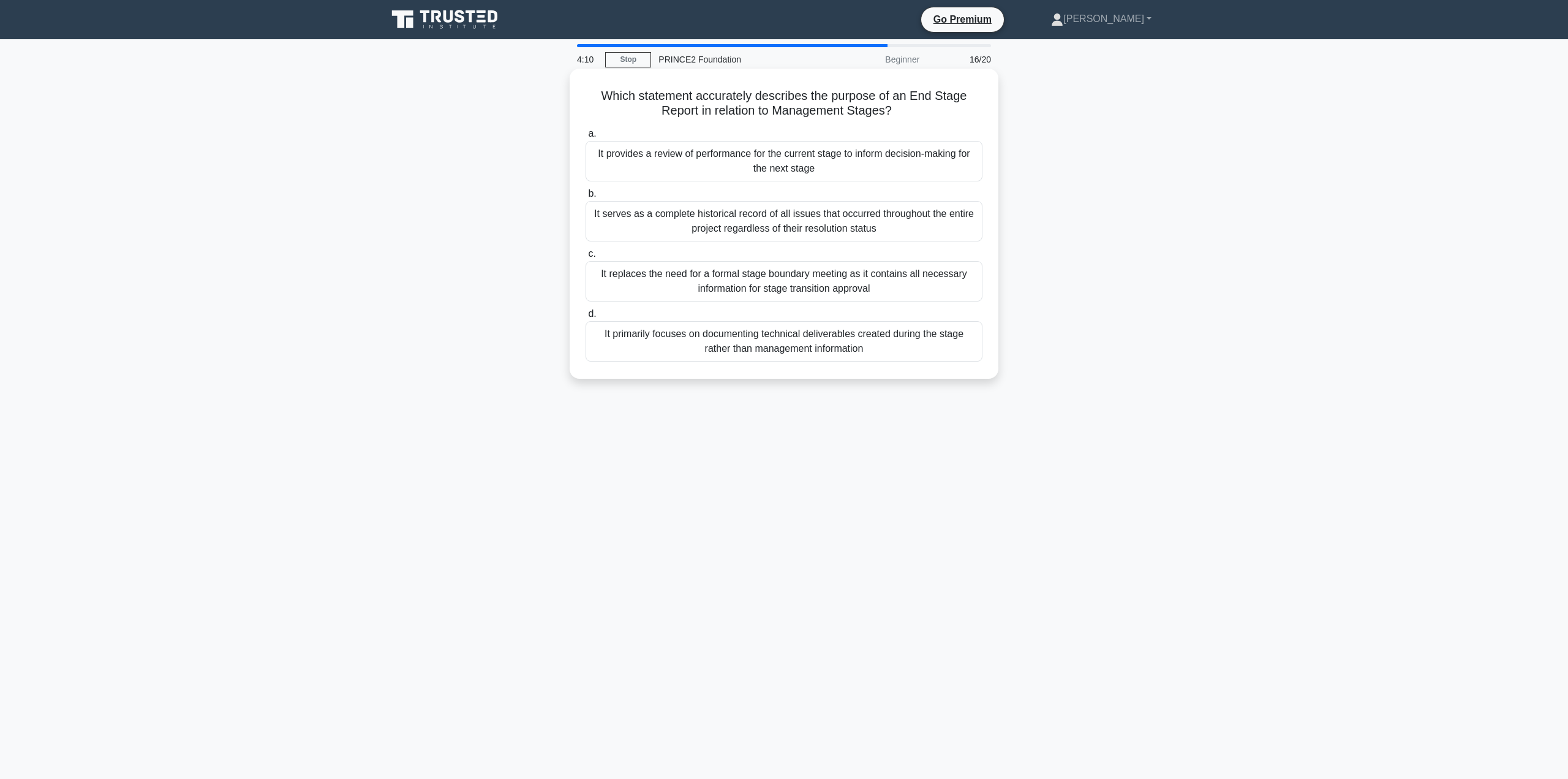
click at [806, 347] on div "It primarily focuses on documenting technical deliverables created during the s…" at bounding box center [784, 341] width 397 height 40
click at [585, 318] on input "d. It primarily focuses on documenting technical deliverables created during th…" at bounding box center [585, 314] width 0 height 8
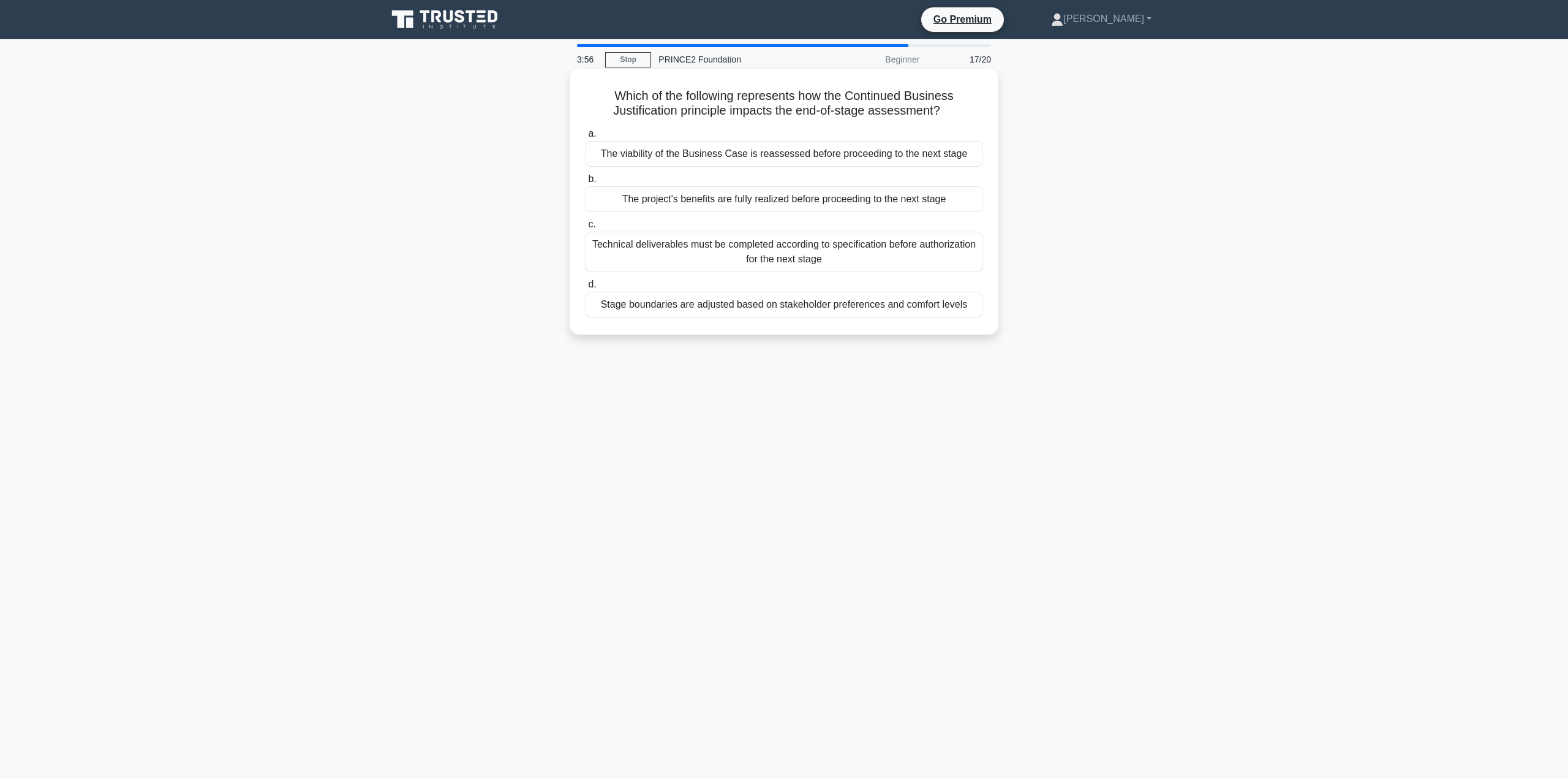
click at [719, 153] on div "The viability of the Business Case is reassessed before proceeding to the next …" at bounding box center [784, 154] width 397 height 25
click at [585, 138] on input "a. The viability of the Business Case is reassessed before proceeding to the ne…" at bounding box center [585, 134] width 0 height 8
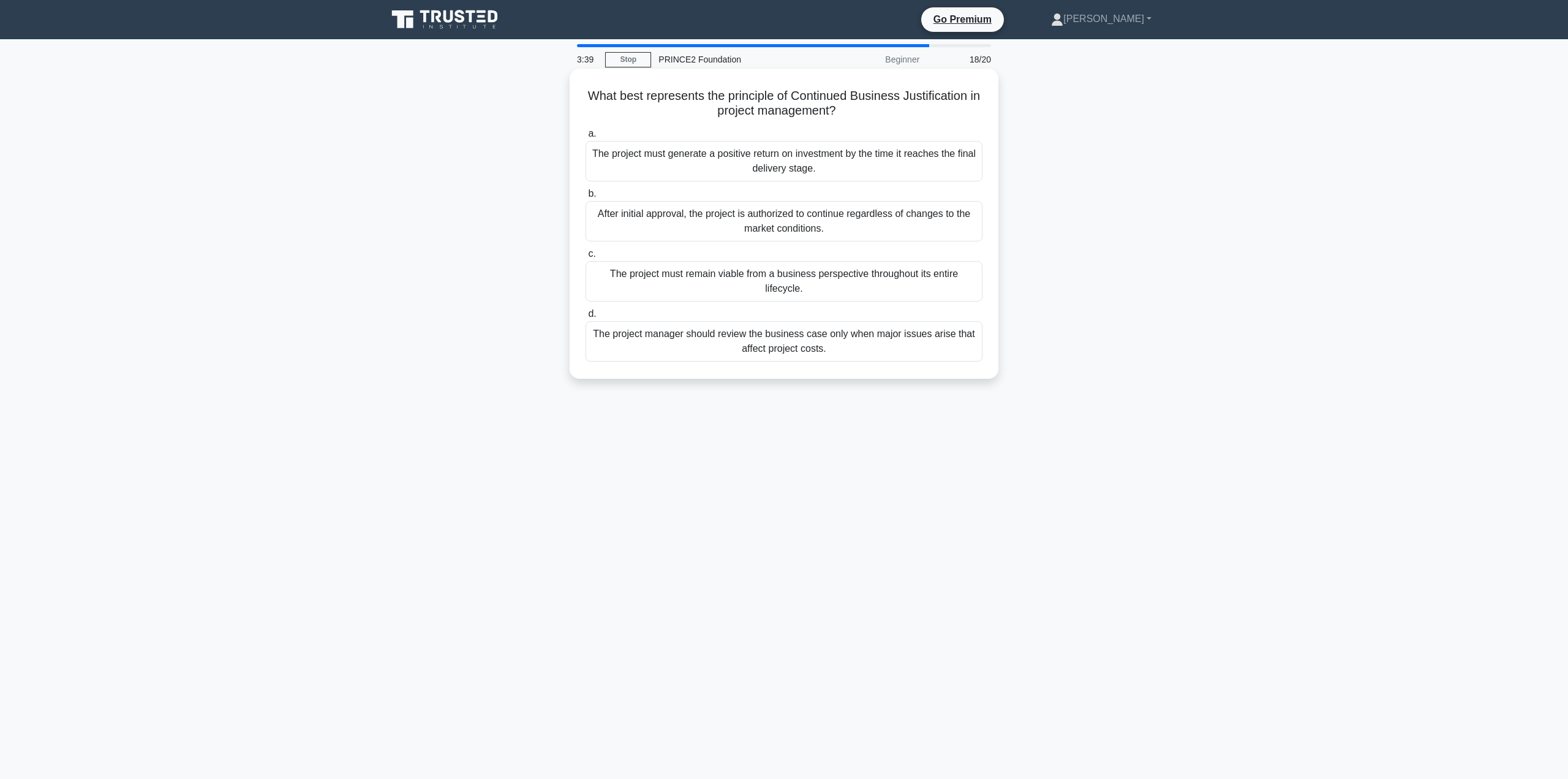
click at [717, 210] on div "After initial approval, the project is authorized to continue regardless of cha…" at bounding box center [784, 221] width 397 height 40
click at [585, 198] on input "b. After initial approval, the project is authorized to continue regardless of …" at bounding box center [585, 193] width 0 height 8
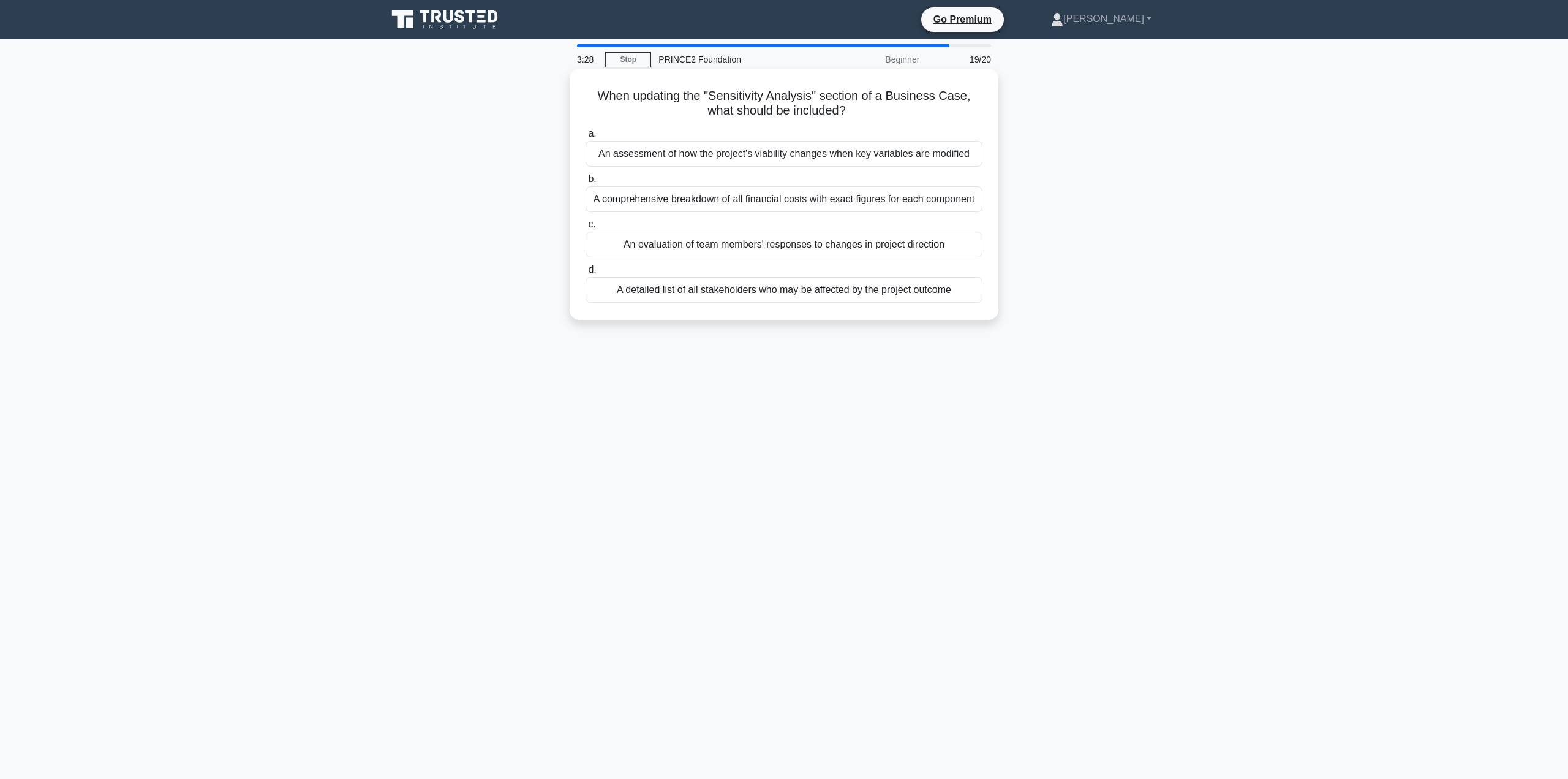
click at [720, 162] on div "An assessment of how the project's viability changes when key variables are mod…" at bounding box center [784, 154] width 397 height 25
click at [585, 138] on input "a. An assessment of how the project's viability changes when key variables are …" at bounding box center [585, 134] width 0 height 8
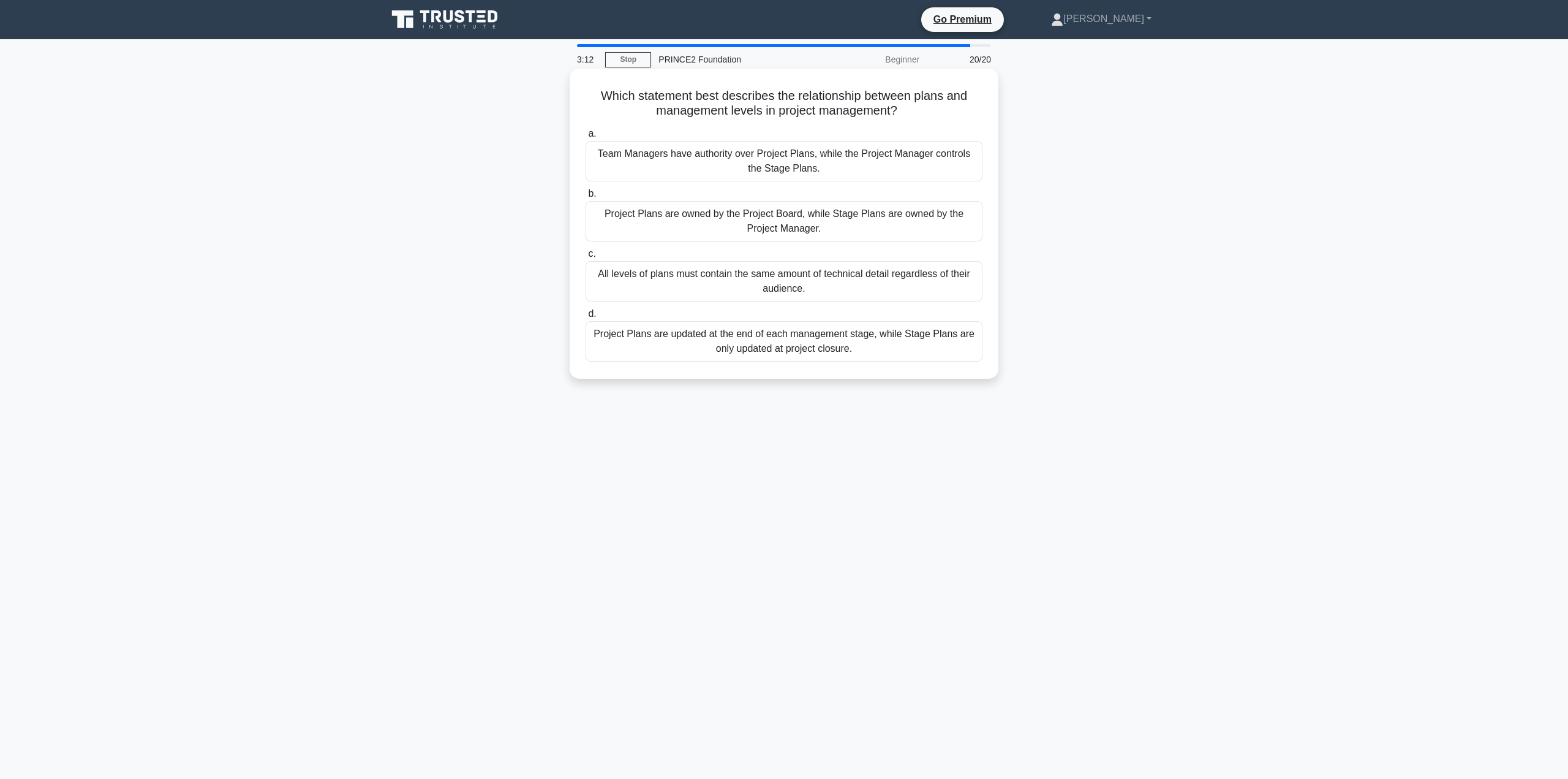
click at [732, 361] on div "Project Plans are updated at the end of each management stage, while Stage Plan…" at bounding box center [784, 341] width 397 height 40
click at [585, 318] on input "d. Project Plans are updated at the end of each management stage, while Stage P…" at bounding box center [585, 314] width 0 height 8
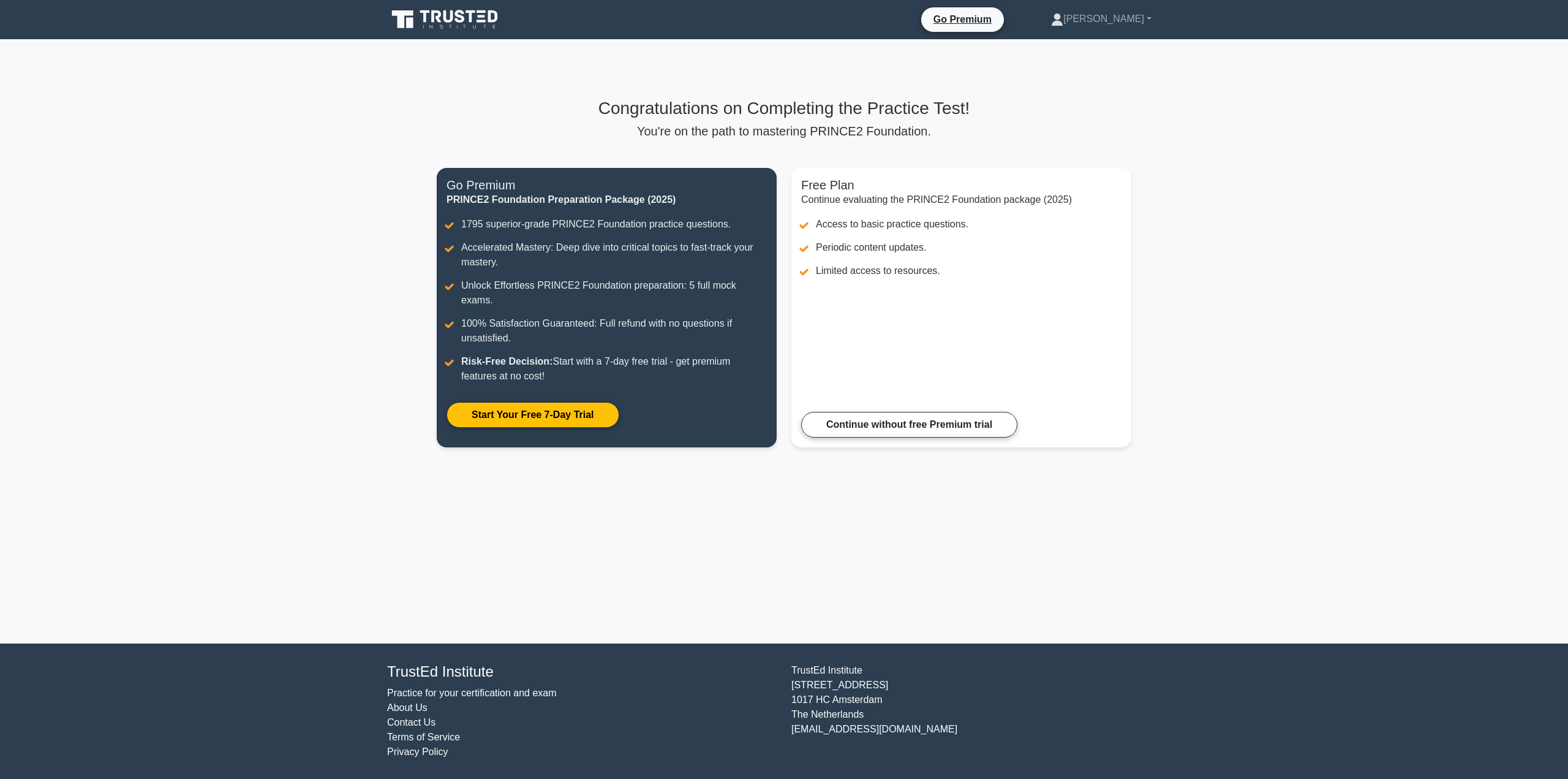
drag, startPoint x: 229, startPoint y: 78, endPoint x: 152, endPoint y: 16, distance: 98.9
